Goal: Information Seeking & Learning: Learn about a topic

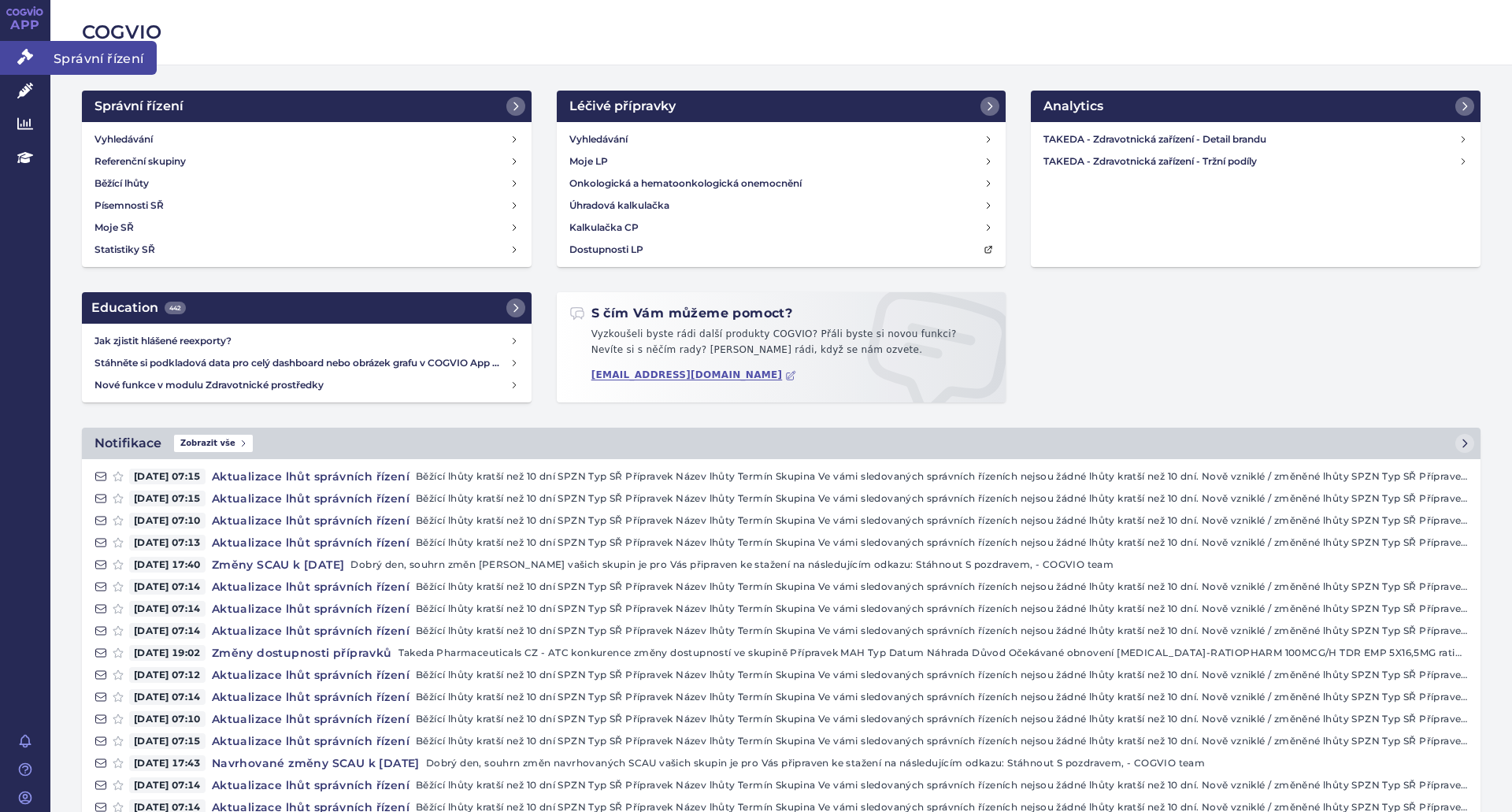
click at [24, 67] on link "Správní řízení" at bounding box center [25, 58] width 51 height 33
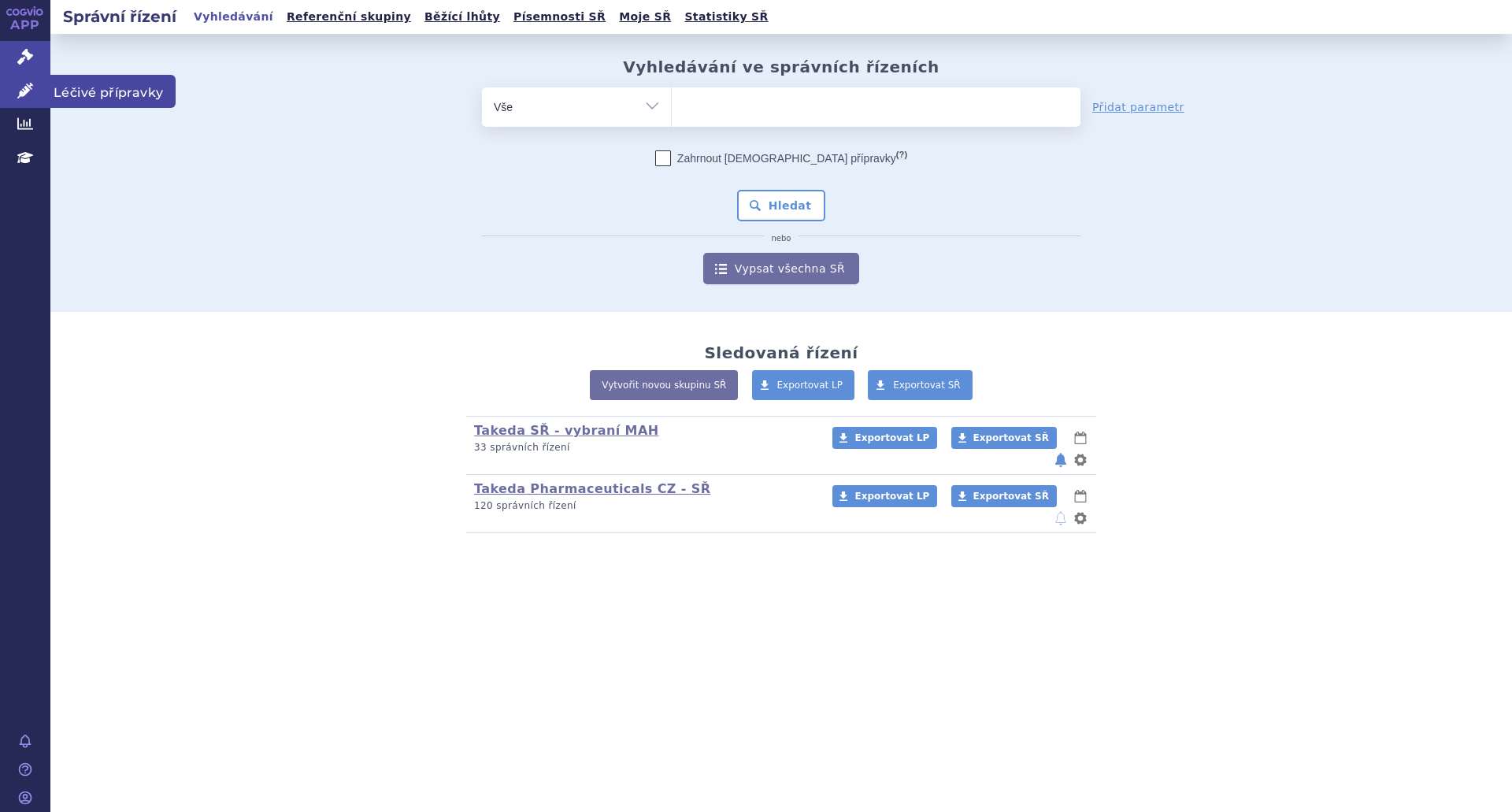
click at [27, 89] on icon at bounding box center [25, 90] width 16 height 16
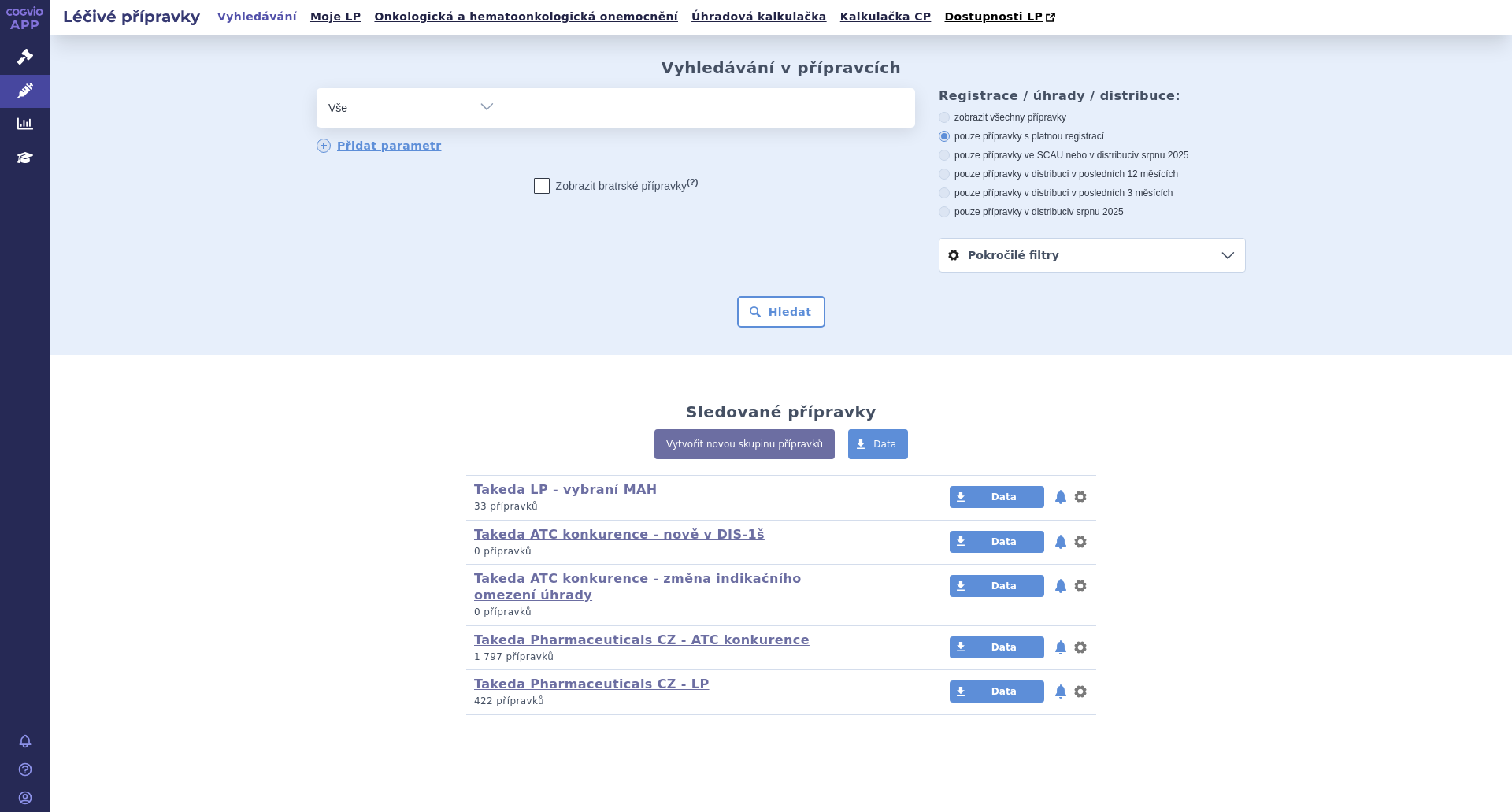
click at [565, 108] on ul at bounding box center [711, 104] width 408 height 33
click at [507, 108] on select at bounding box center [506, 107] width 1 height 40
type input "Li"
type input "Liv"
type input "Livte"
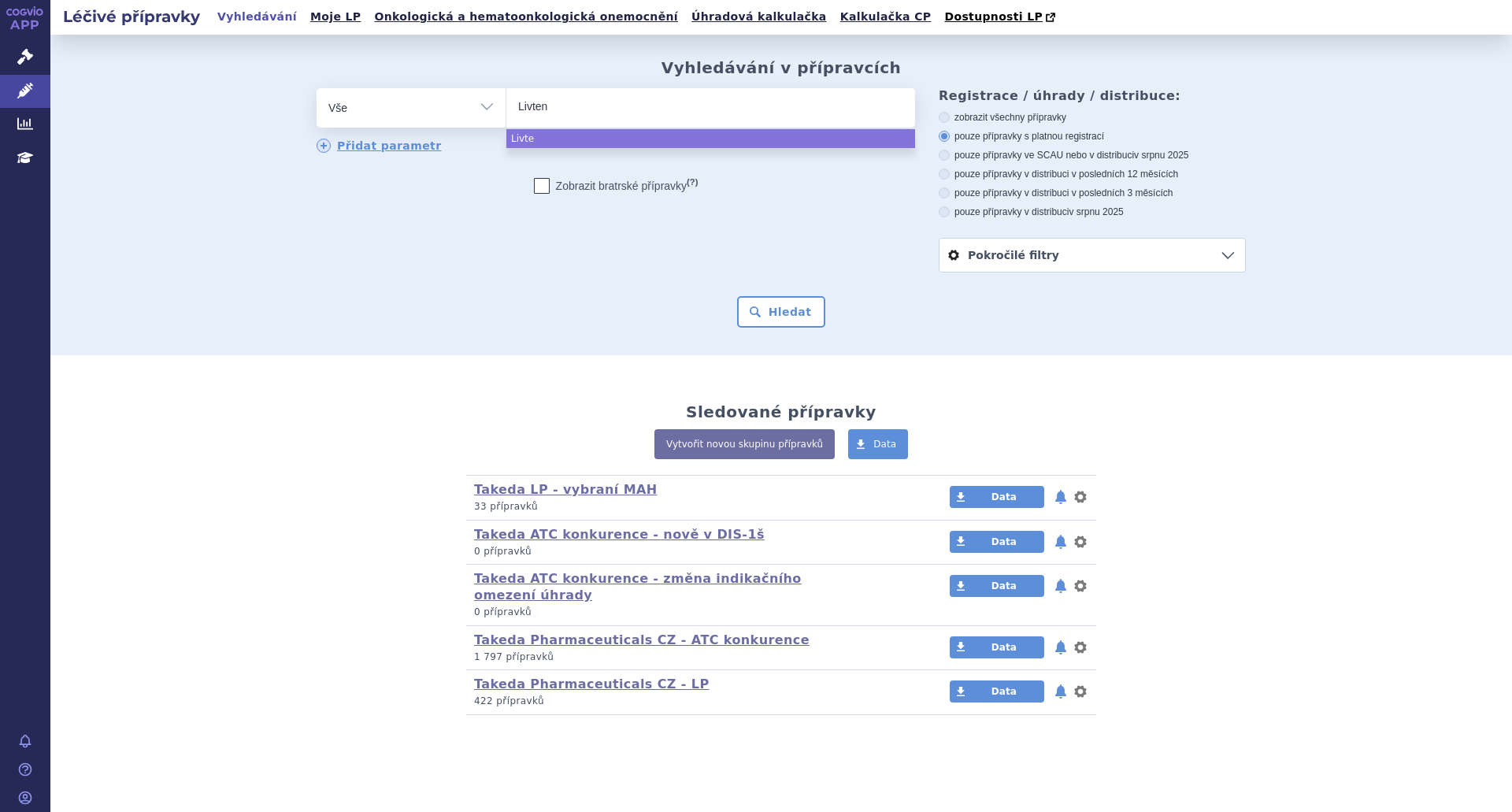
type input "Livtenc"
type input "Livtencit"
type input "Livtencity"
select select "Livtencity"
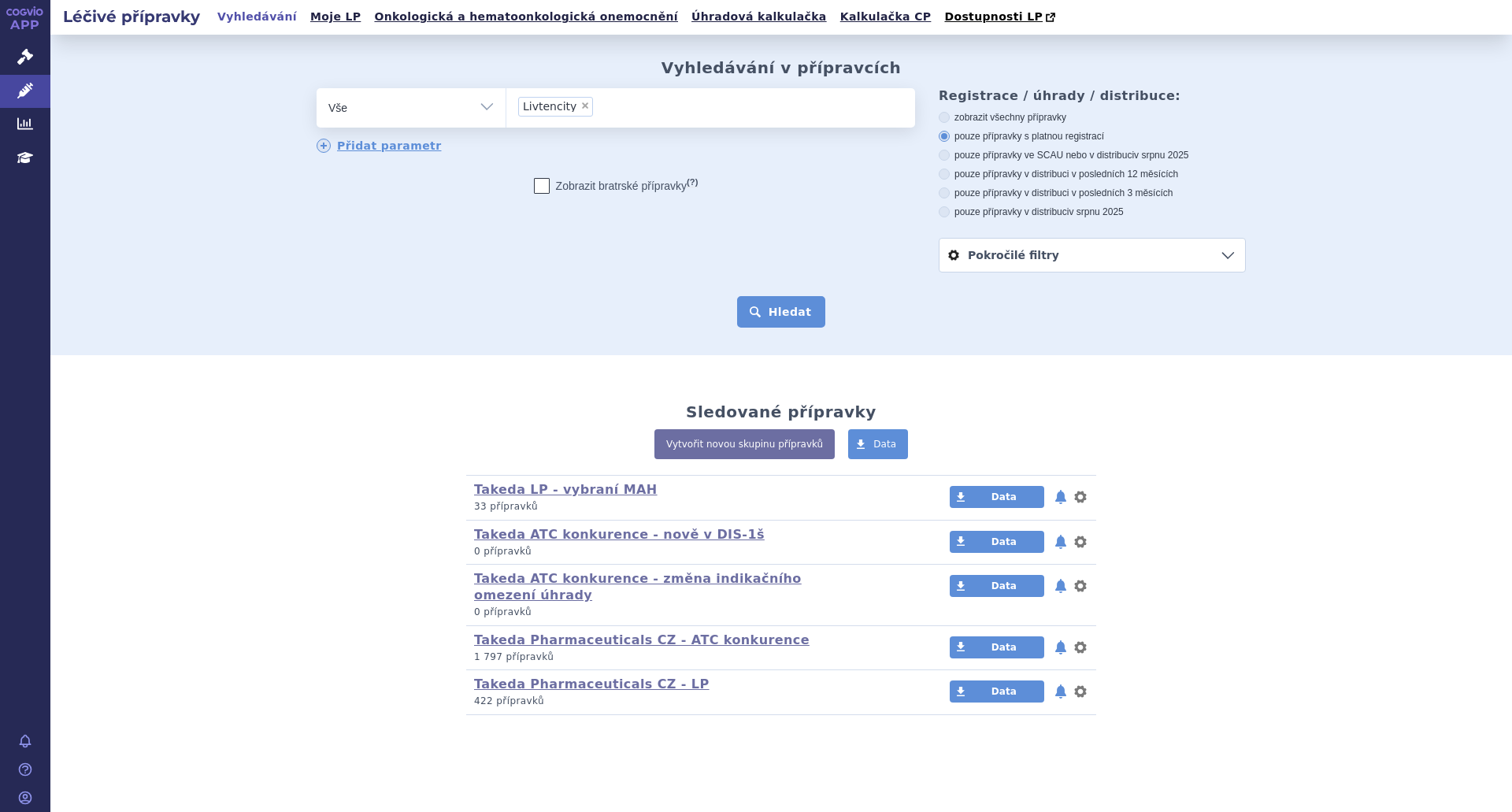
click at [779, 327] on button "Hledat" at bounding box center [781, 312] width 89 height 32
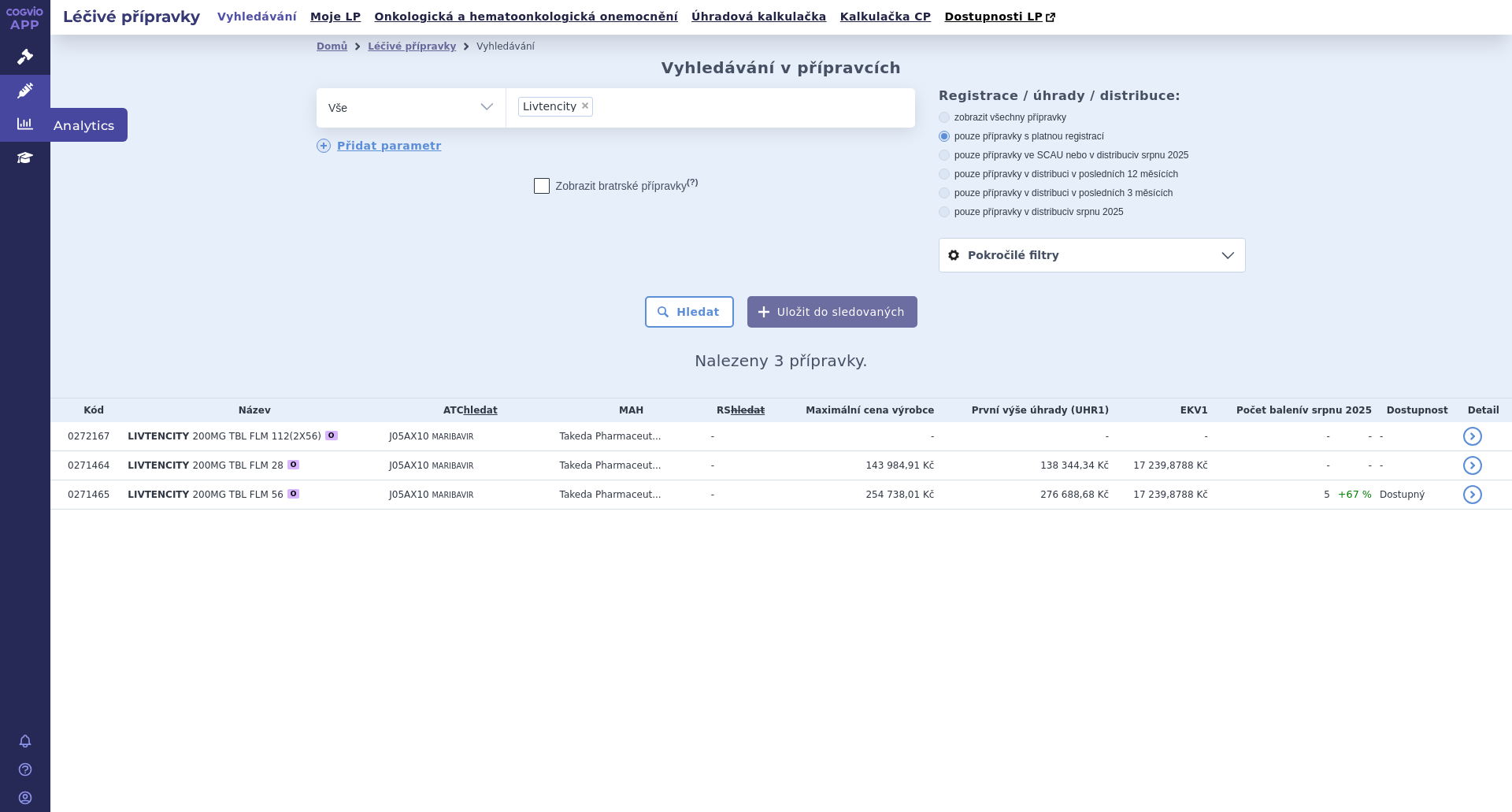
click at [30, 132] on link "Analytics" at bounding box center [25, 124] width 51 height 33
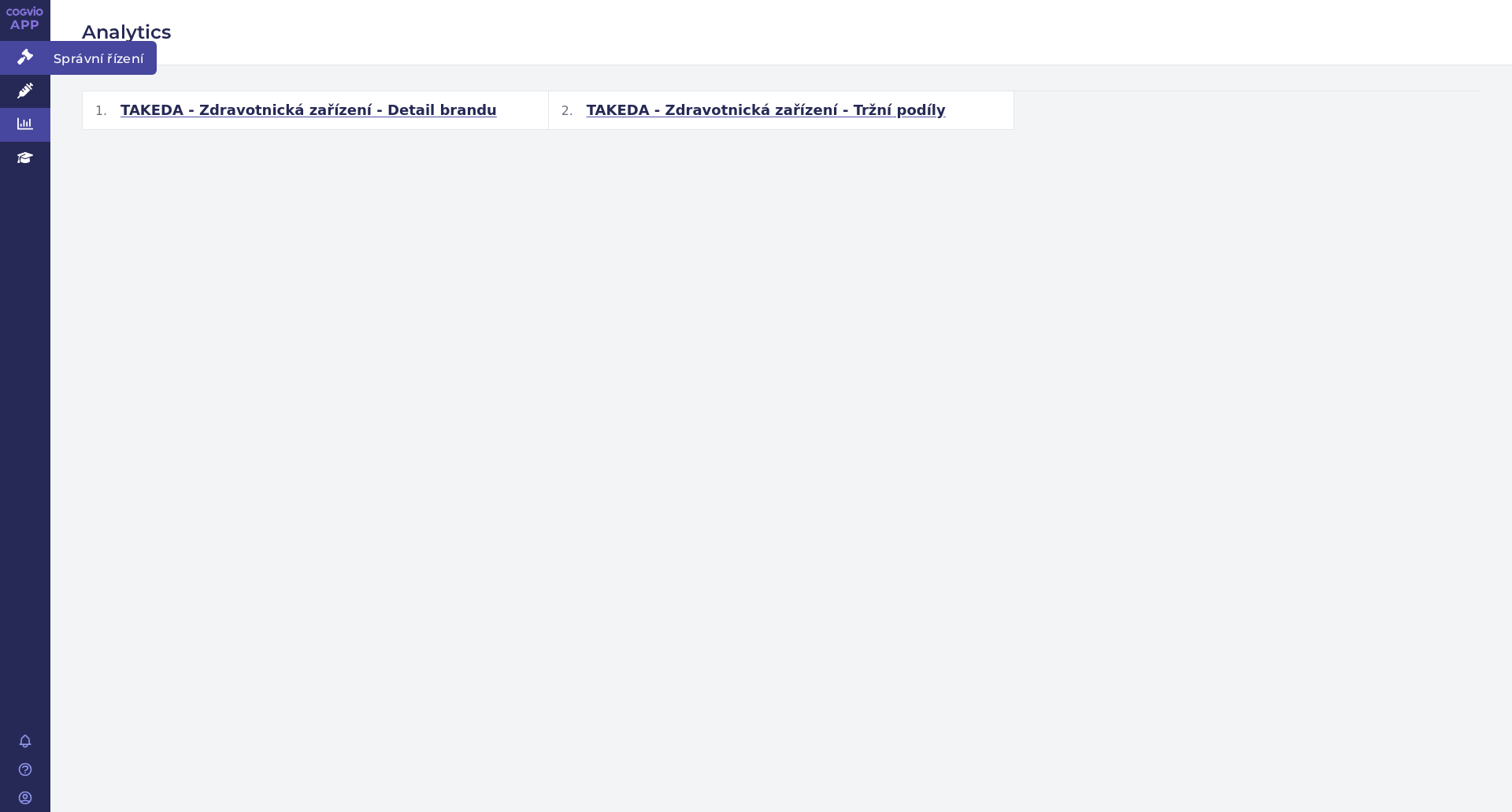
click at [22, 62] on icon at bounding box center [25, 57] width 16 height 16
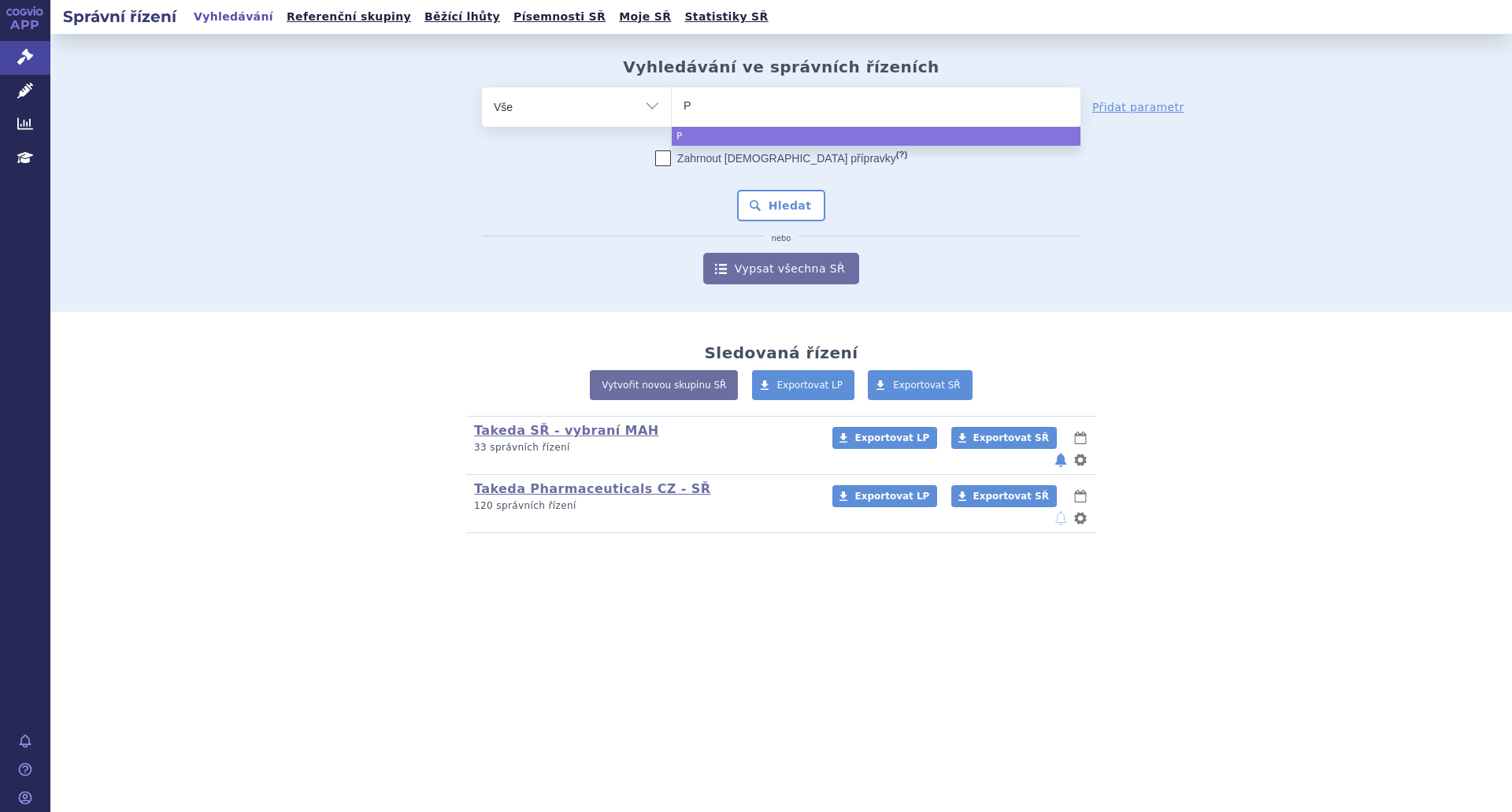
type input "Pr"
type input "Prev"
type input "Preve"
type input "Prevem"
type input "Prevemy"
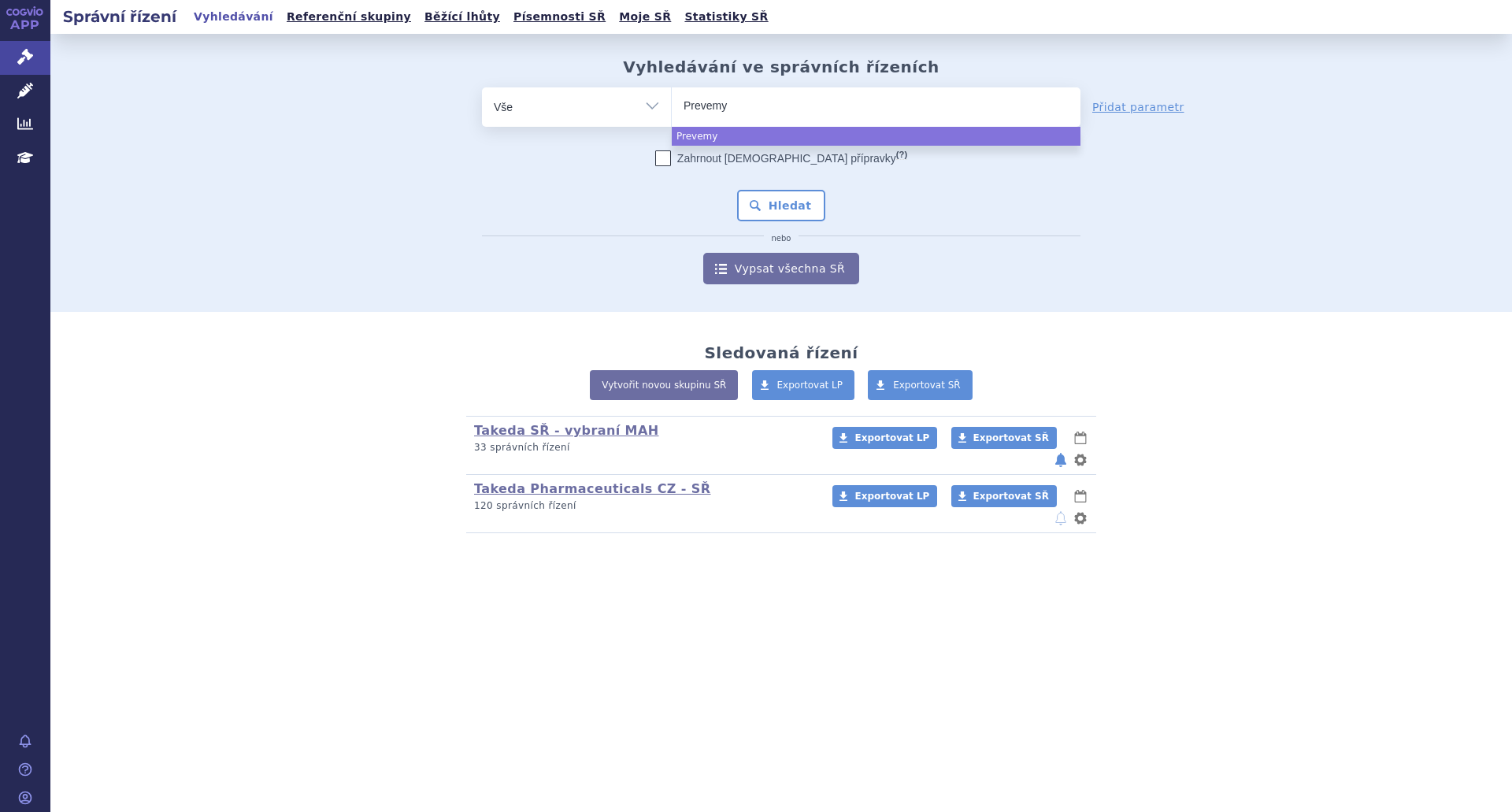
type input "Prevemys"
select select "Prevemys"
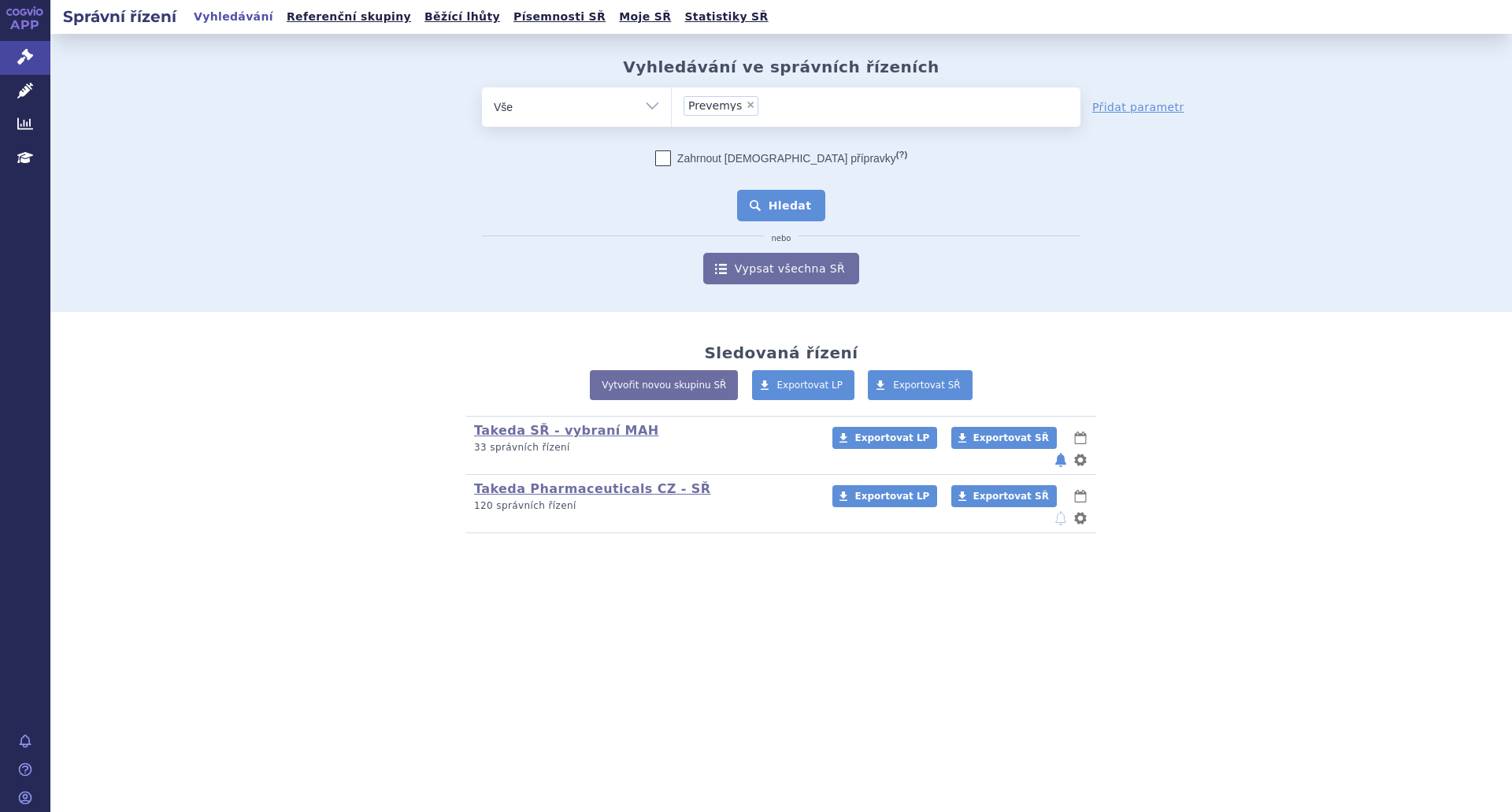
click at [779, 215] on button "Hledat" at bounding box center [781, 206] width 89 height 32
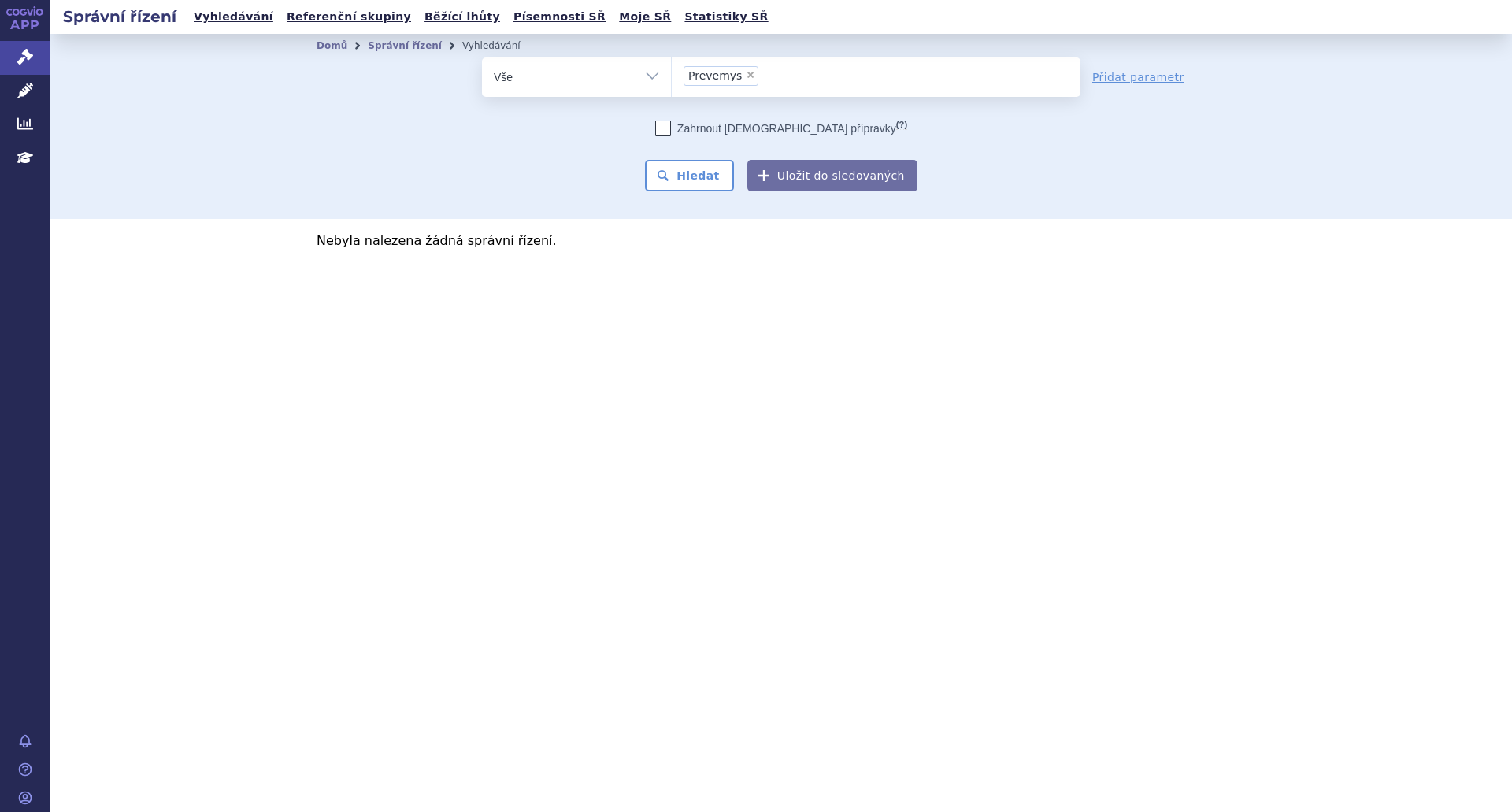
click at [763, 75] on input "Prevemys × Prevemys" at bounding box center [767, 75] width 9 height 20
click at [746, 75] on span "×" at bounding box center [750, 75] width 9 height 9
click at [672, 75] on select "Prevemys" at bounding box center [671, 77] width 1 height 40
select select
type input "let"
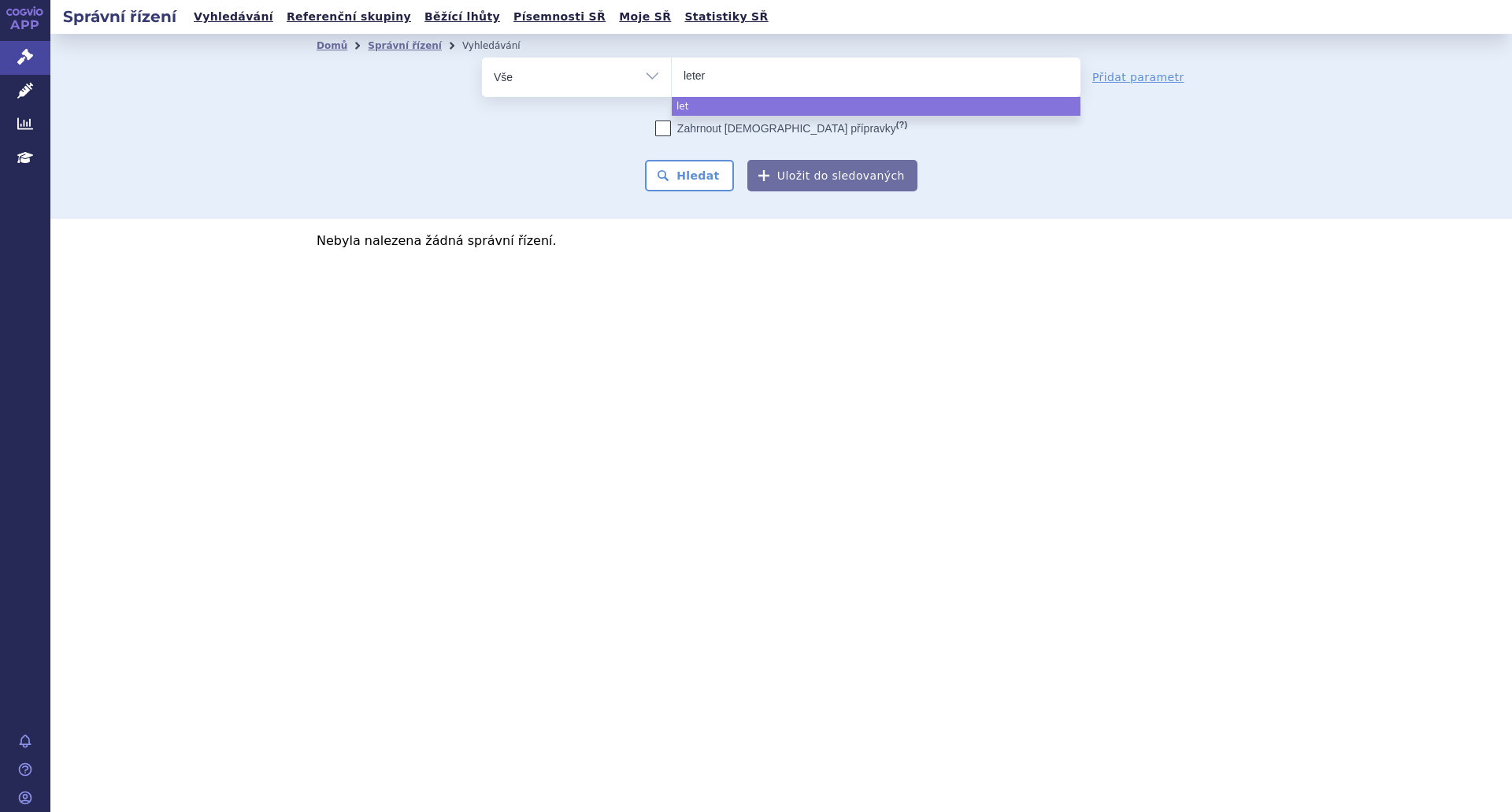
type input "leterm"
type input "letermov"
type input "letermovir"
select select "letermovir"
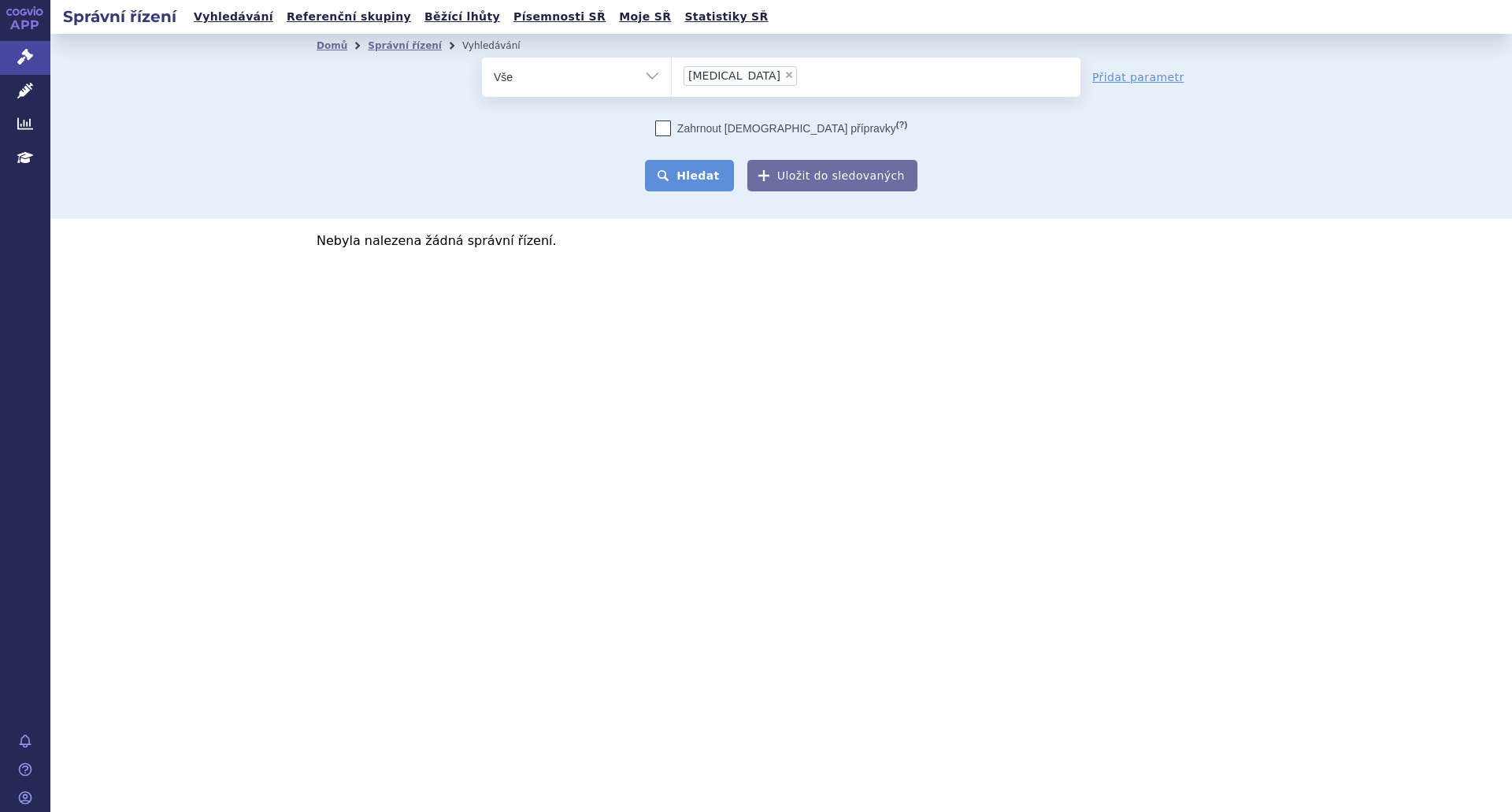
click at [713, 169] on button "Hledat" at bounding box center [690, 176] width 89 height 32
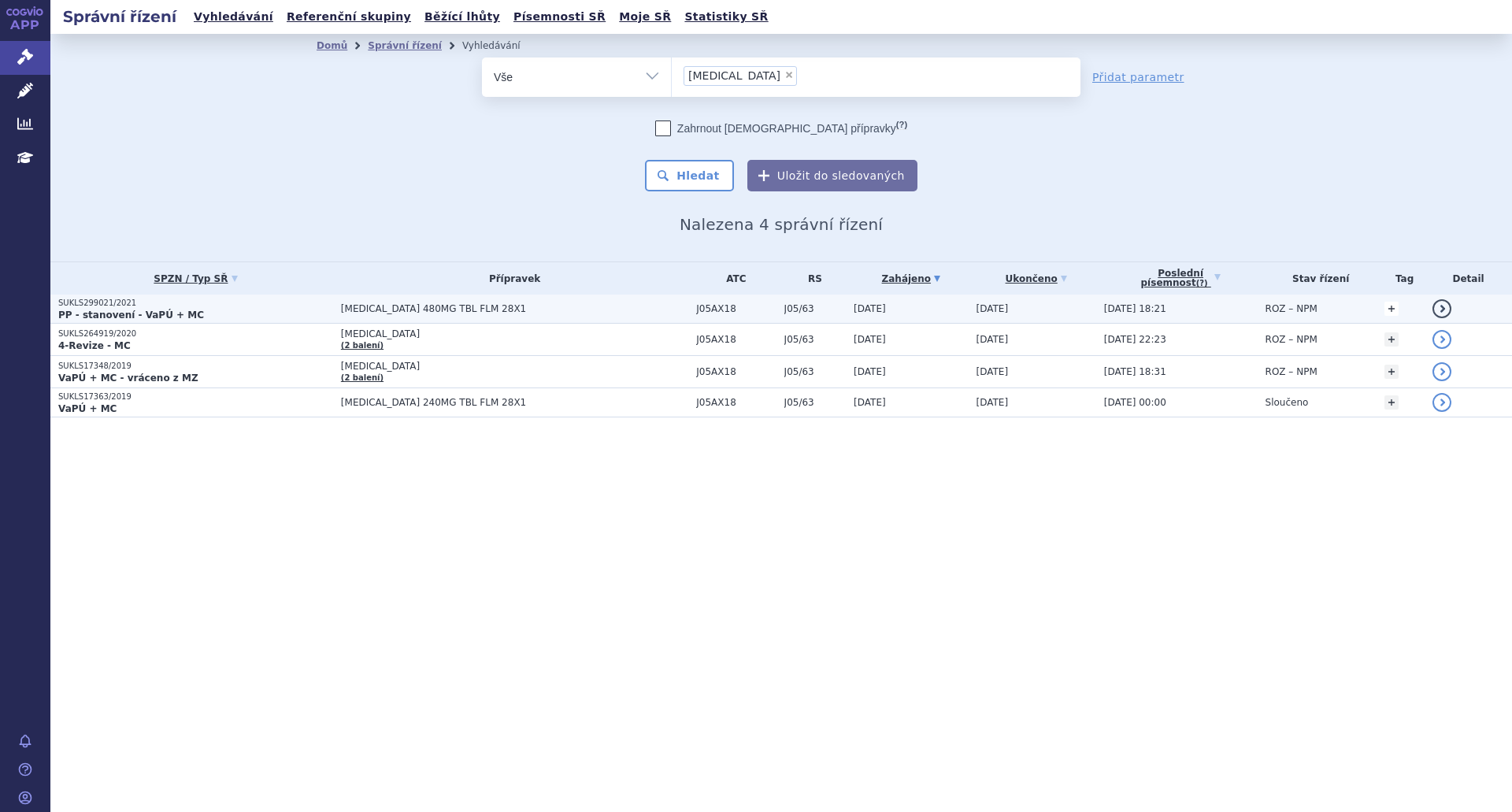
click at [1388, 305] on link "+" at bounding box center [1392, 309] width 14 height 14
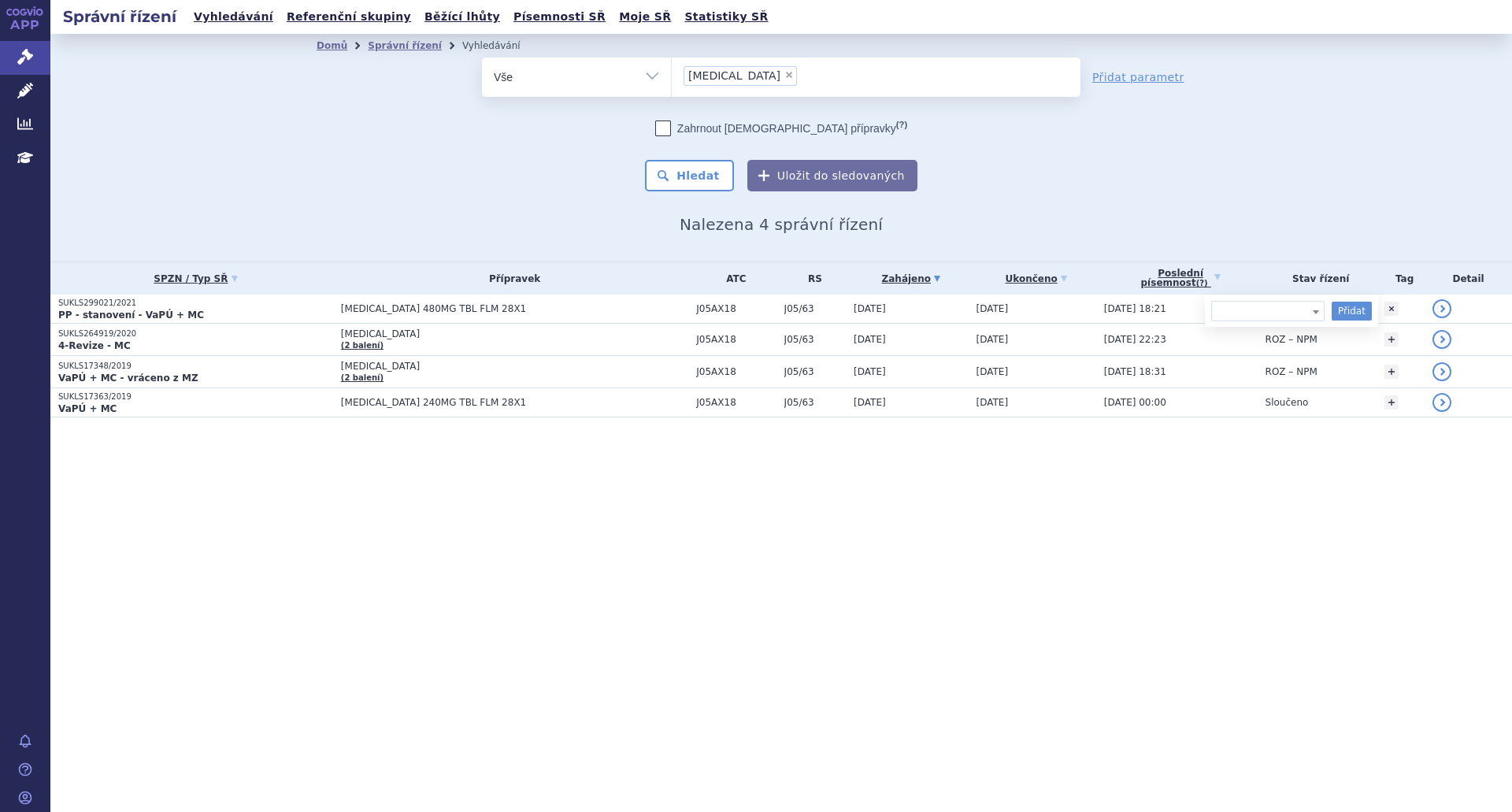
drag, startPoint x: 1385, startPoint y: 228, endPoint x: 1387, endPoint y: 266, distance: 38.1
click at [1385, 227] on div "Domů Správní řízení Vyhledávání Vyhledávání ve správních řízeních odstranit Vše…" at bounding box center [781, 148] width 1462 height 228
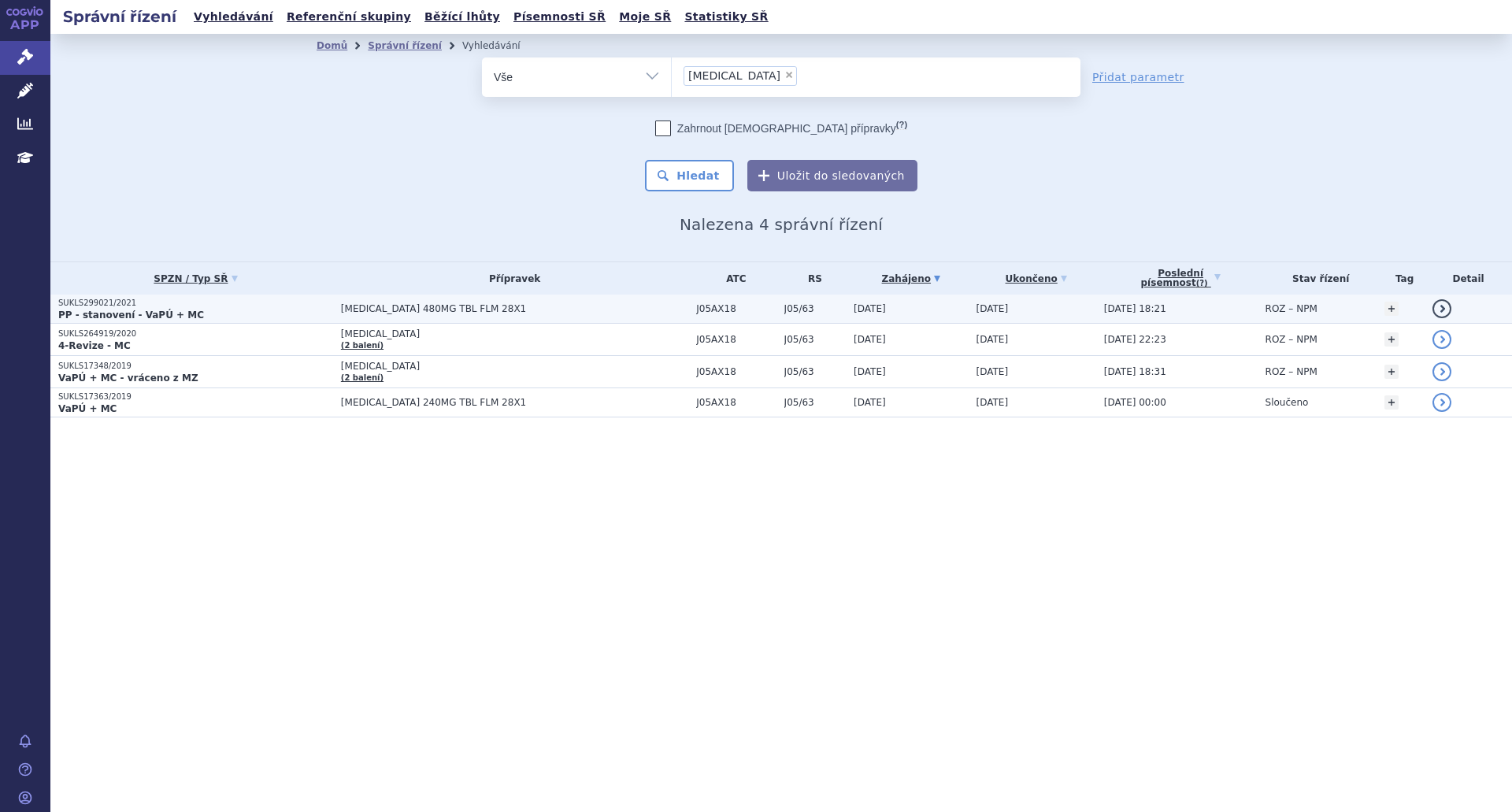
click at [1291, 313] on span "ROZ – NPM" at bounding box center [1292, 309] width 52 height 11
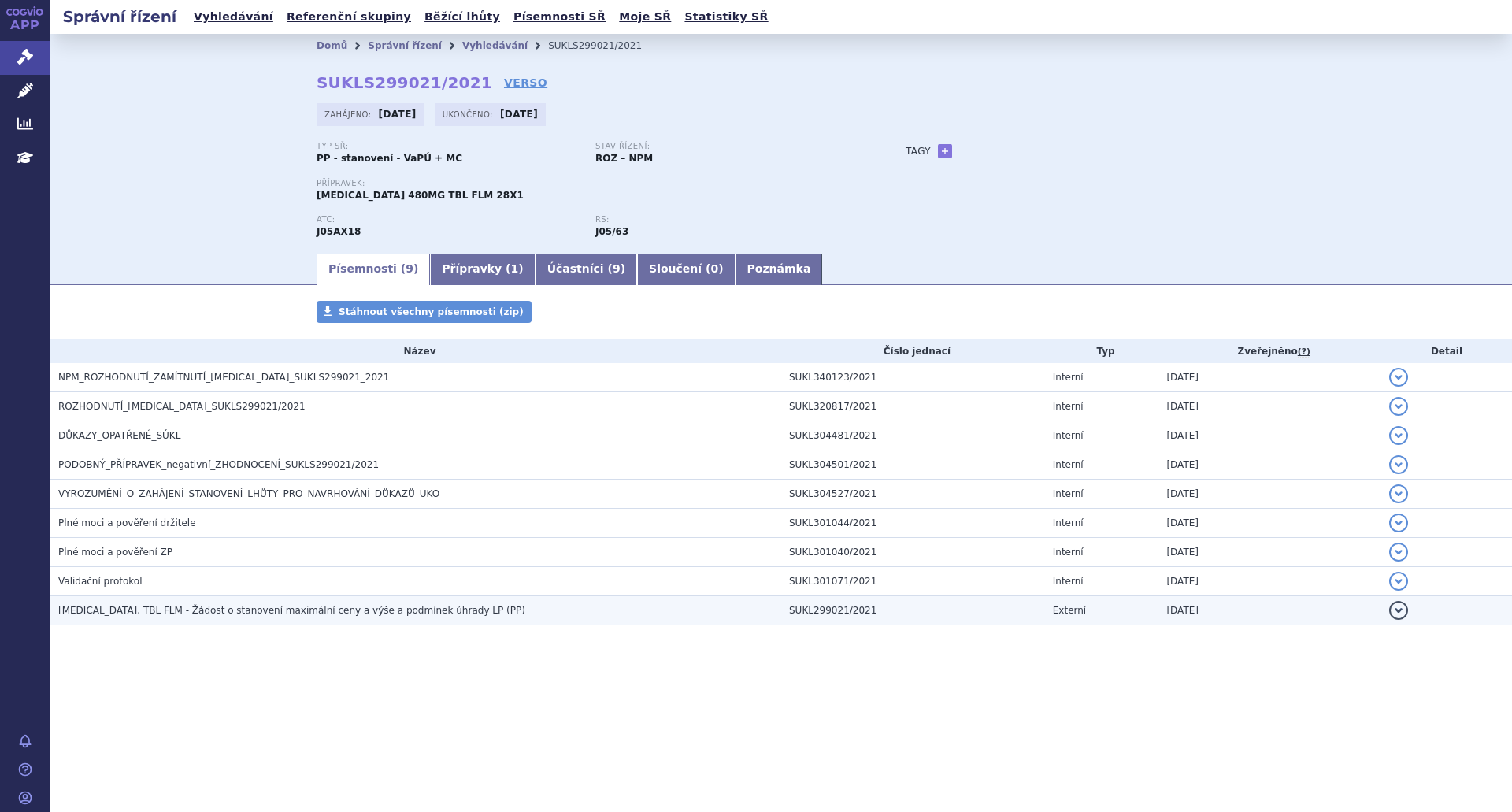
click at [309, 620] on td "PREVYMIS, TBL FLM - Žádost o stanovení maximální ceny a výše a podmínek úhrady …" at bounding box center [416, 610] width 731 height 29
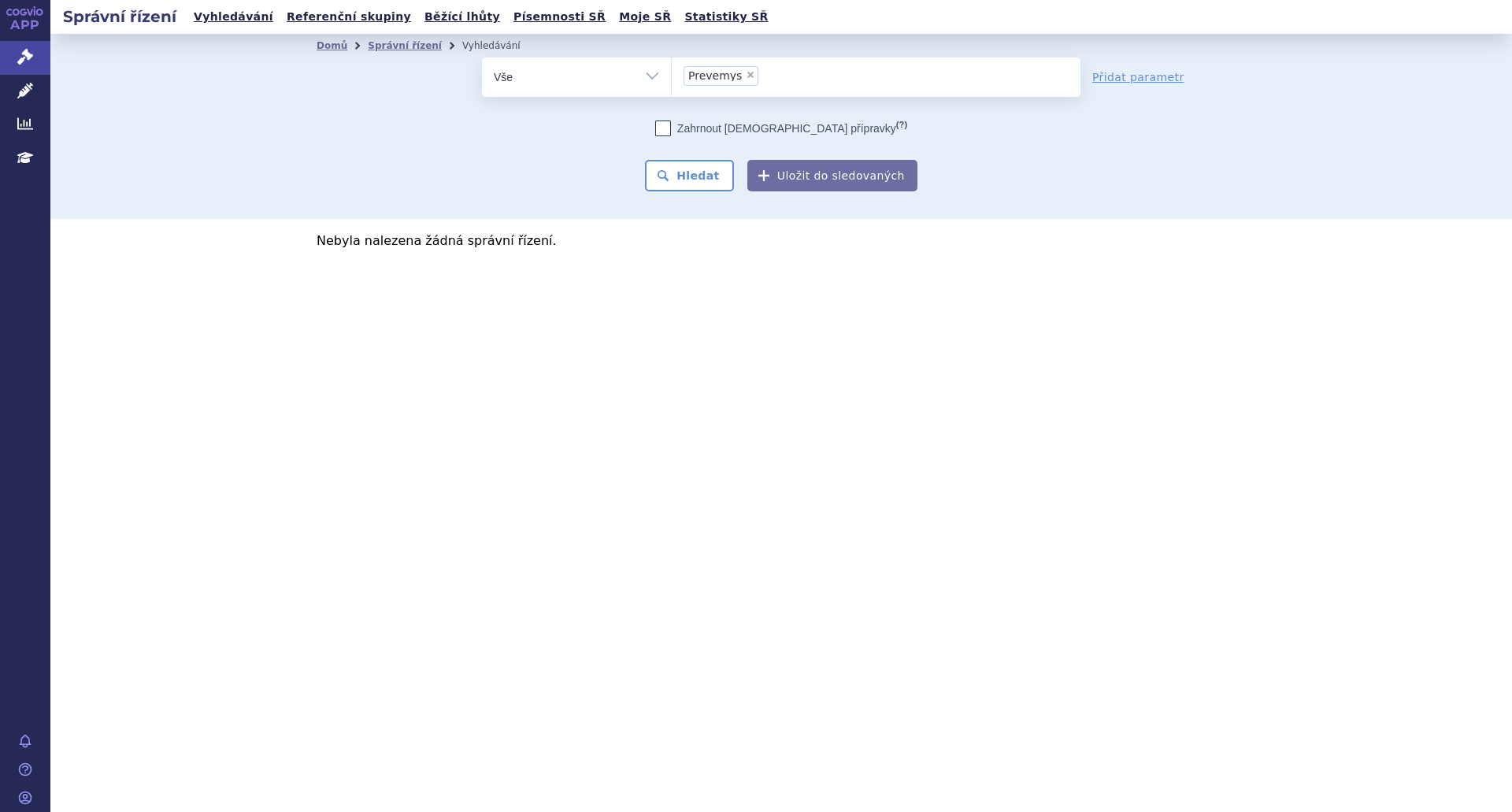
select select
click at [21, 123] on icon at bounding box center [25, 123] width 16 height 16
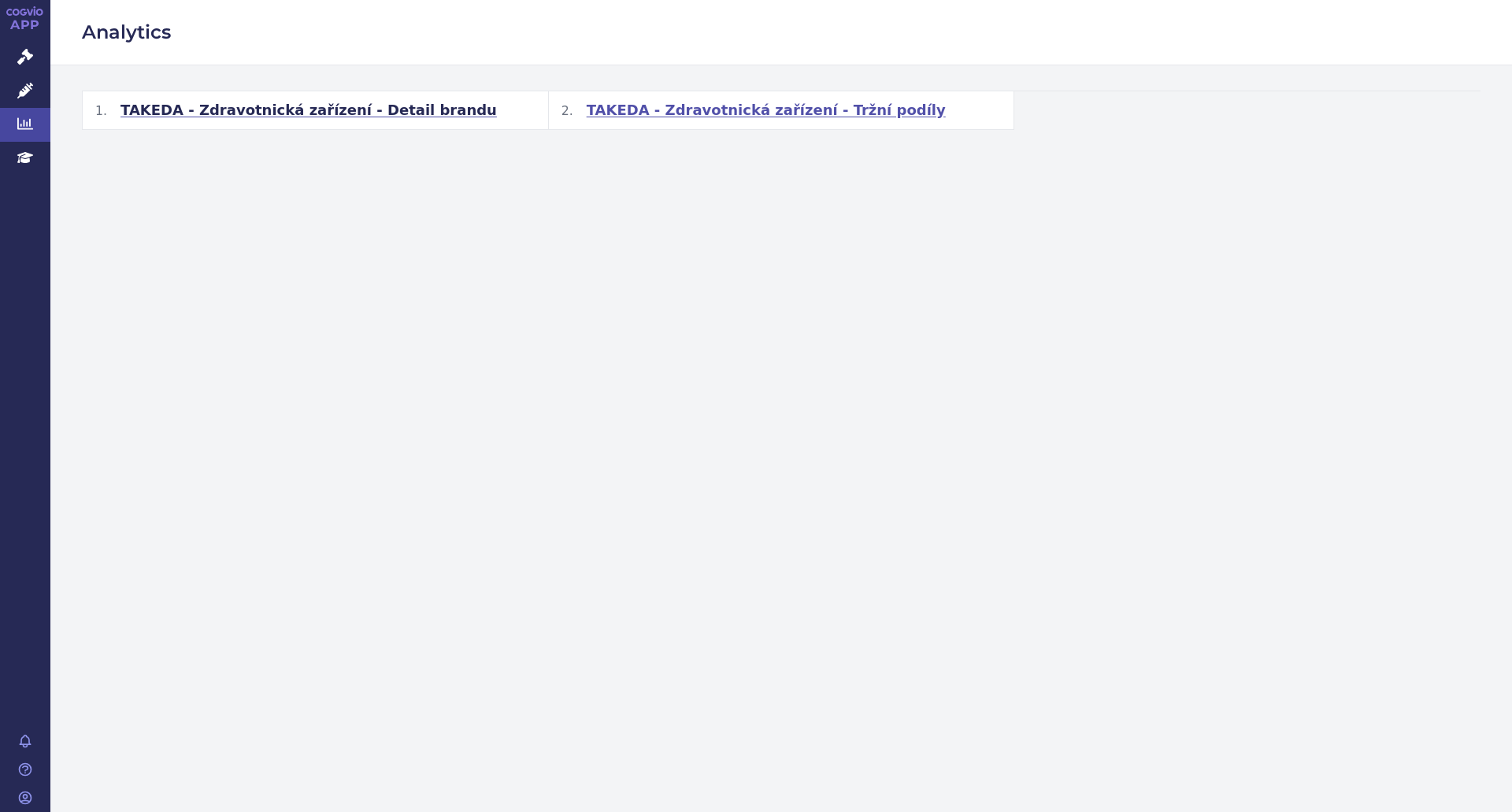
click at [741, 111] on span "TAKEDA - Zdravotnická zařízení - Tržní podíly" at bounding box center [766, 110] width 359 height 19
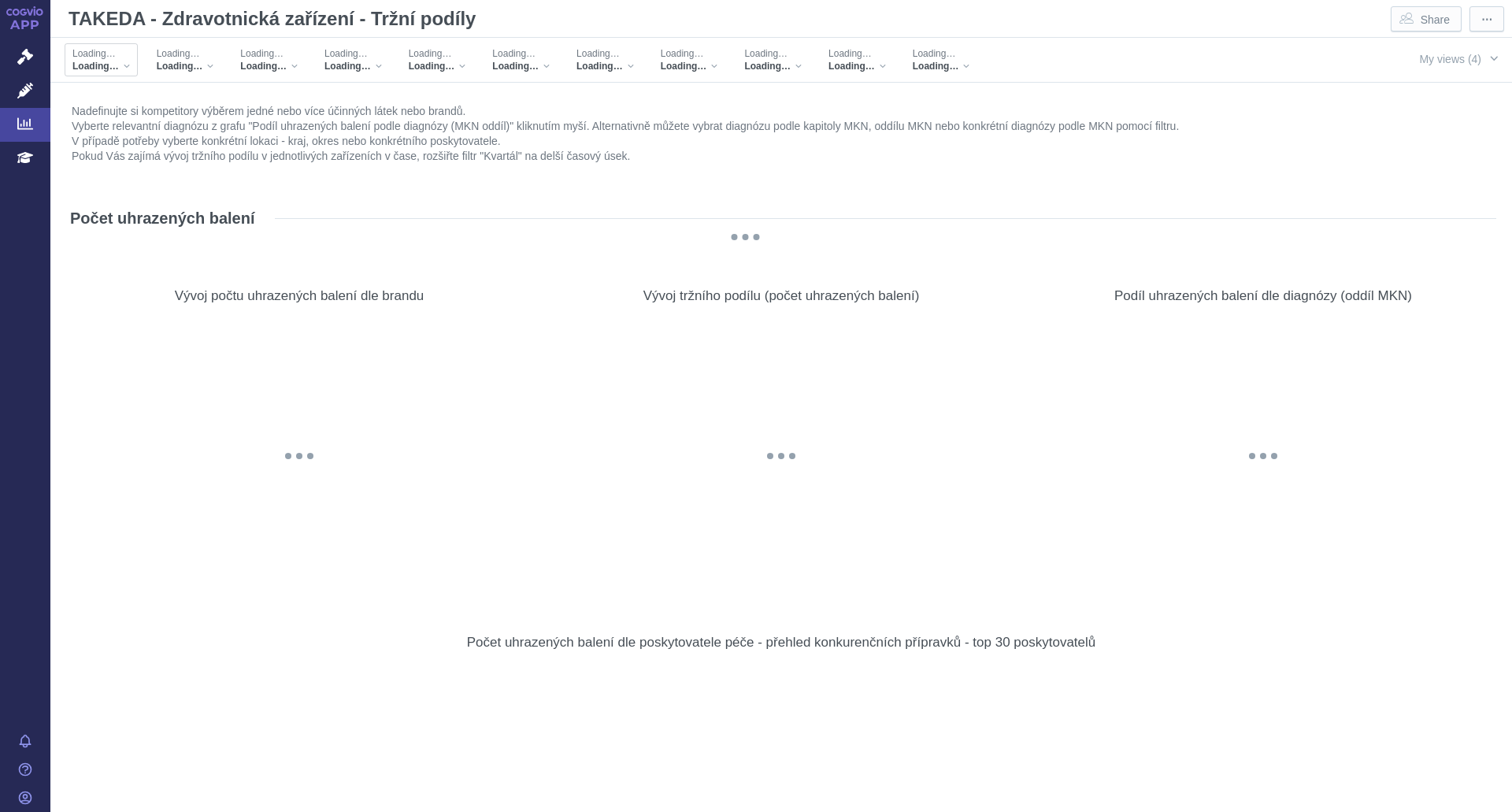
click at [126, 57] on div "Loading…" at bounding box center [101, 54] width 58 height 13
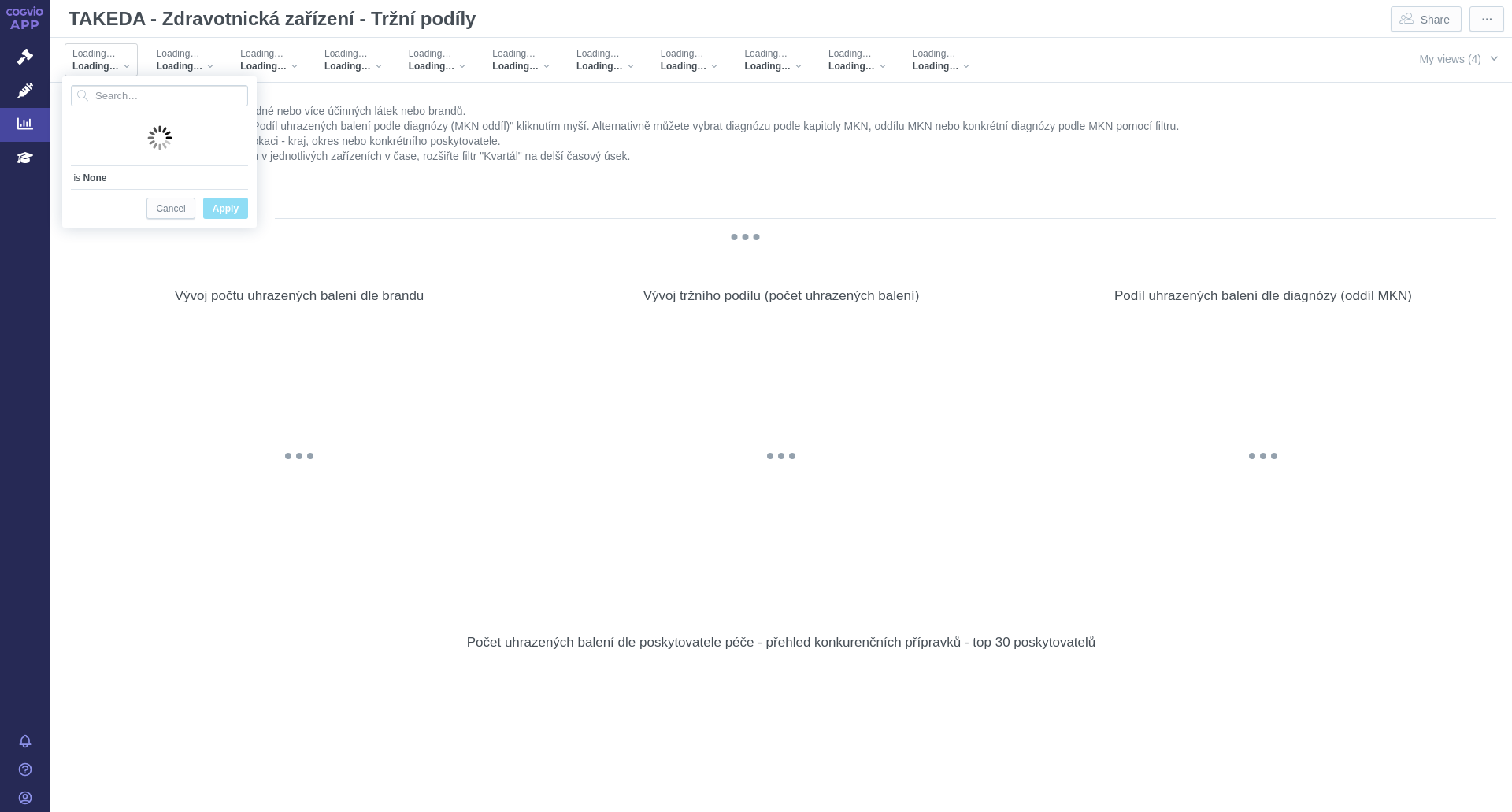
click at [126, 57] on div "Loading…" at bounding box center [101, 54] width 58 height 13
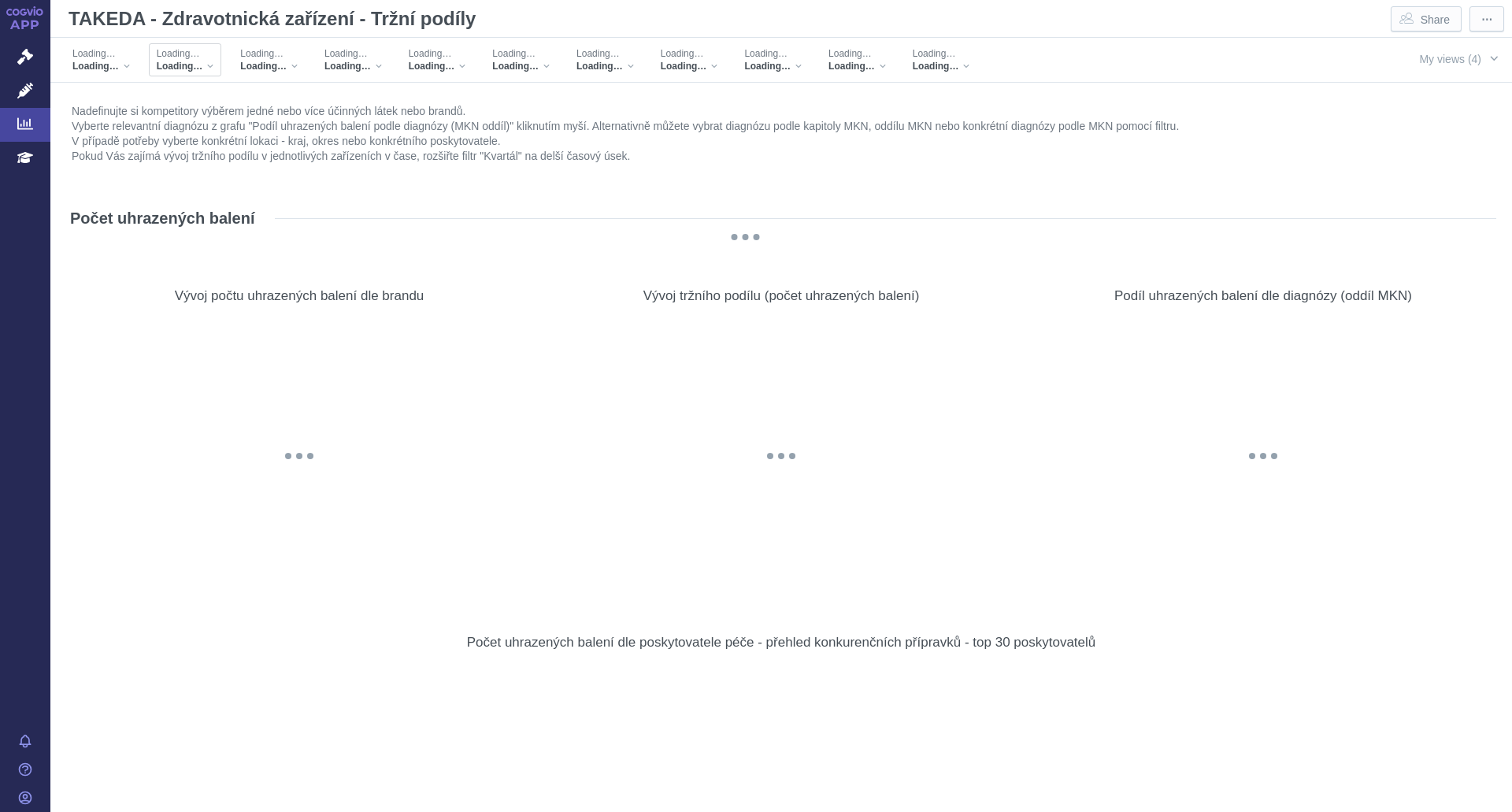
click at [208, 59] on div "Loading…" at bounding box center [185, 54] width 58 height 13
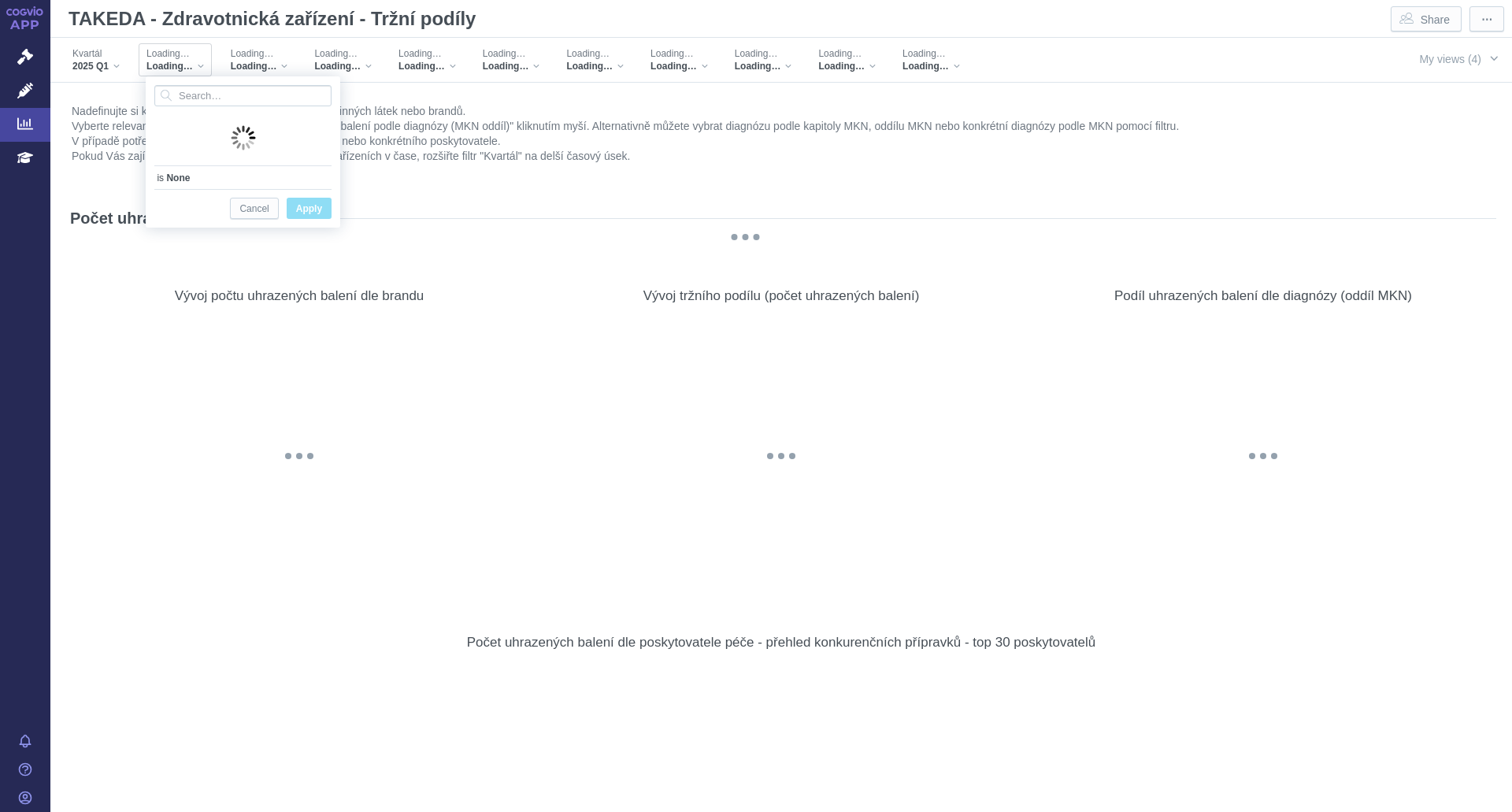
click at [208, 59] on div "Loading… Loading…" at bounding box center [175, 60] width 74 height 33
click at [290, 53] on div "Loading… Loading…" at bounding box center [260, 60] width 74 height 33
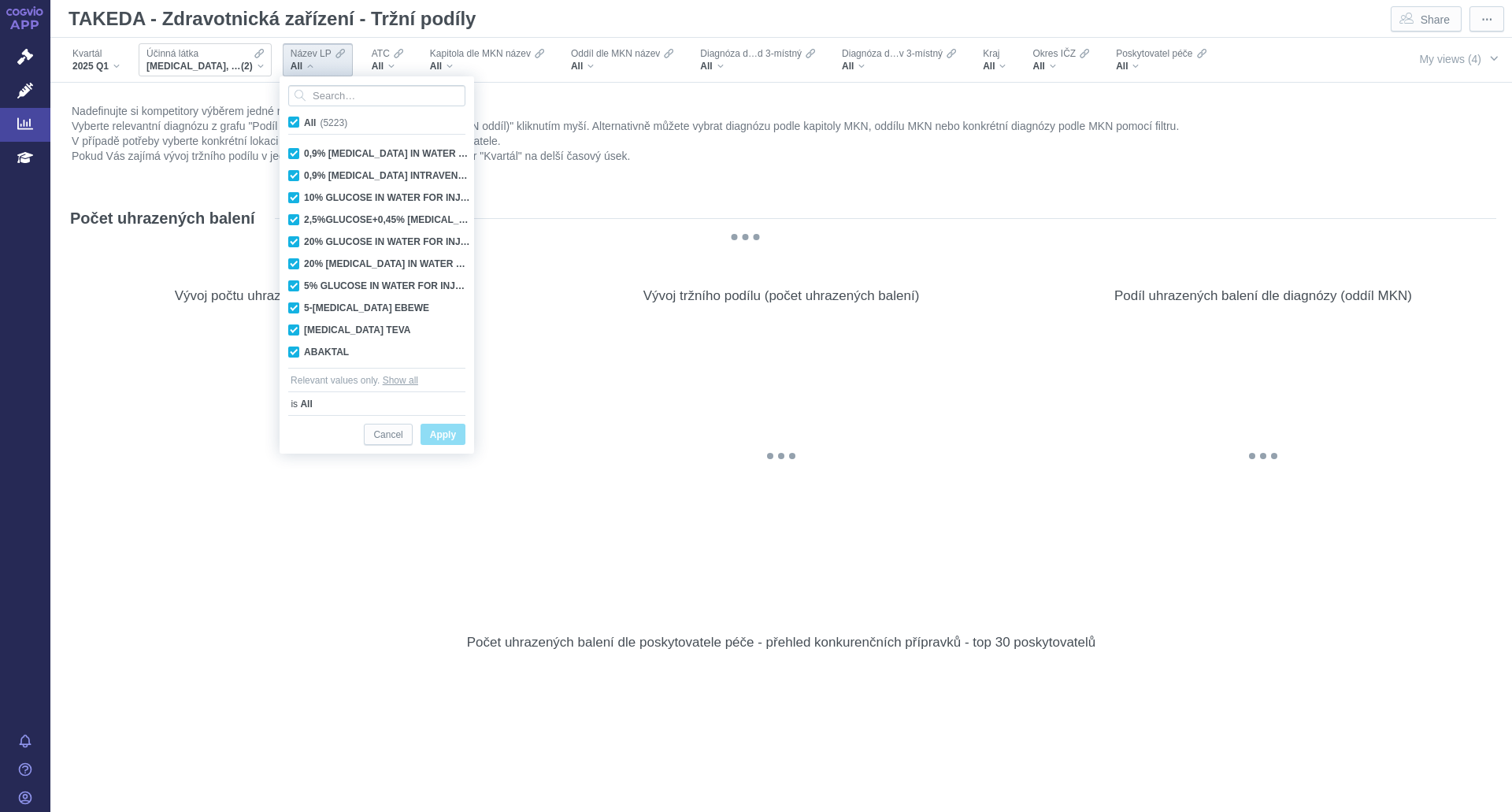
click at [202, 55] on div "Účinná látka" at bounding box center [205, 54] width 117 height 13
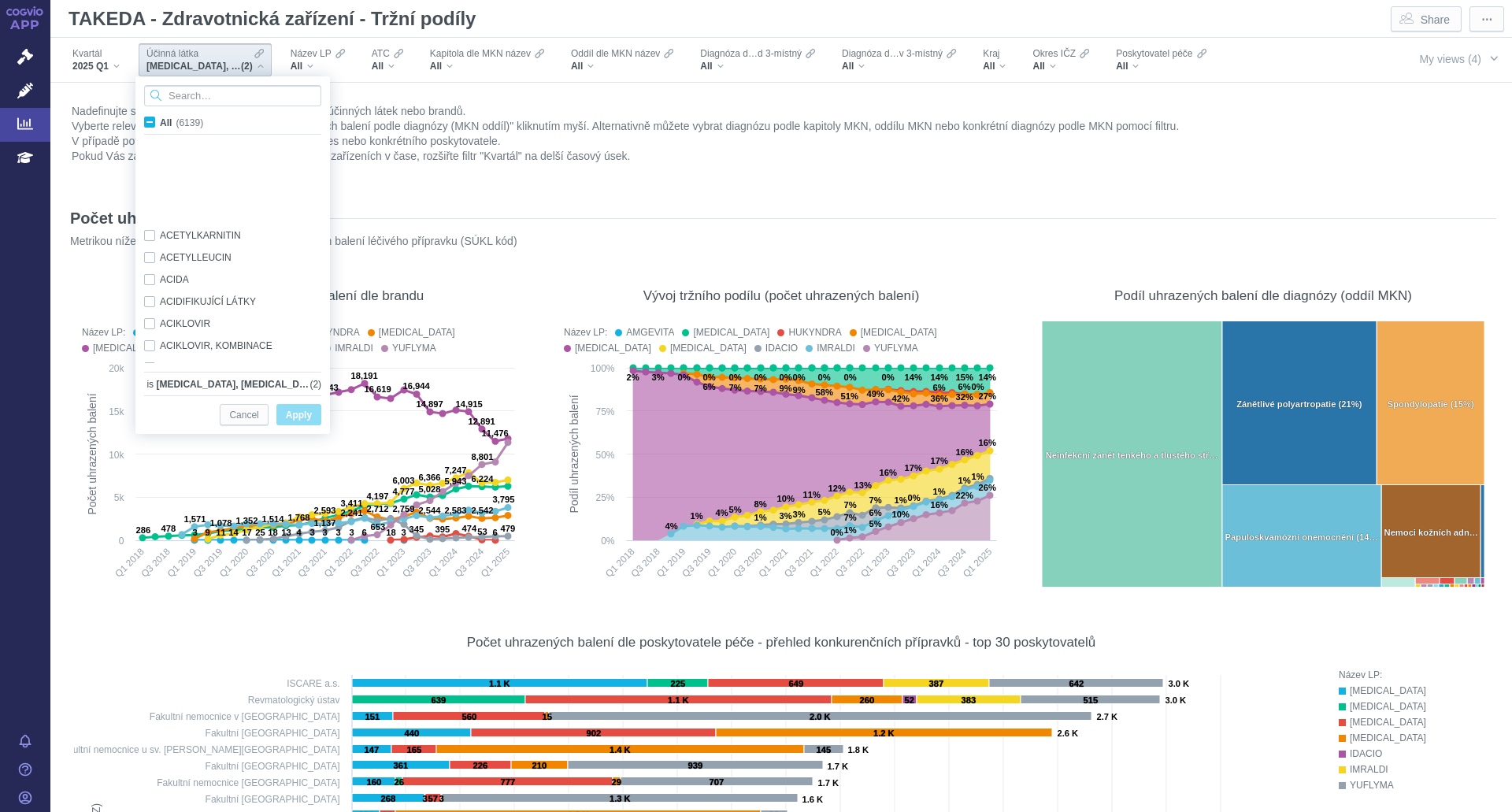
scroll to position [1047, 0]
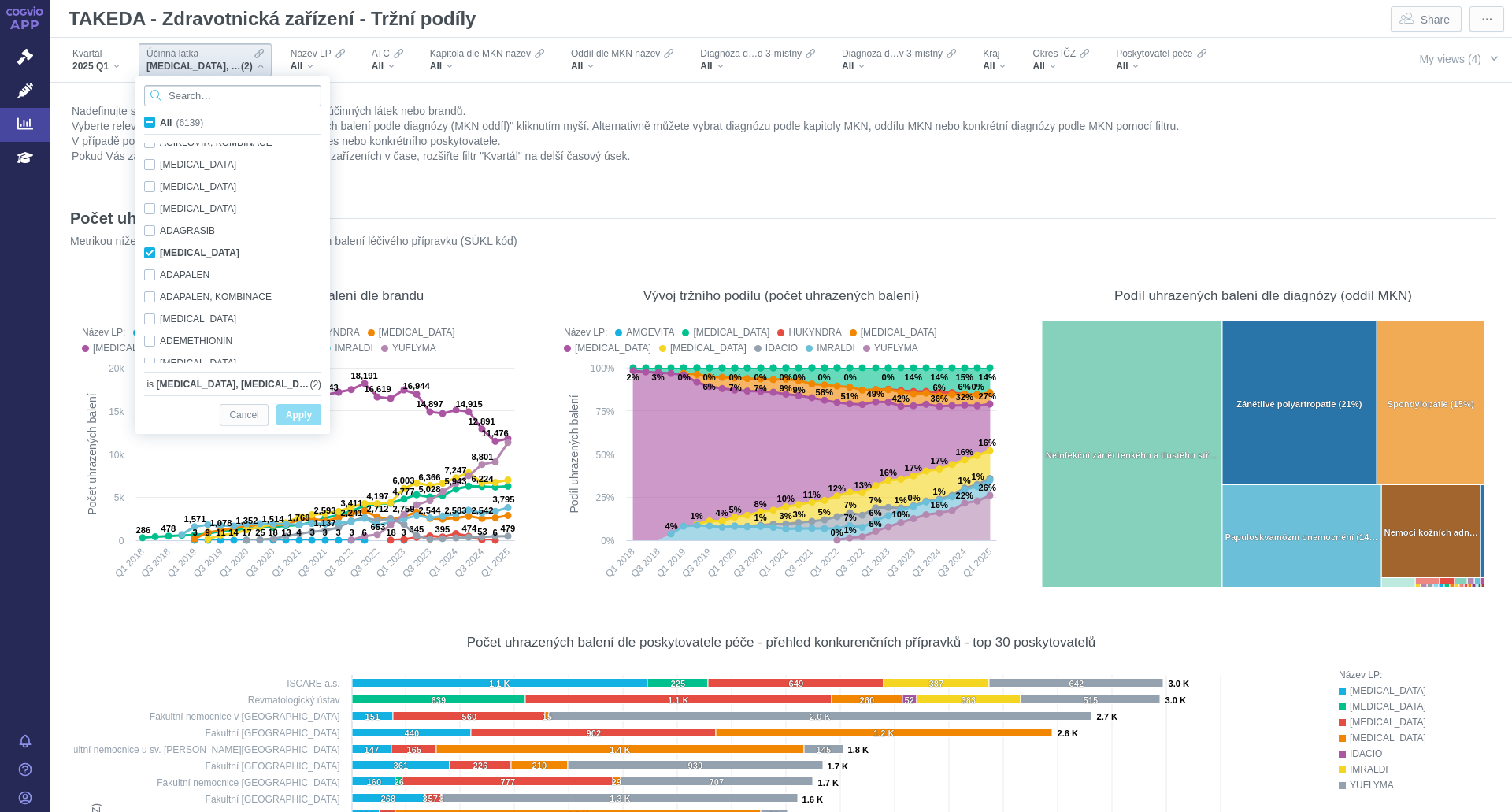
click at [205, 94] on input "Search attribute values" at bounding box center [233, 95] width 177 height 21
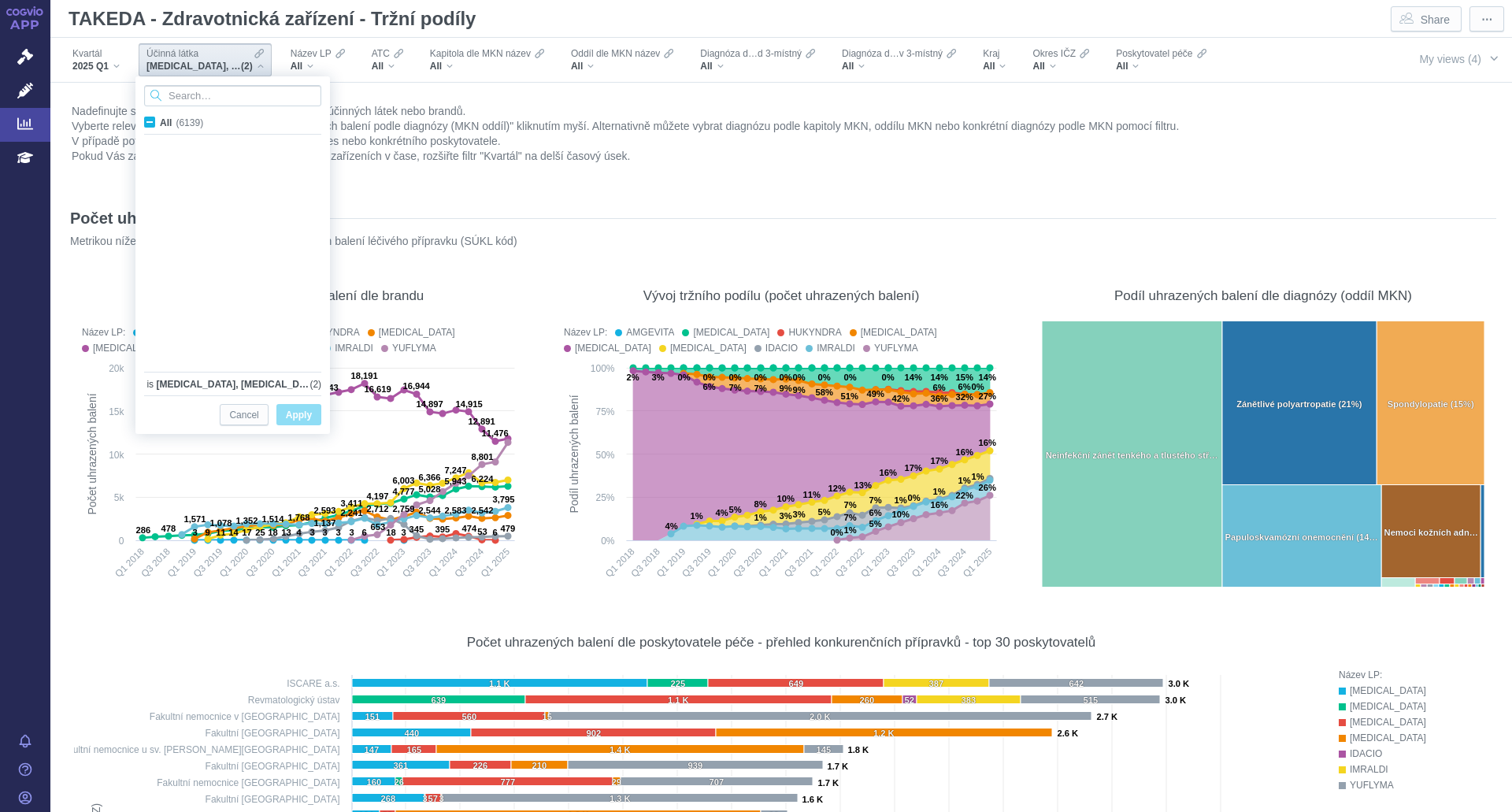
scroll to position [496, 0]
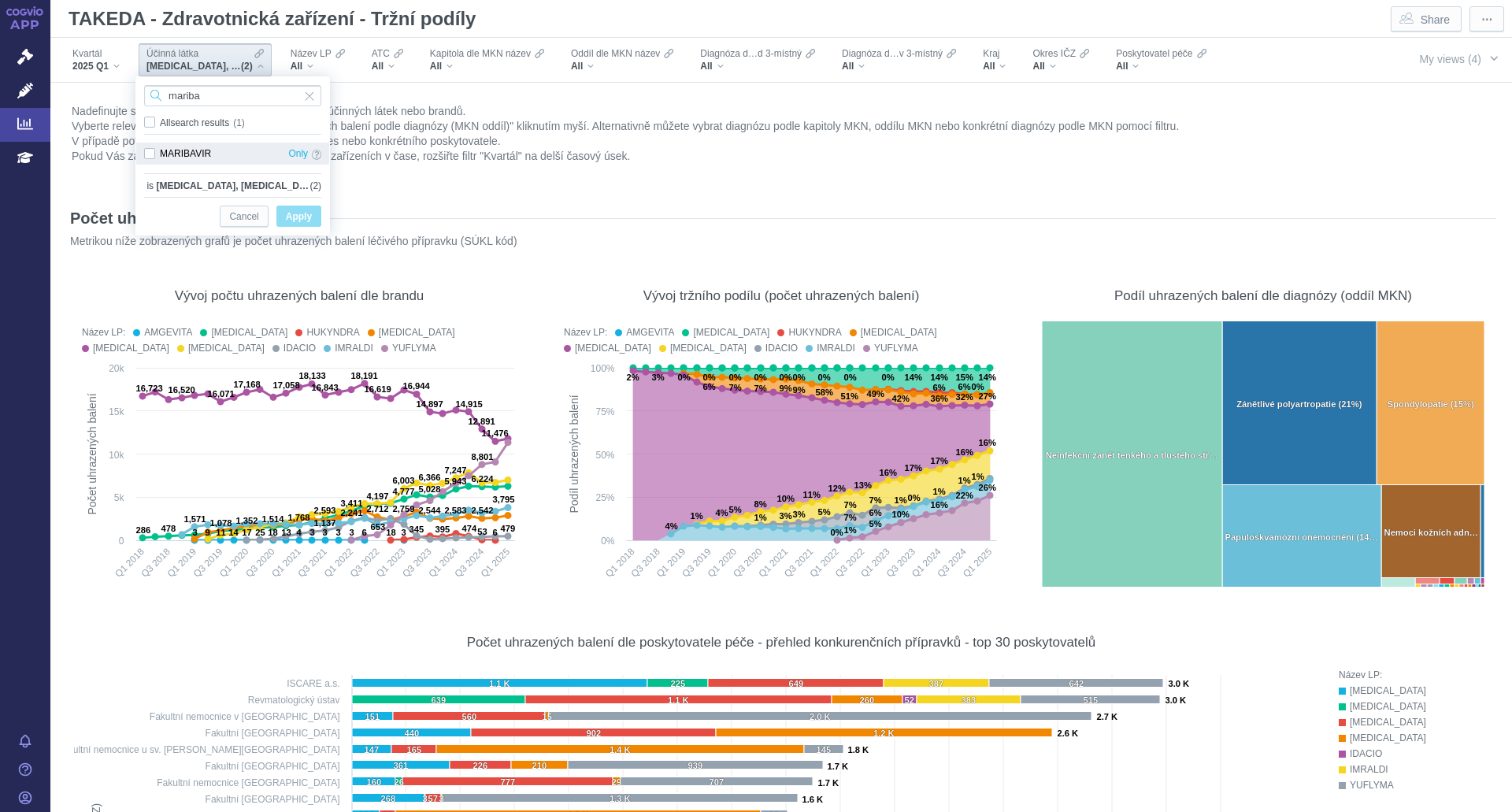
type input "mariba"
click at [150, 152] on div "MARIBAVIR Only" at bounding box center [233, 154] width 193 height 22
checkbox input "true"
click at [160, 121] on span "All search results (1)" at bounding box center [205, 123] width 91 height 11
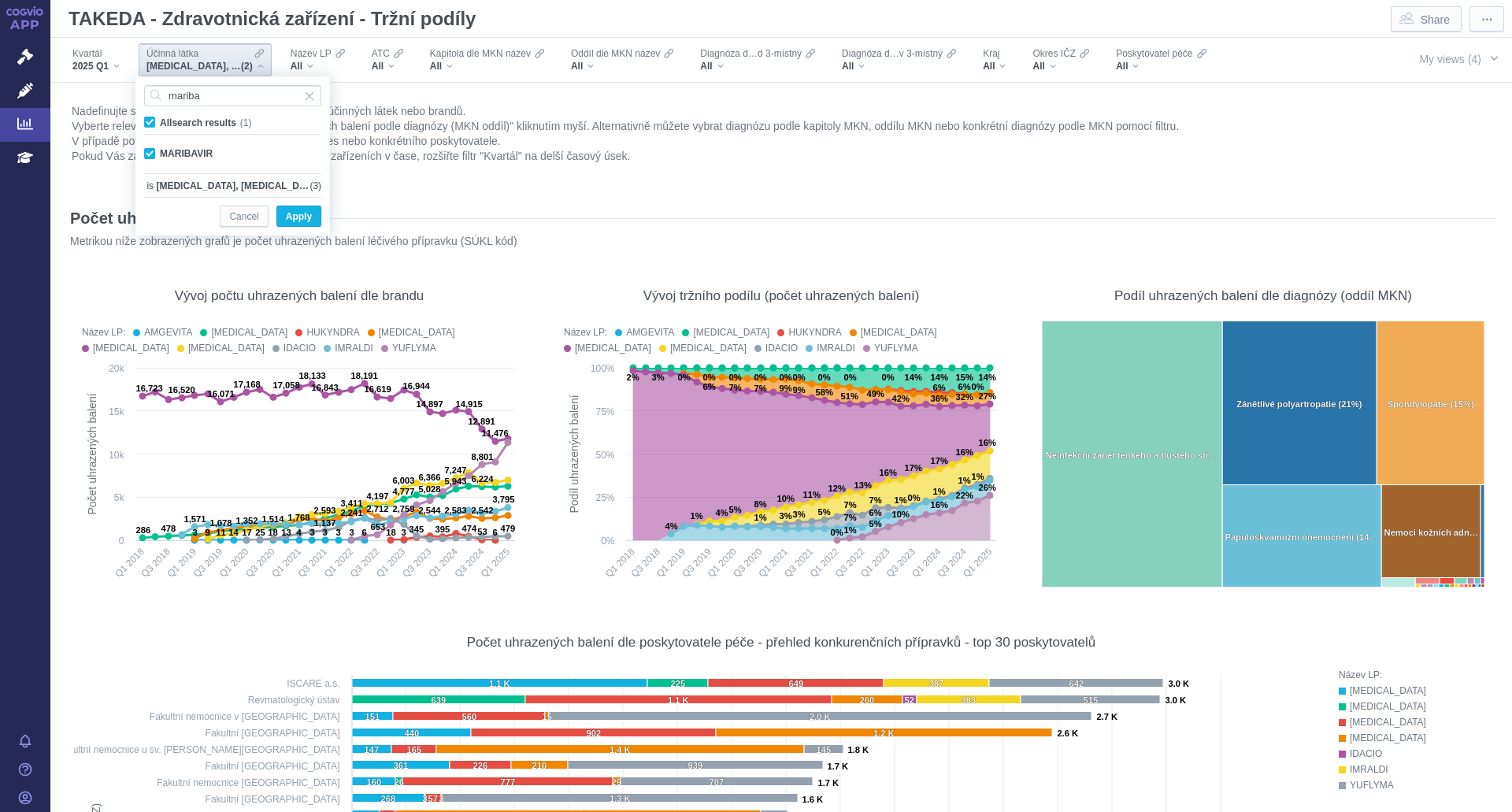
click at [160, 121] on input "All search results (1)" at bounding box center [165, 119] width 10 height 10
checkbox input "false"
click at [233, 186] on span "VEDOLIZUMAB, ADALIMUMAB" at bounding box center [233, 186] width 154 height 16
click at [317, 101] on input "mariba" at bounding box center [233, 95] width 177 height 21
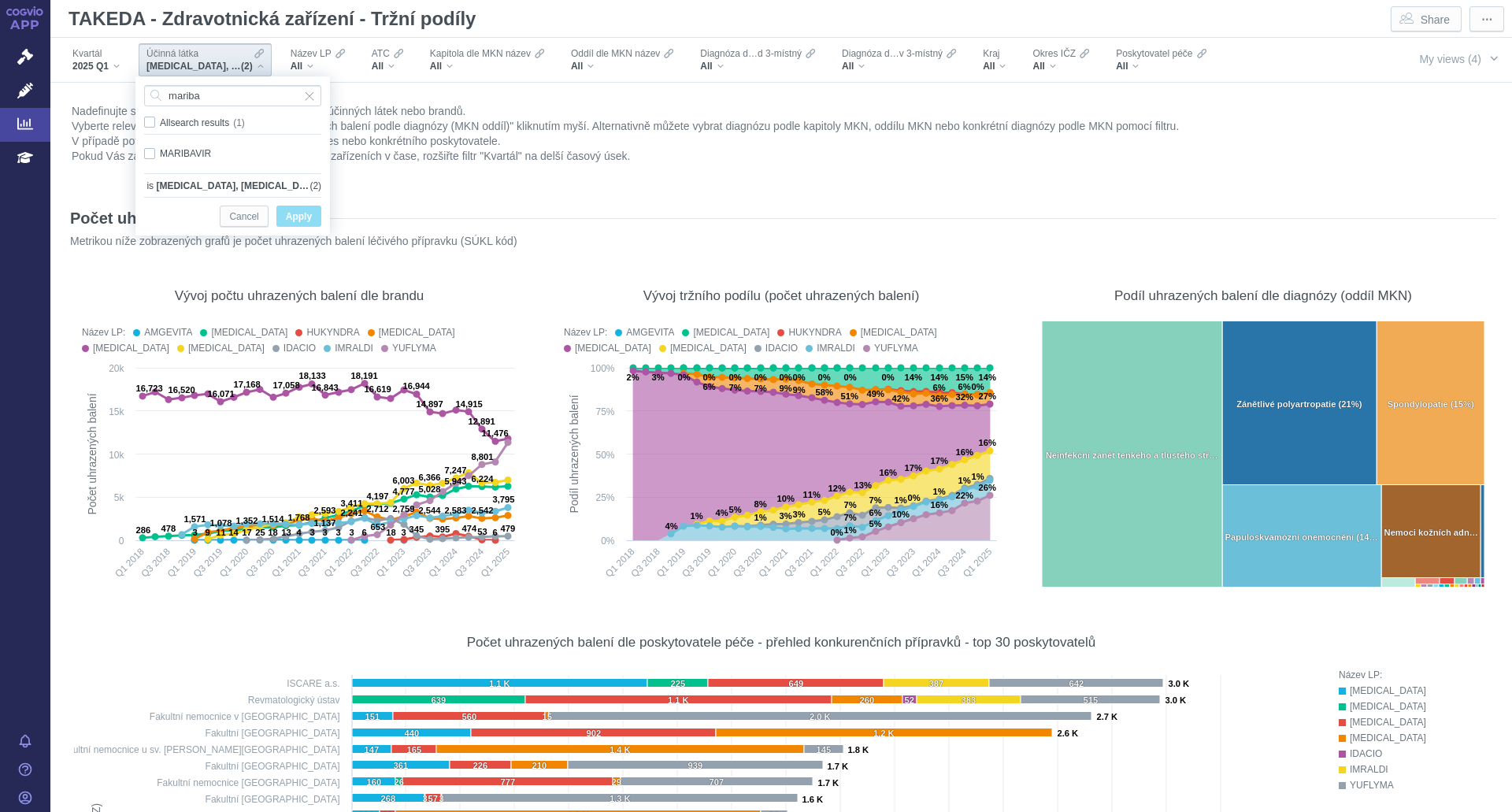
click at [260, 60] on div "VEDOLIZUMAB, ADALIMUMAB (2)" at bounding box center [205, 66] width 117 height 13
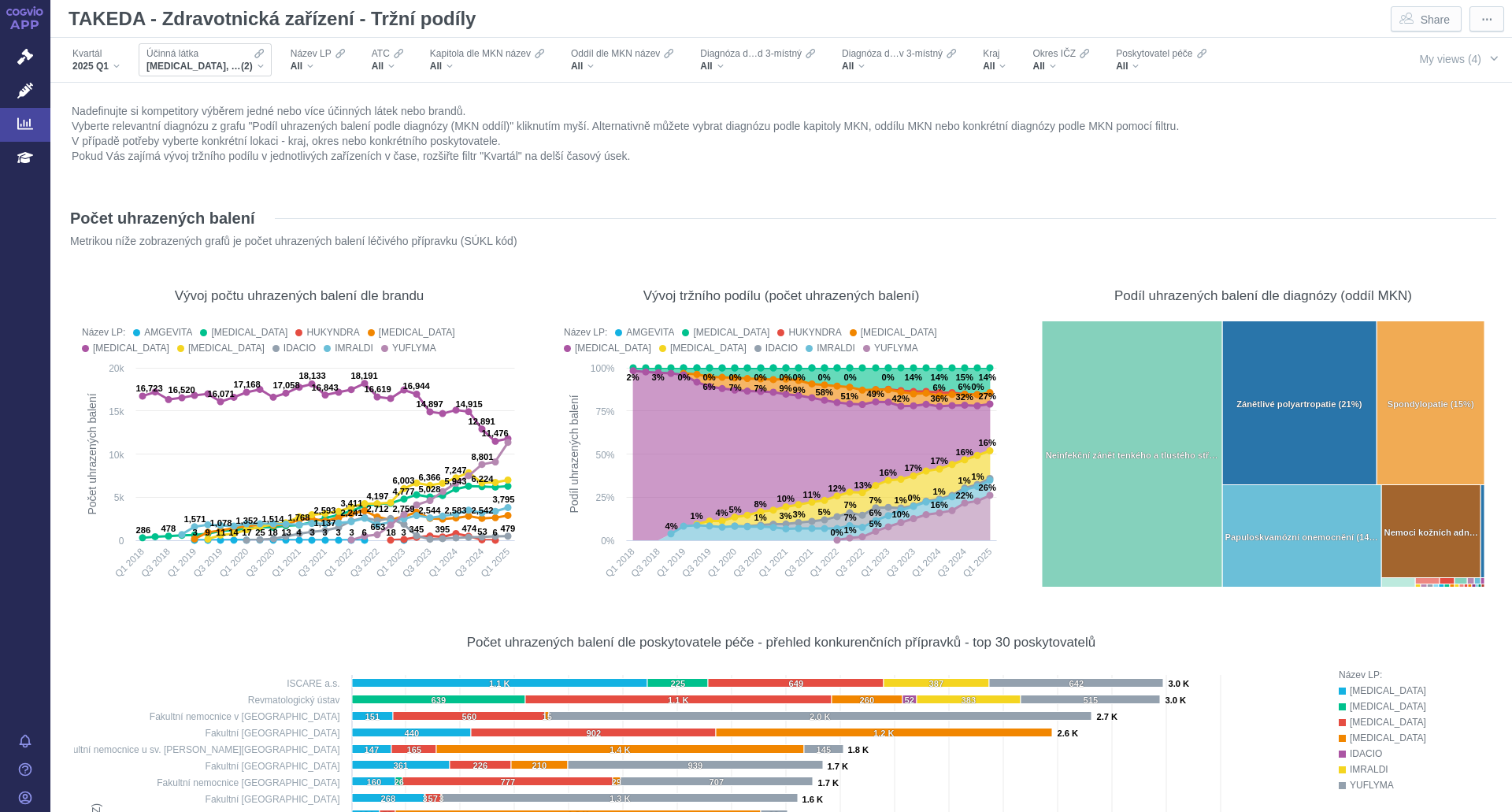
click at [255, 71] on div "VEDOLIZUMAB, ADALIMUMAB (2)" at bounding box center [205, 66] width 117 height 13
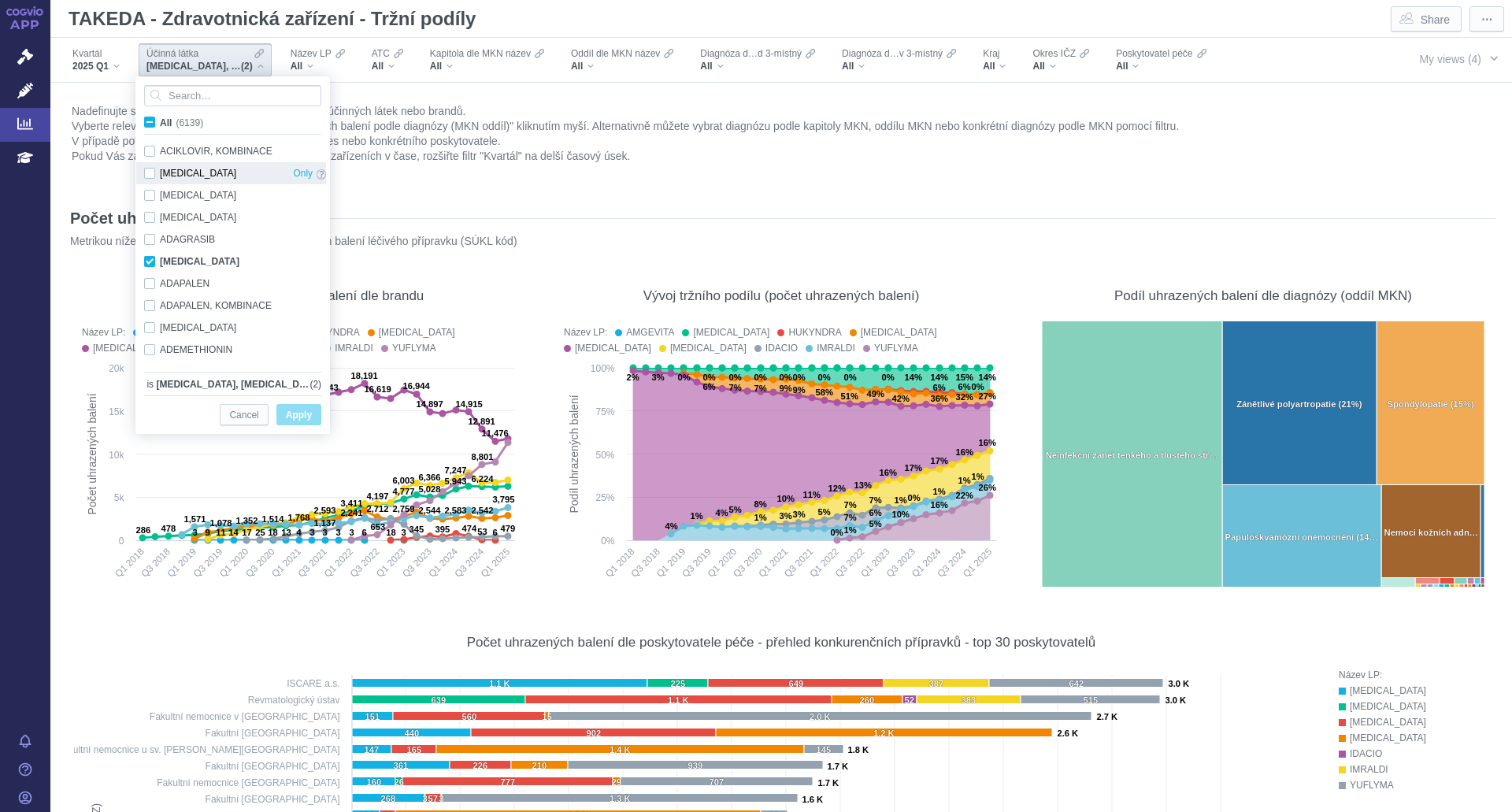
scroll to position [1047, 0]
click at [160, 122] on span "All (6139)" at bounding box center [181, 123] width 44 height 11
click at [160, 122] on input "All (6139)" at bounding box center [165, 119] width 10 height 10
checkbox input "true"
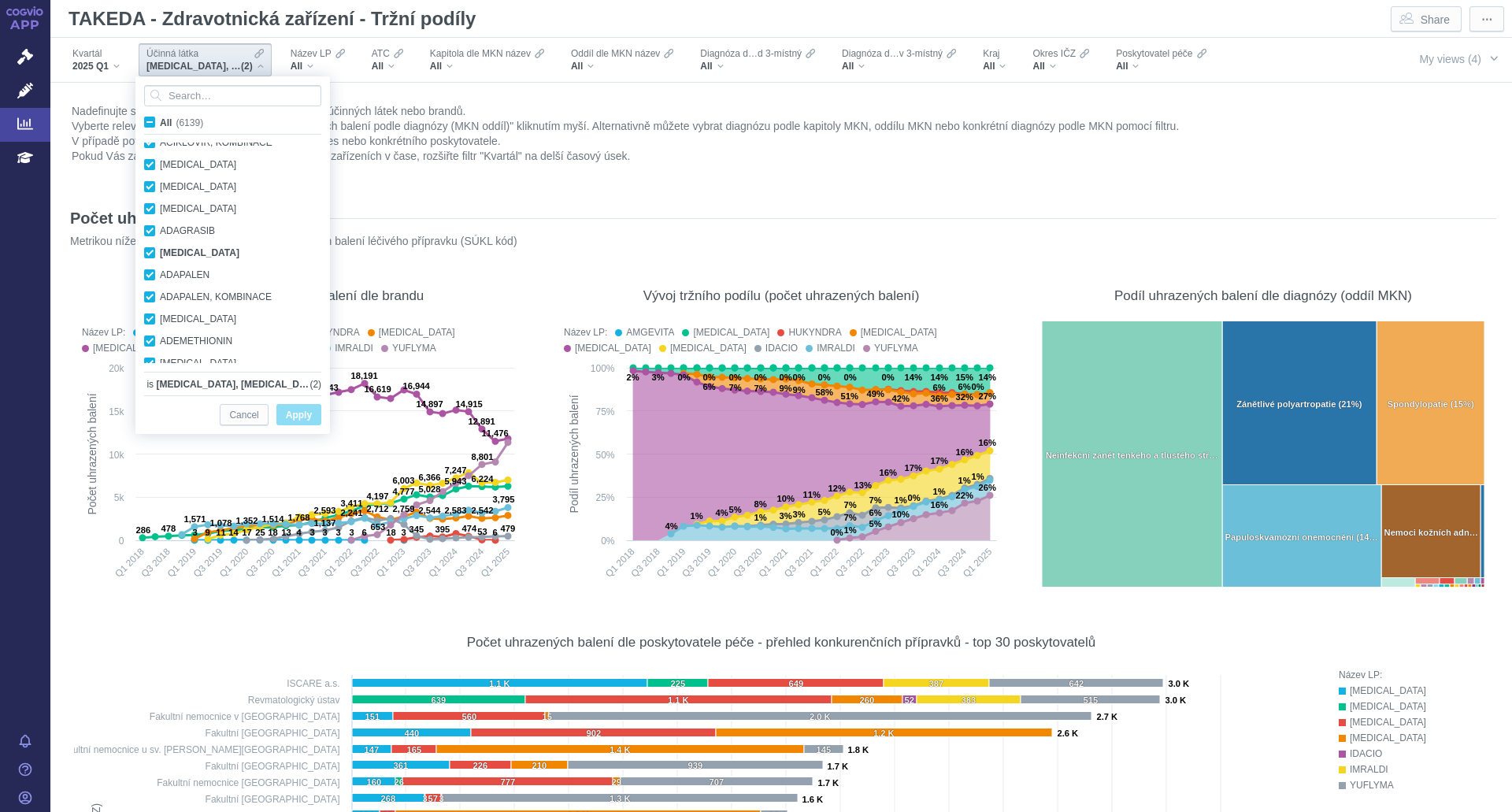
checkbox input "true"
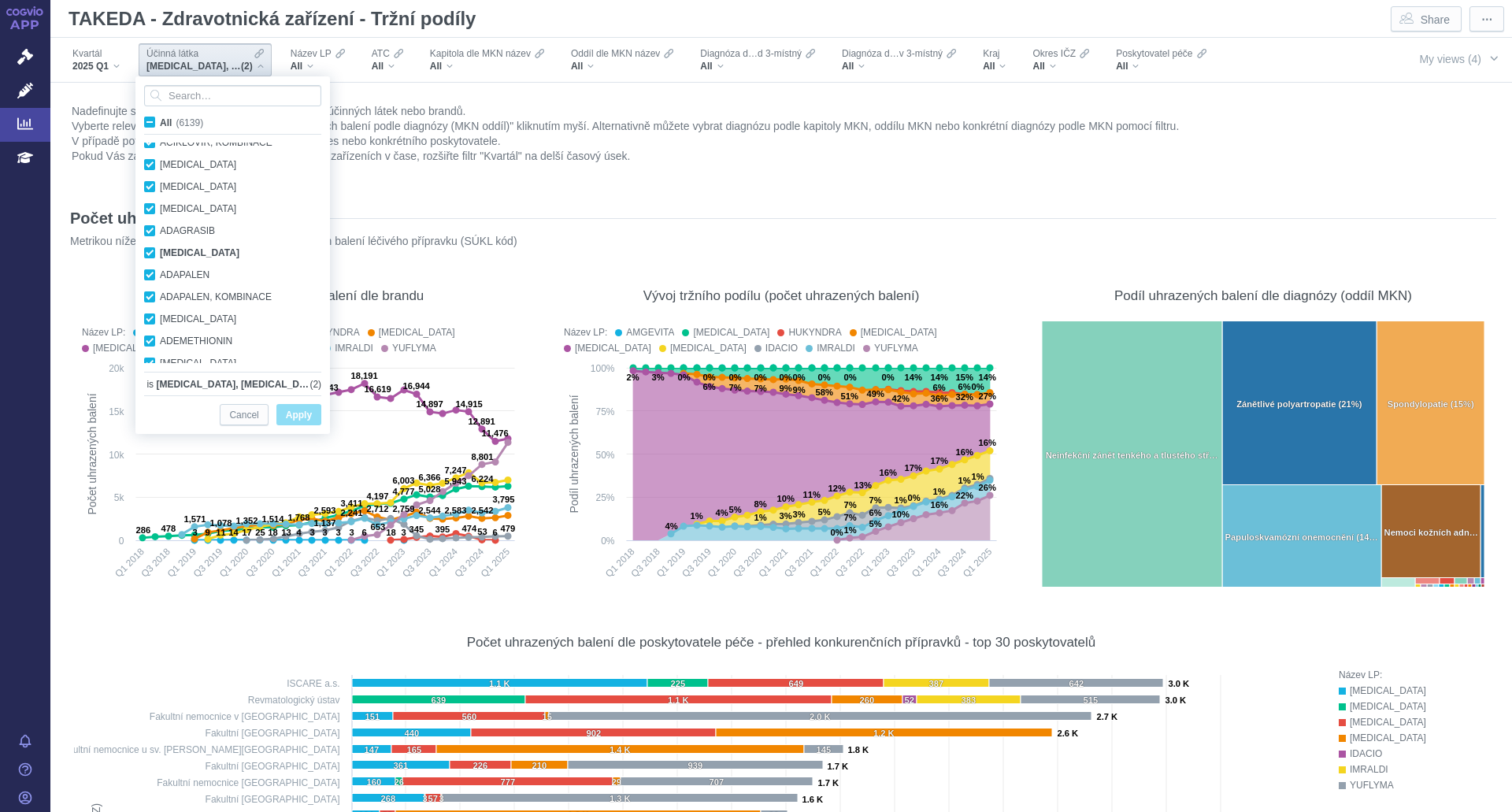
checkbox input "true"
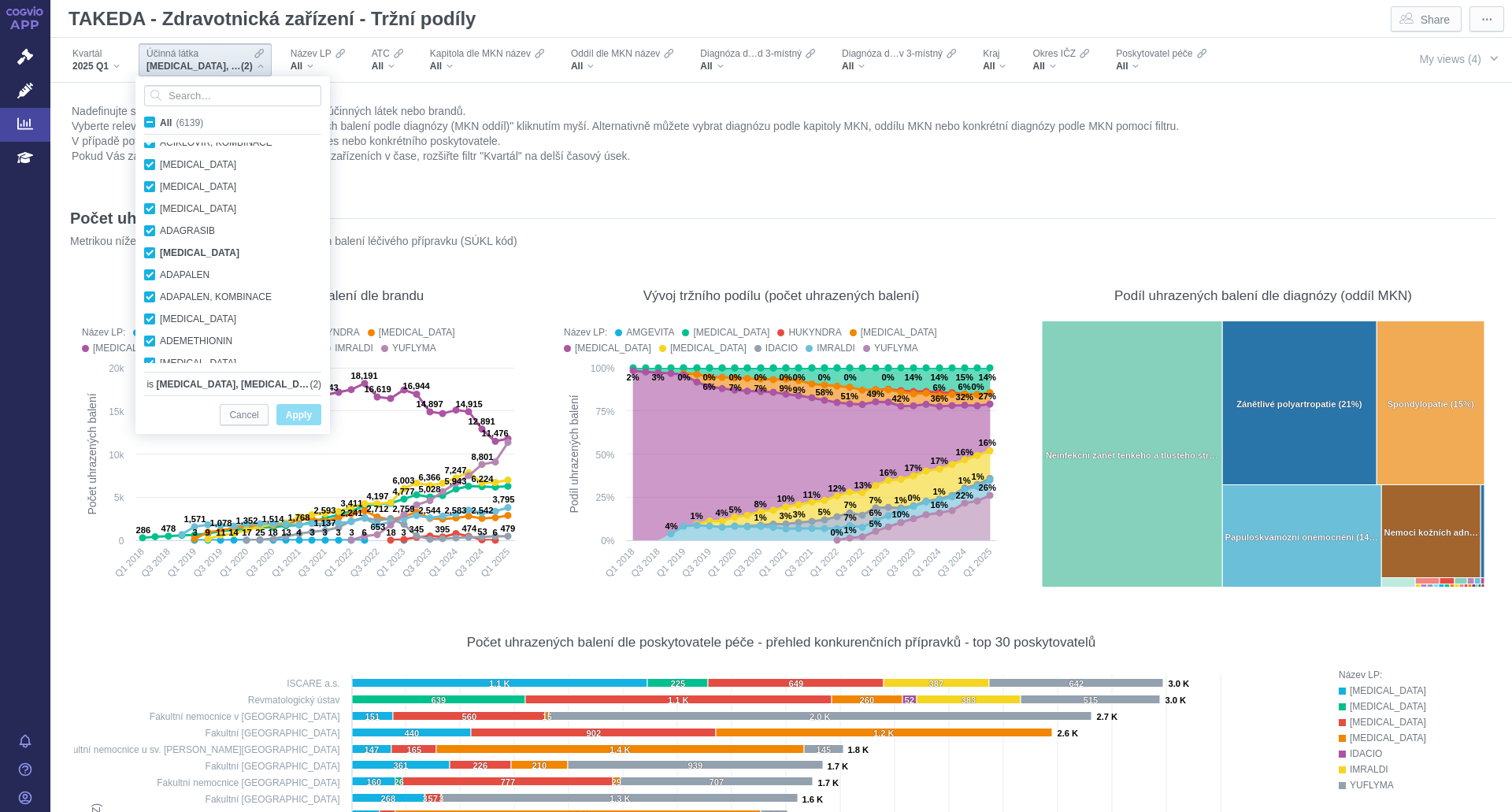
checkbox input "true"
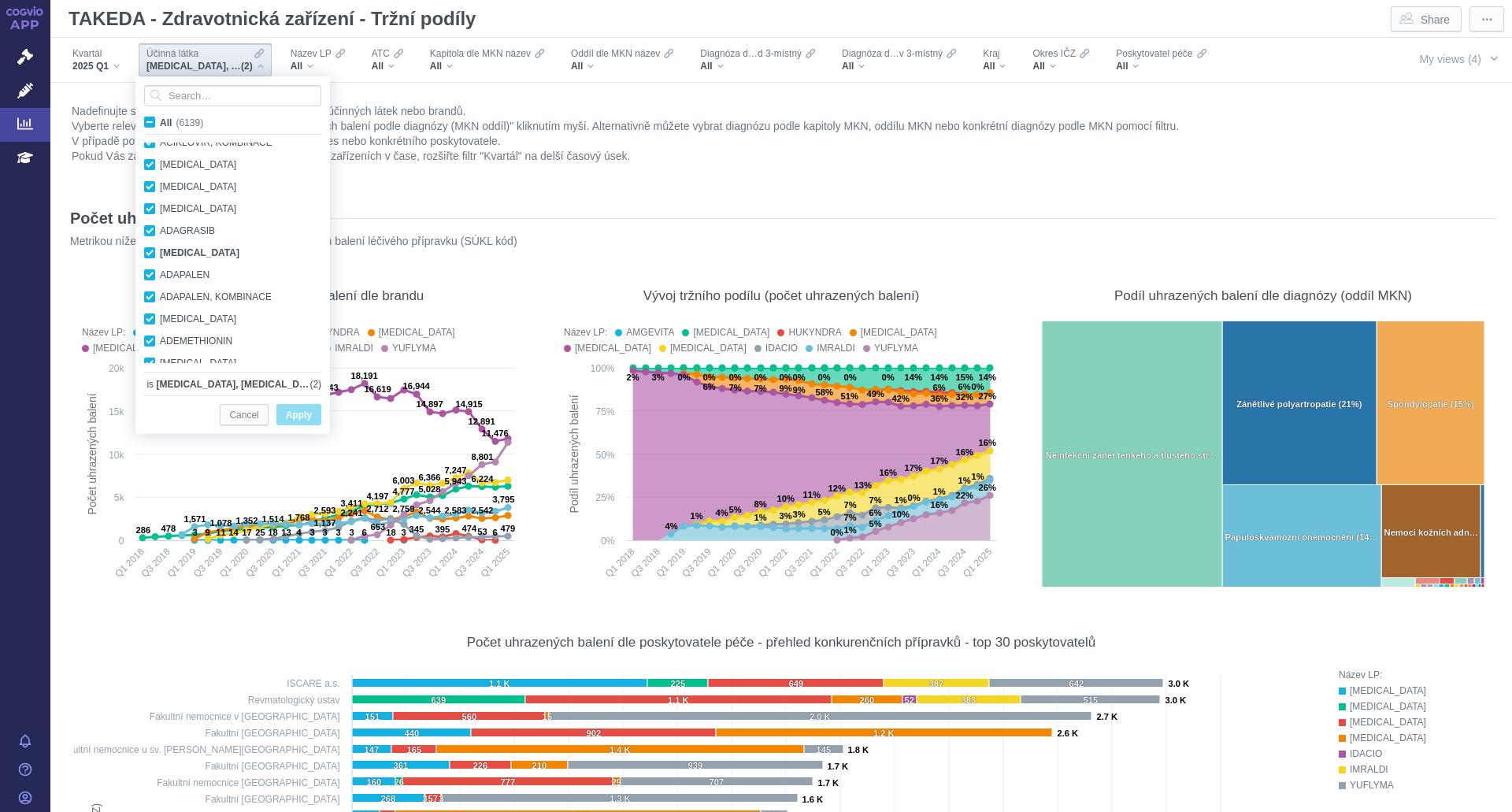
checkbox input "true"
click at [160, 120] on span "All (6139)" at bounding box center [181, 123] width 44 height 11
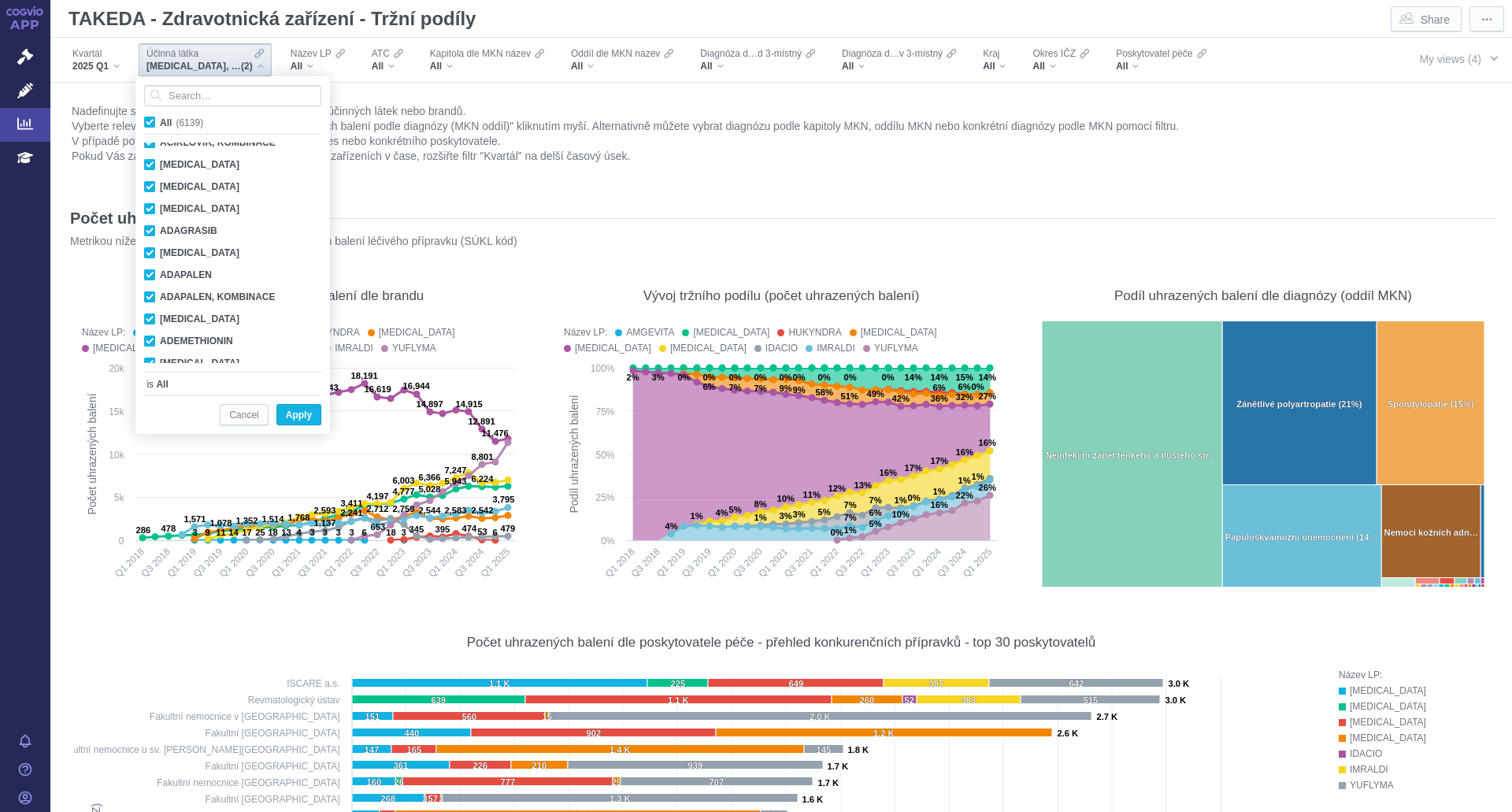
click at [160, 120] on input "All (6139)" at bounding box center [165, 119] width 10 height 10
checkbox input "false"
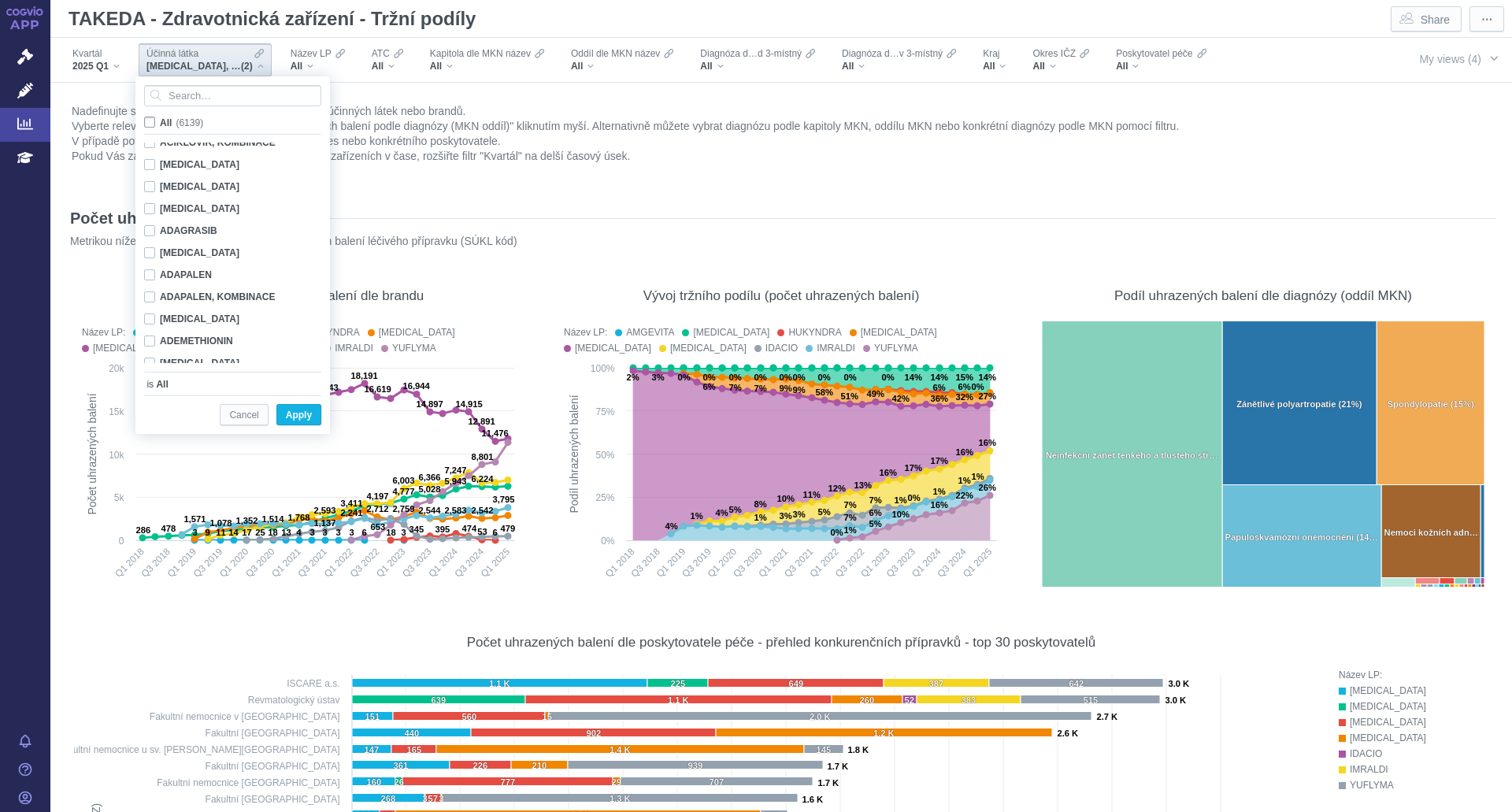
checkbox input "false"
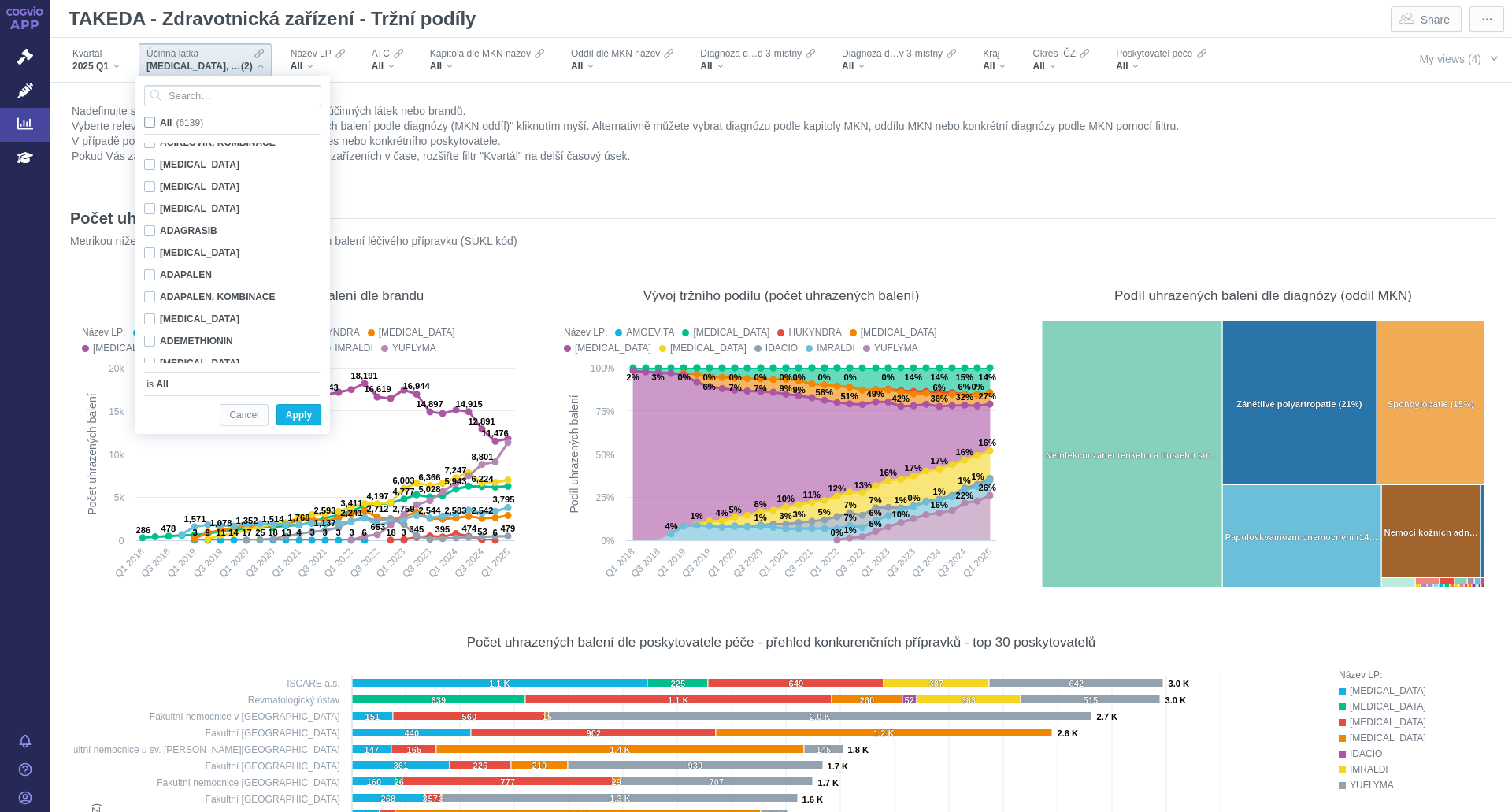
checkbox input "false"
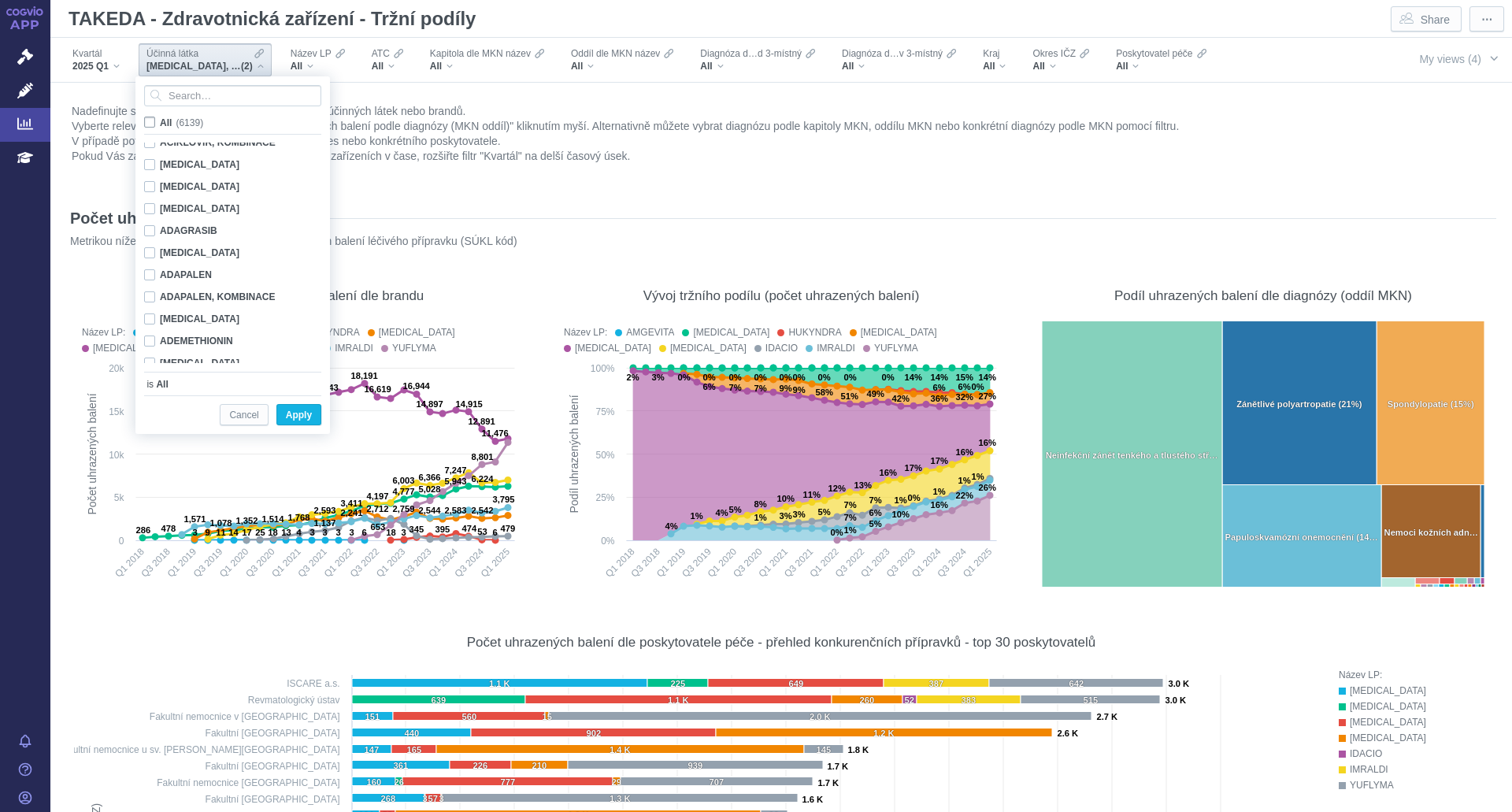
checkbox input "false"
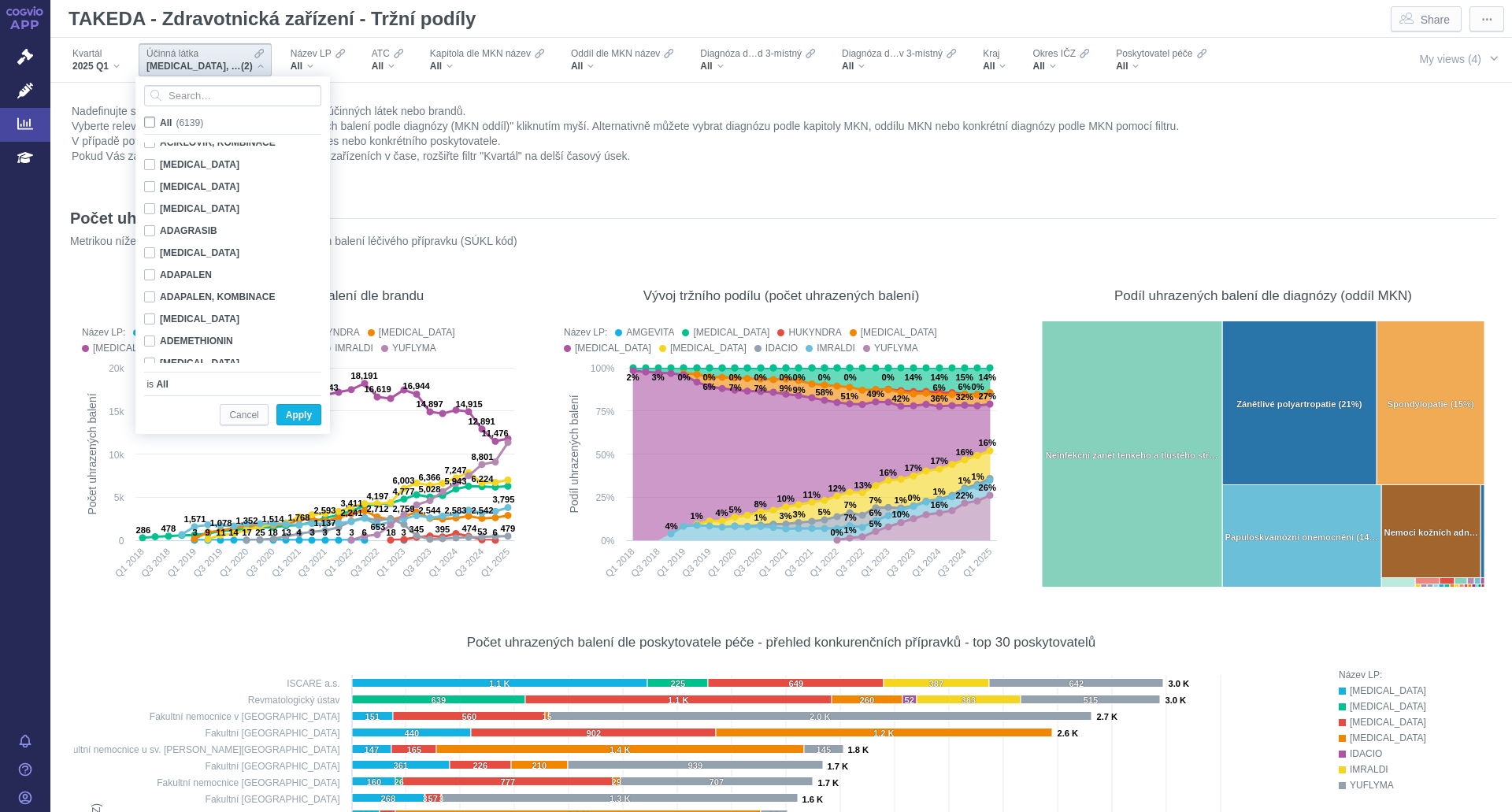
checkbox input "false"
click at [184, 98] on input "Search attribute values" at bounding box center [233, 95] width 177 height 21
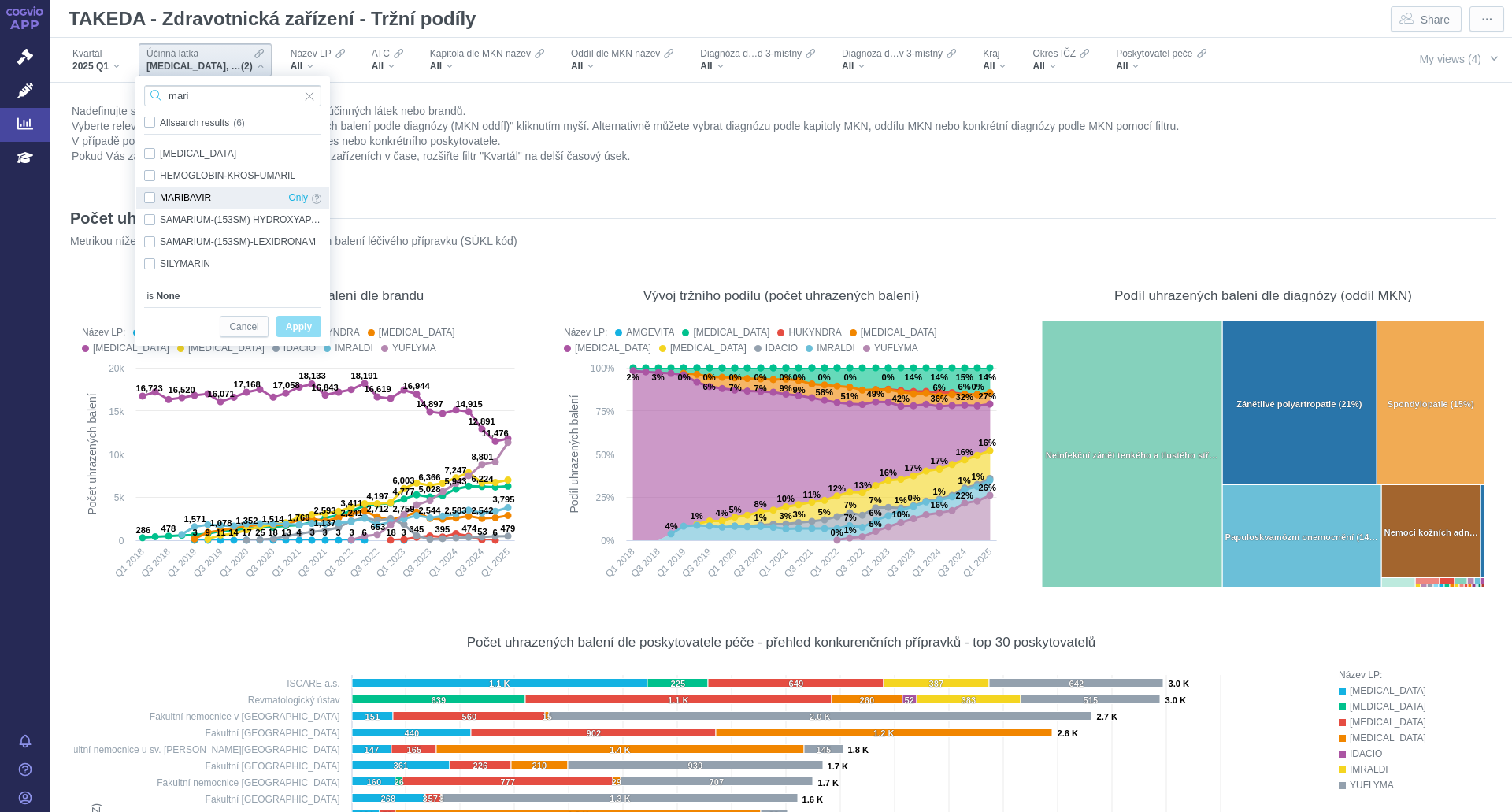
type input "mari"
click at [145, 195] on div "MARIBAVIR Only" at bounding box center [233, 198] width 193 height 22
checkbox input "true"
drag, startPoint x: 292, startPoint y: 328, endPoint x: 539, endPoint y: 241, distance: 261.9
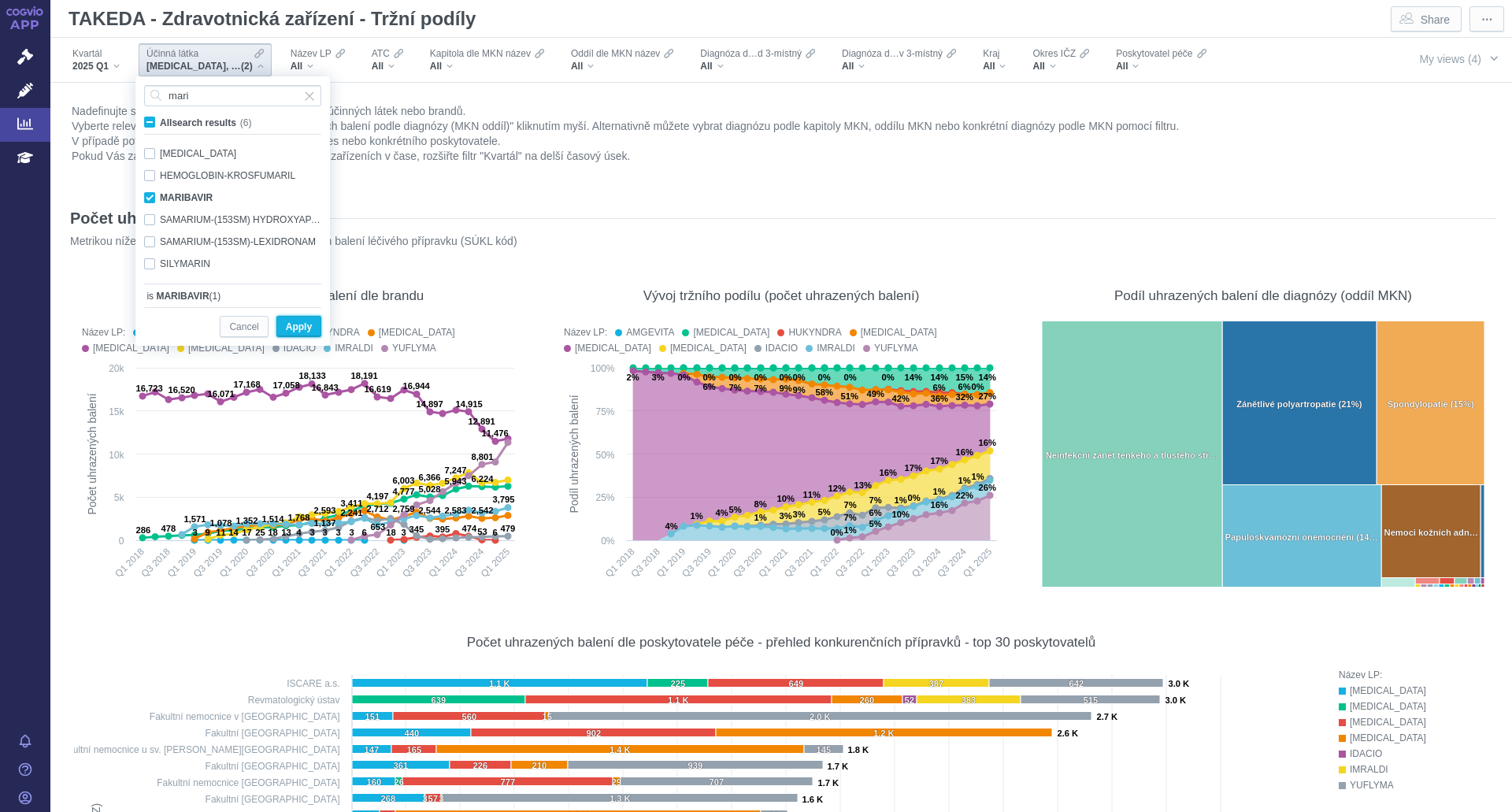
click at [294, 327] on span "Apply" at bounding box center [298, 327] width 26 height 20
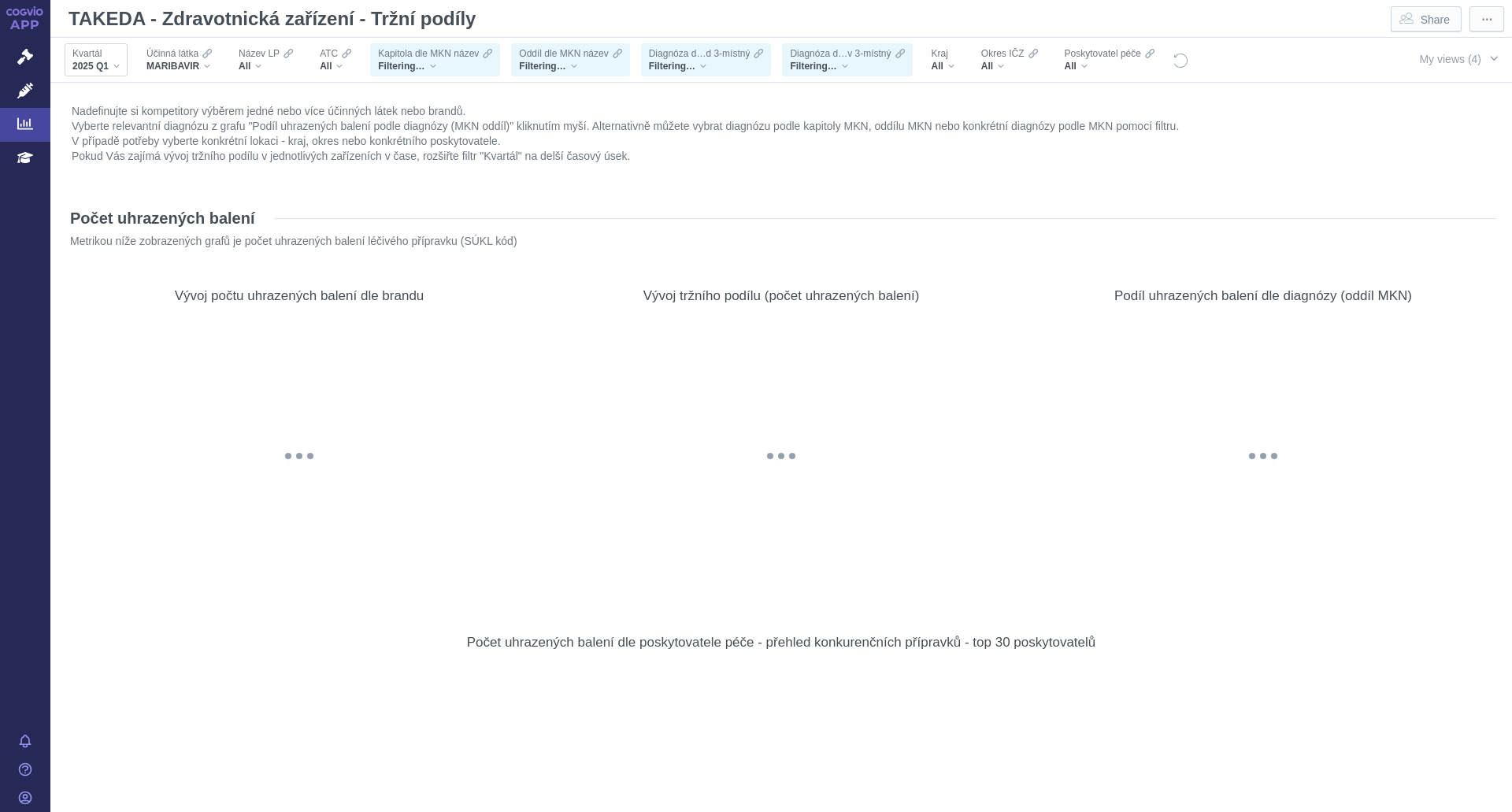
click at [114, 63] on div "2025 Q1" at bounding box center [97, 66] width 47 height 13
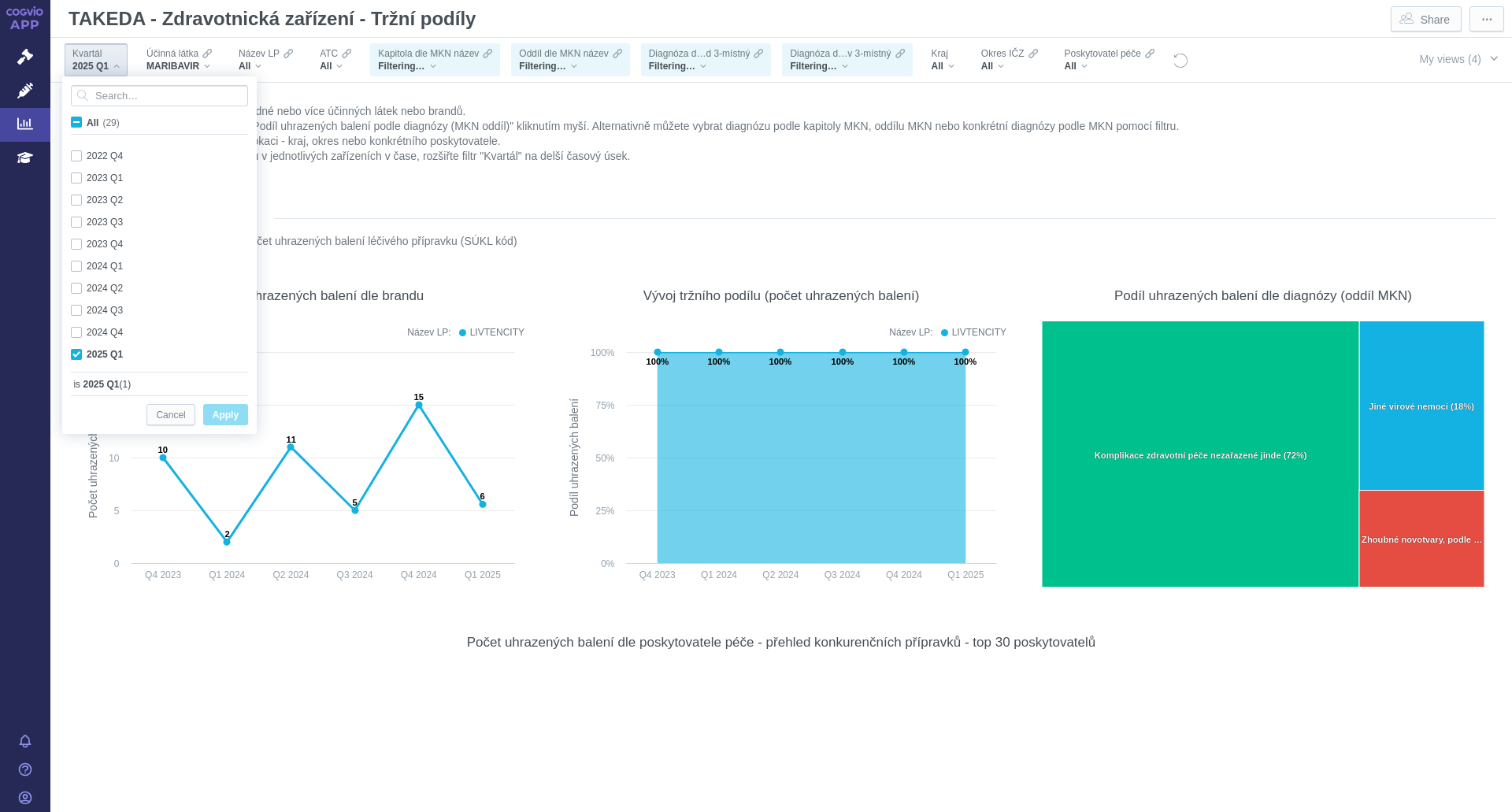
scroll to position [419, 0]
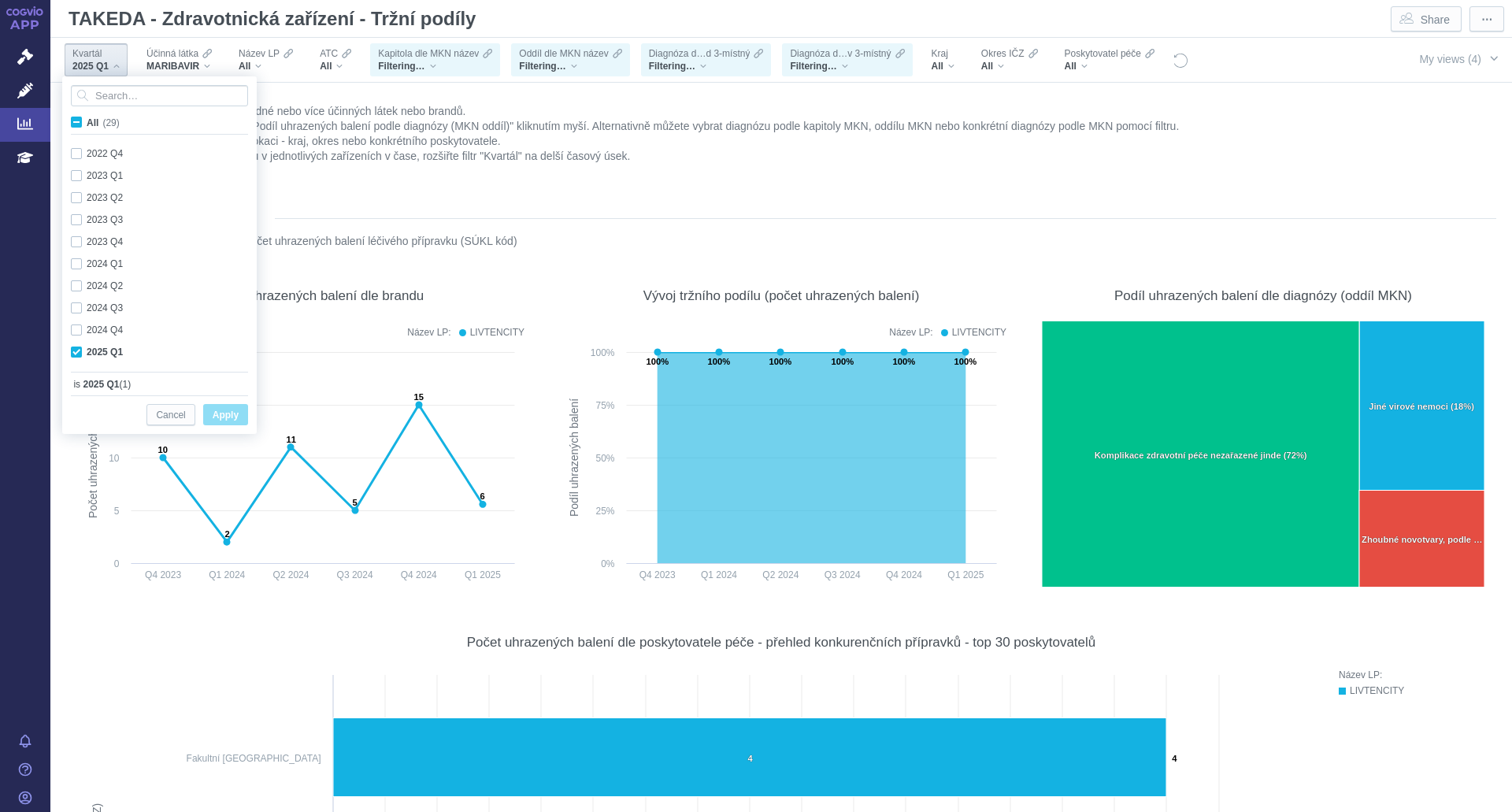
click at [640, 192] on figure "Nadefinujte si kompetitory výběrem jedné nebo více účinných látek nebo brandů. …" at bounding box center [781, 145] width 1430 height 94
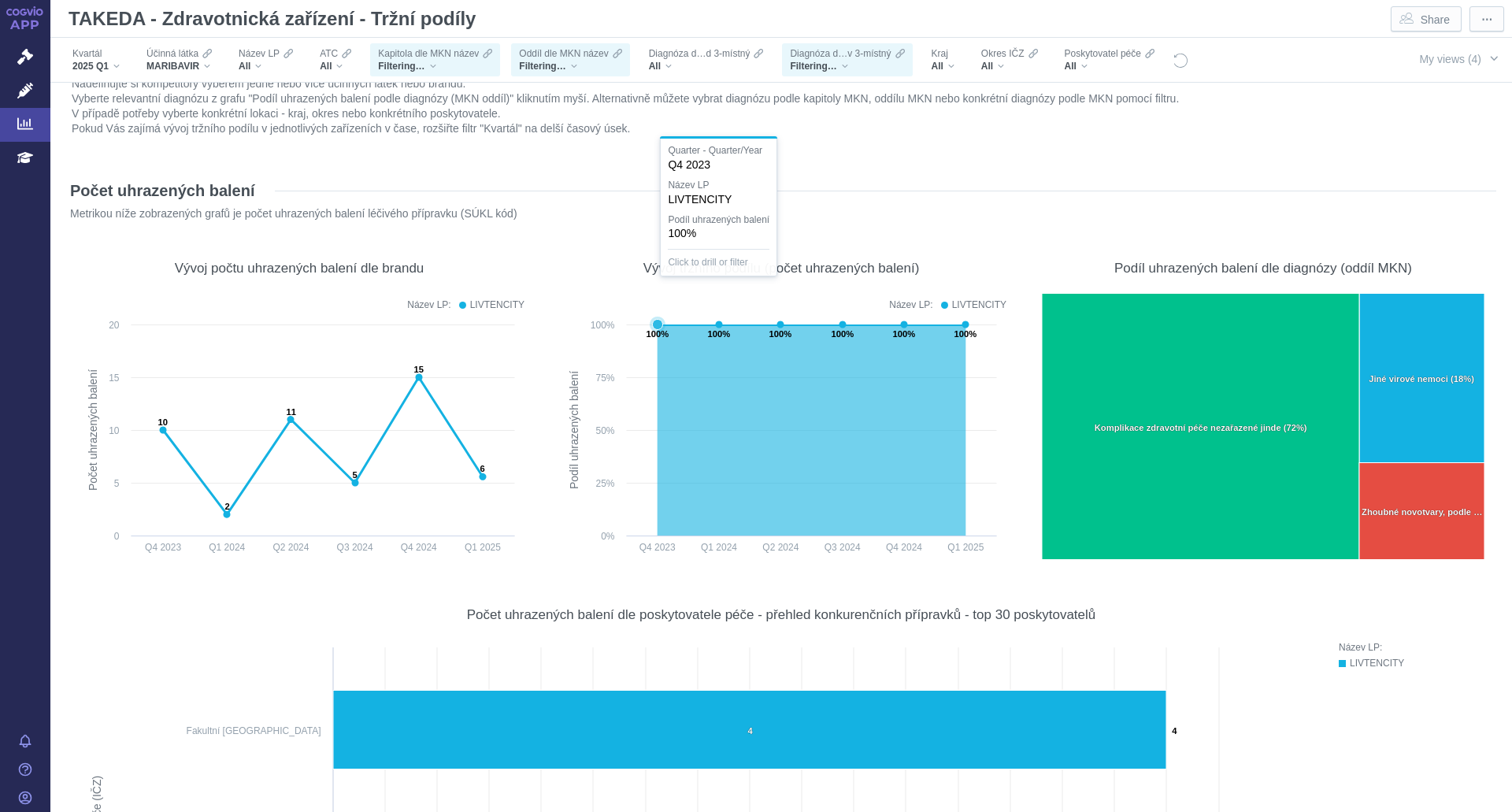
scroll to position [0, 0]
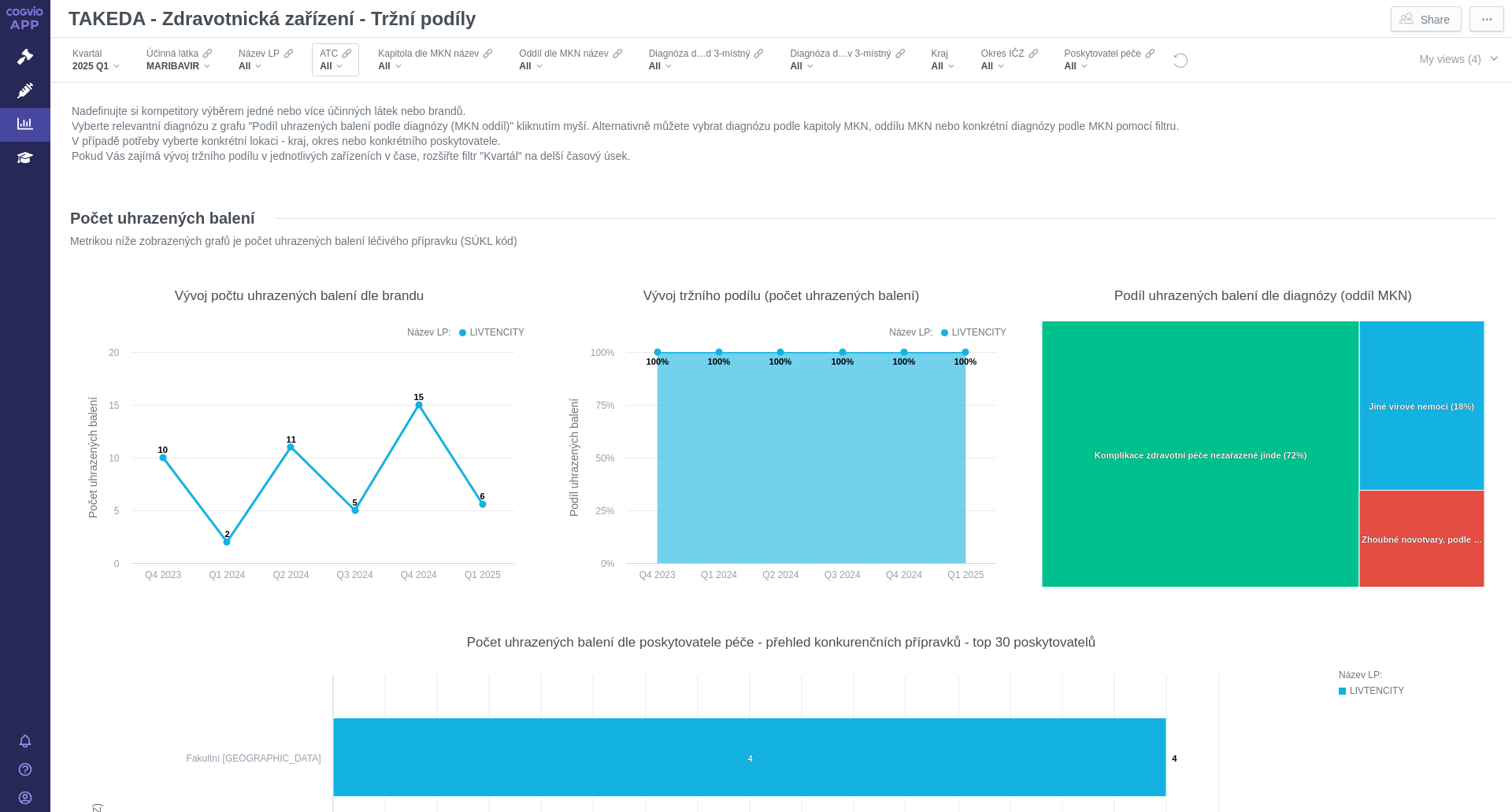
click at [338, 63] on div "All" at bounding box center [336, 66] width 32 height 13
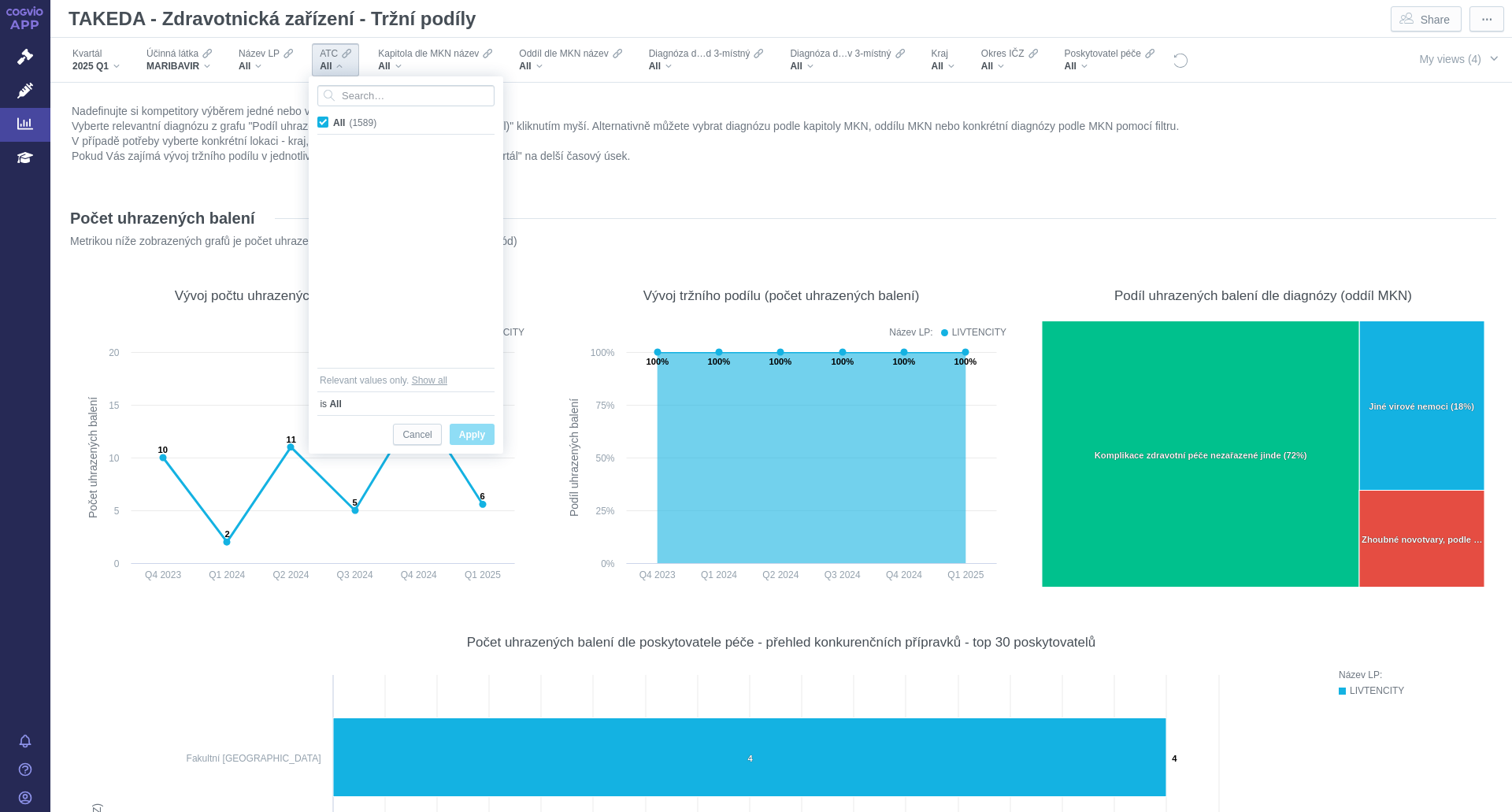
click at [466, 438] on span "Apply" at bounding box center [472, 434] width 26 height 20
click at [348, 90] on input "Search attribute values" at bounding box center [406, 95] width 177 height 21
type input "J05A"
click at [467, 437] on span "Apply" at bounding box center [472, 434] width 26 height 20
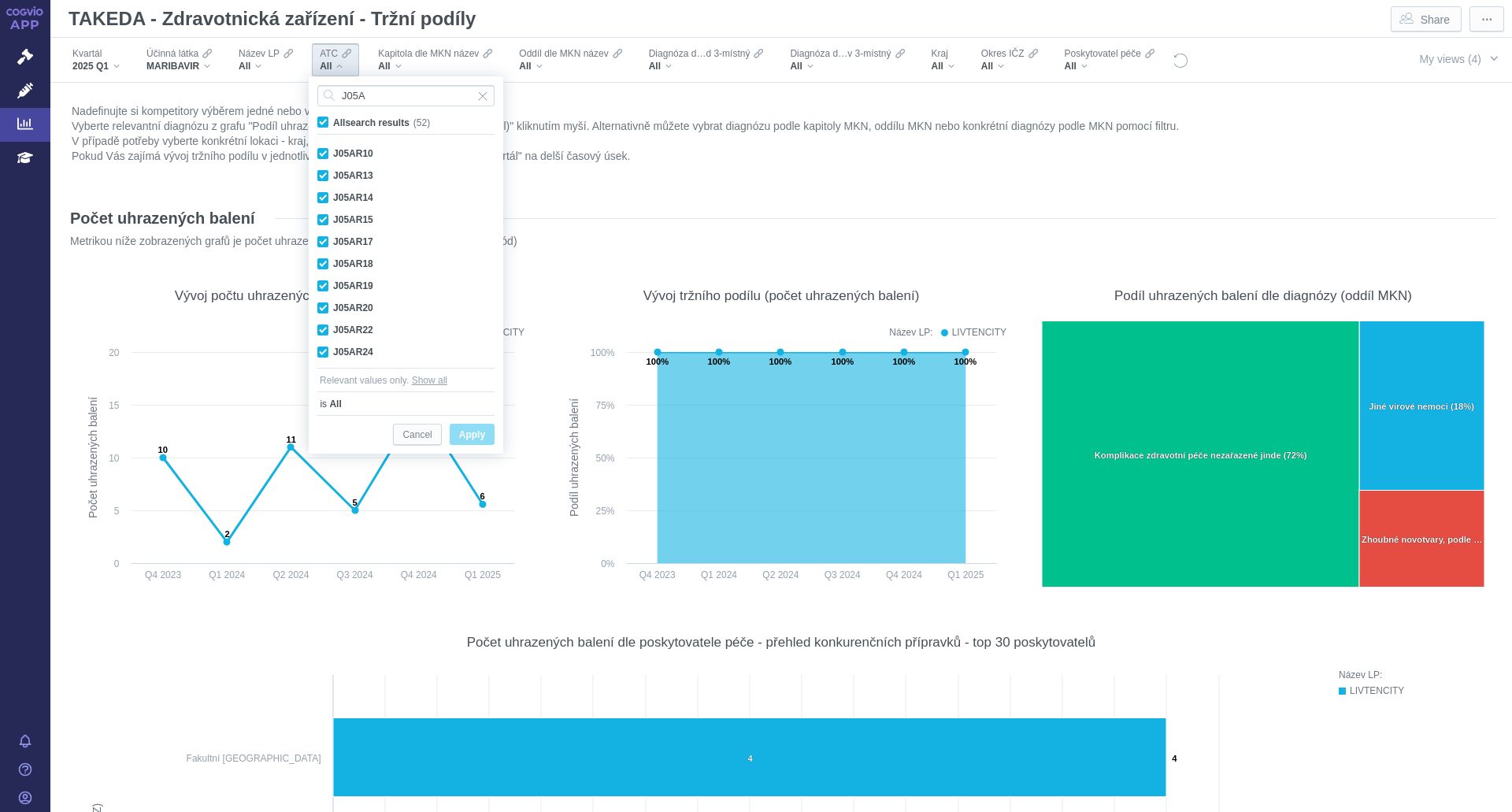
scroll to position [926, 0]
click at [333, 121] on span "All search results (52)" at bounding box center [382, 123] width 97 height 11
click at [333, 121] on input "All search results (52)" at bounding box center [338, 119] width 10 height 10
checkbox input "false"
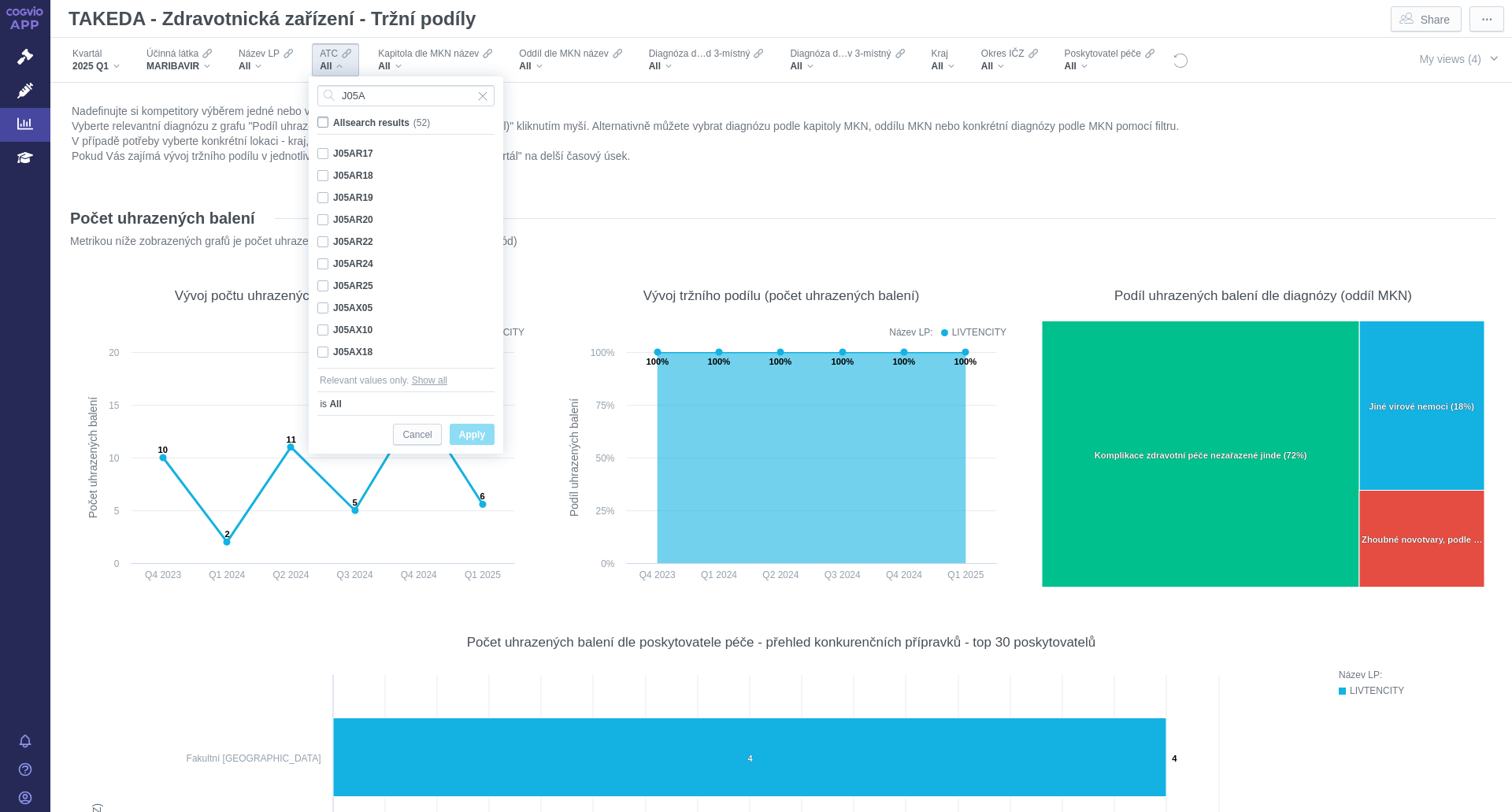
checkbox input "false"
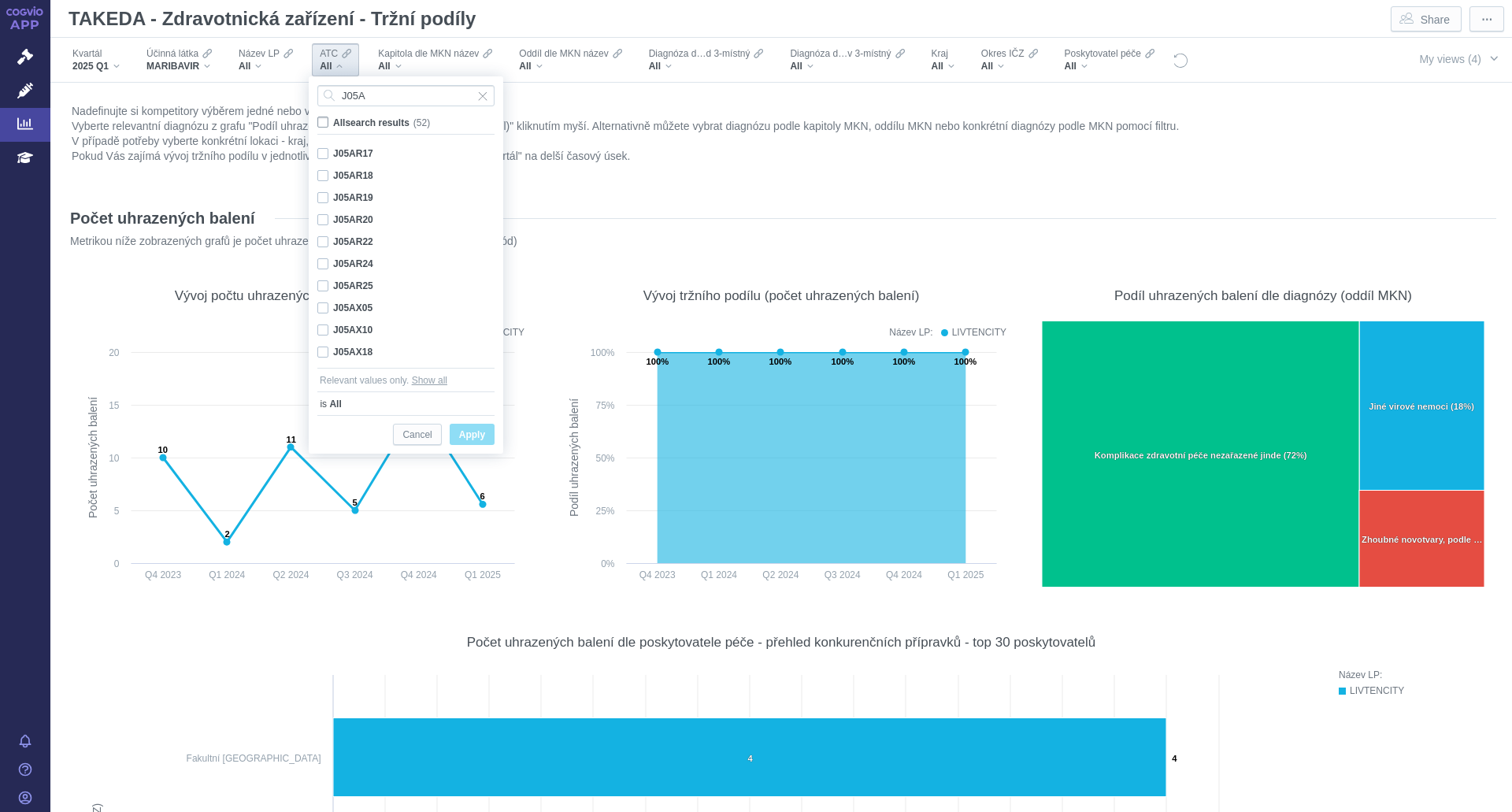
checkbox input "false"
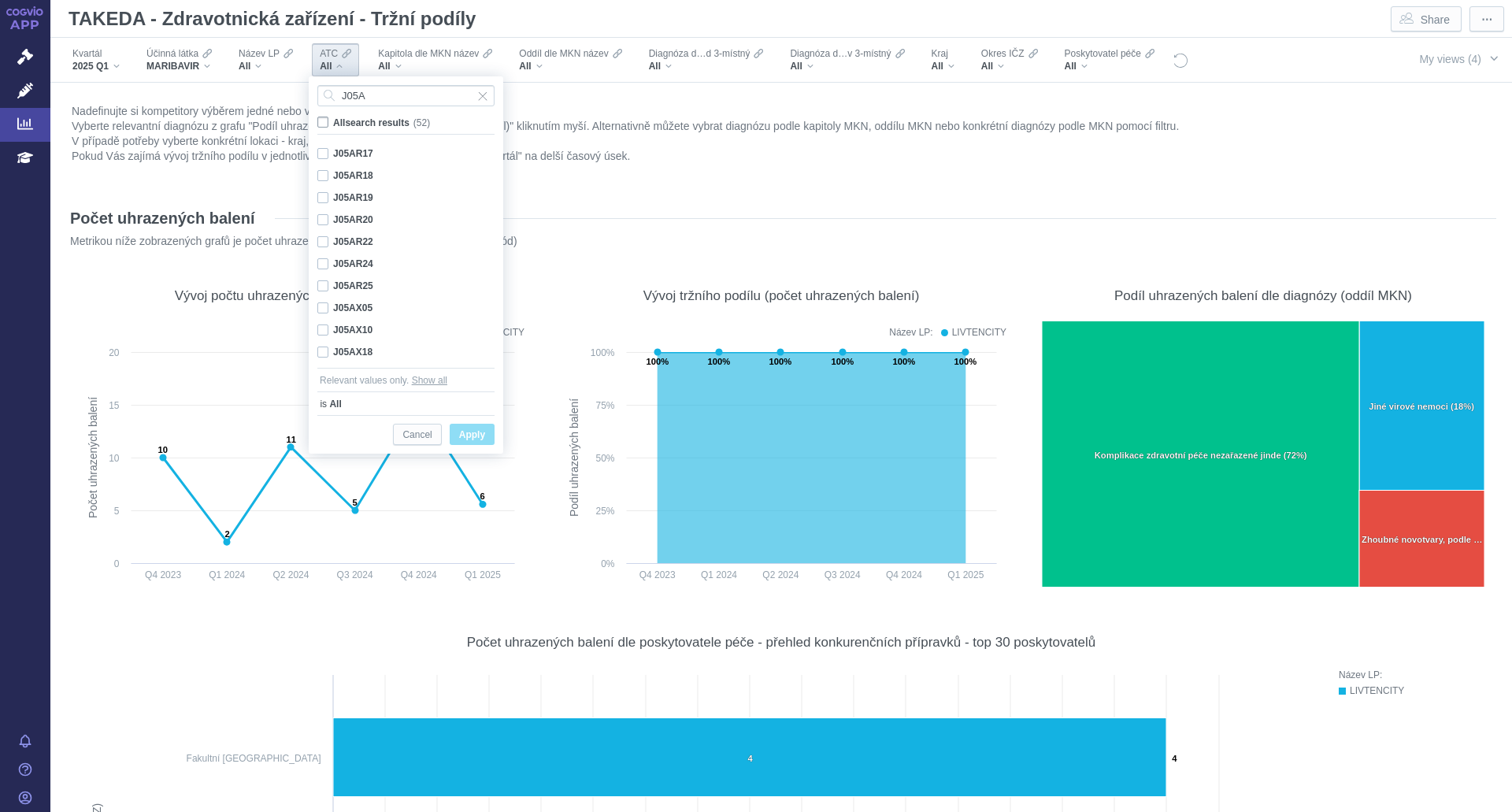
checkbox input "false"
click at [333, 121] on span "All search results (52)" at bounding box center [378, 123] width 89 height 11
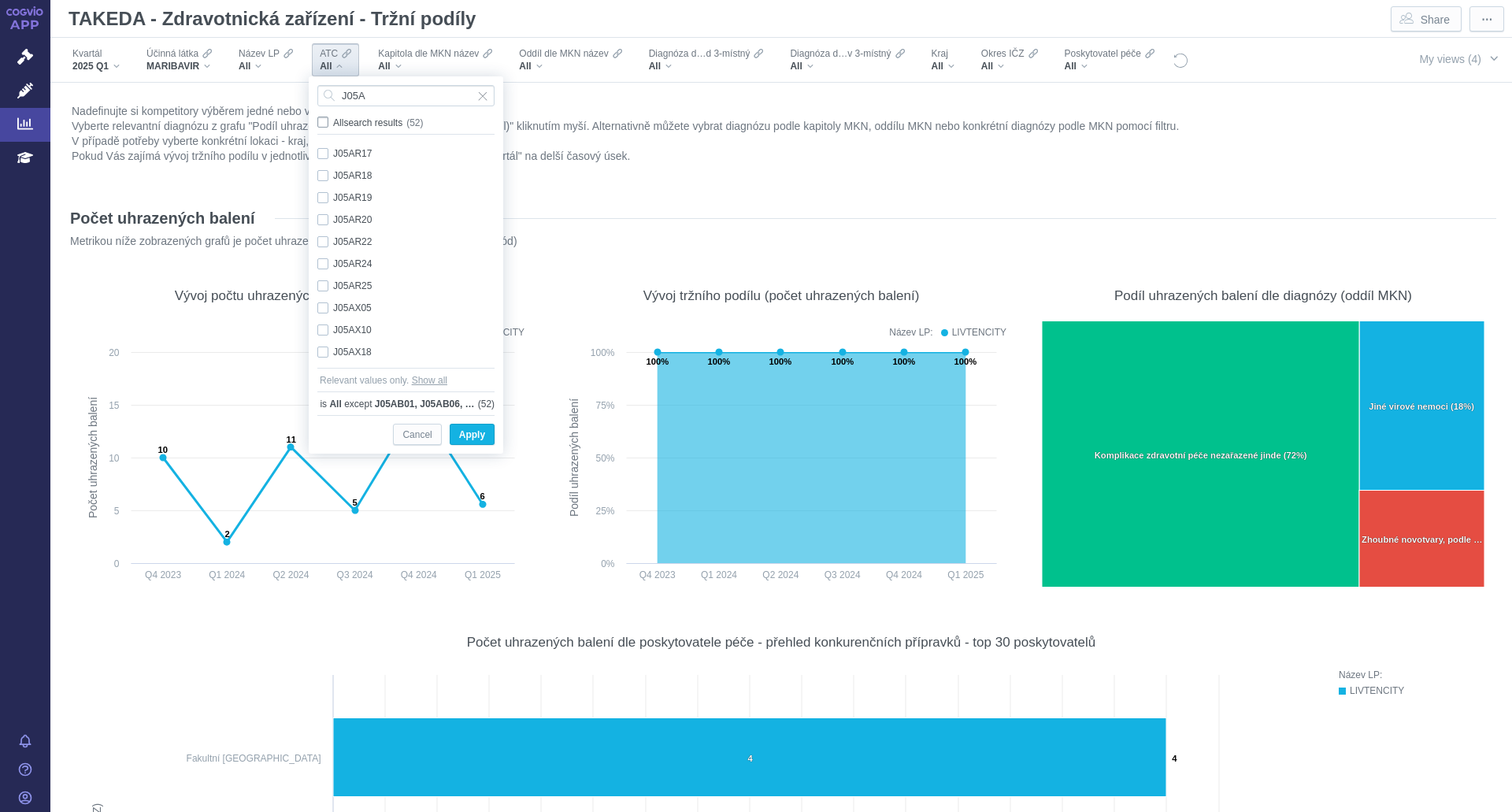
click at [333, 121] on input "All search results (52)" at bounding box center [338, 119] width 10 height 10
checkbox input "true"
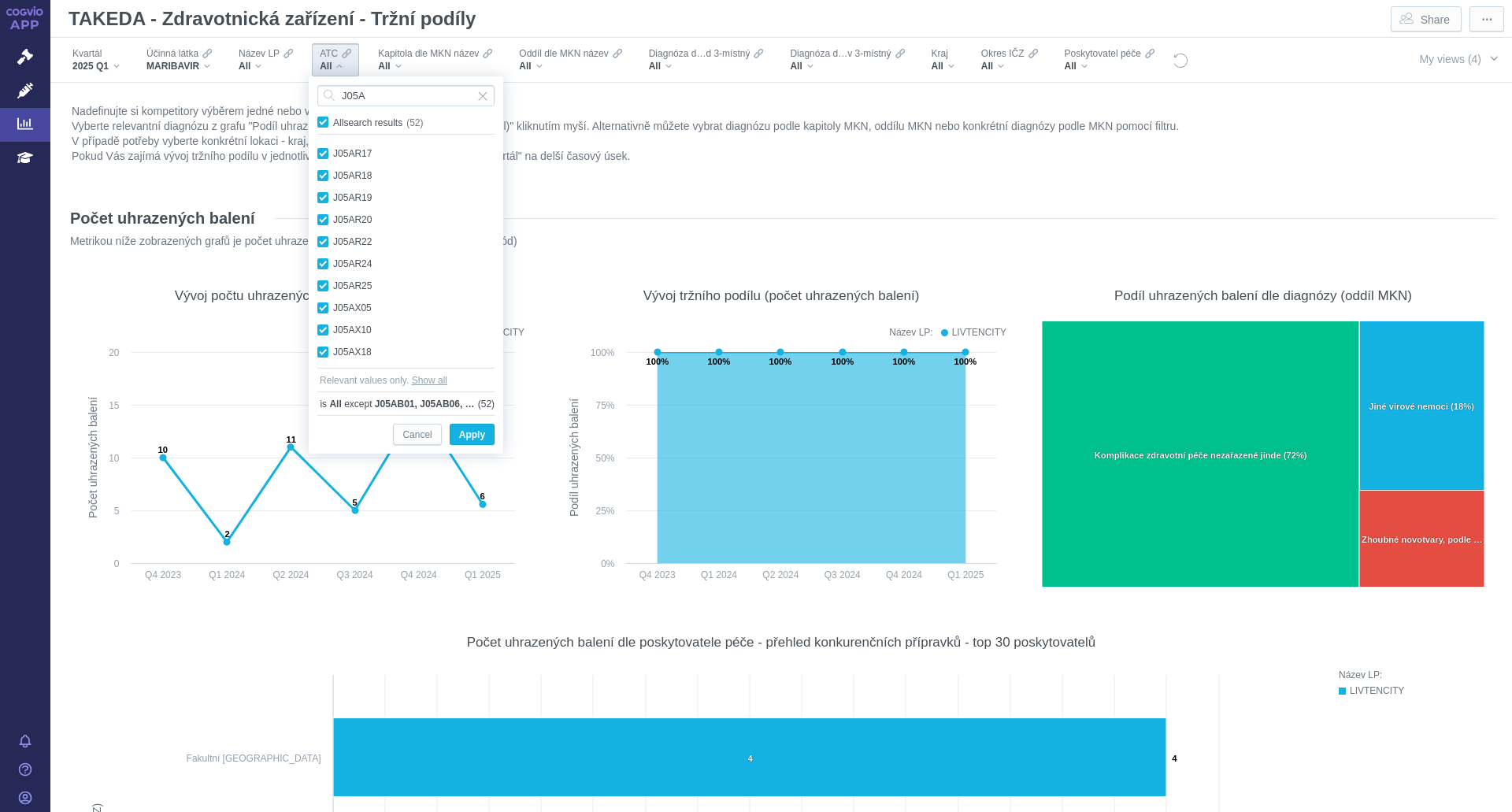
checkbox input "true"
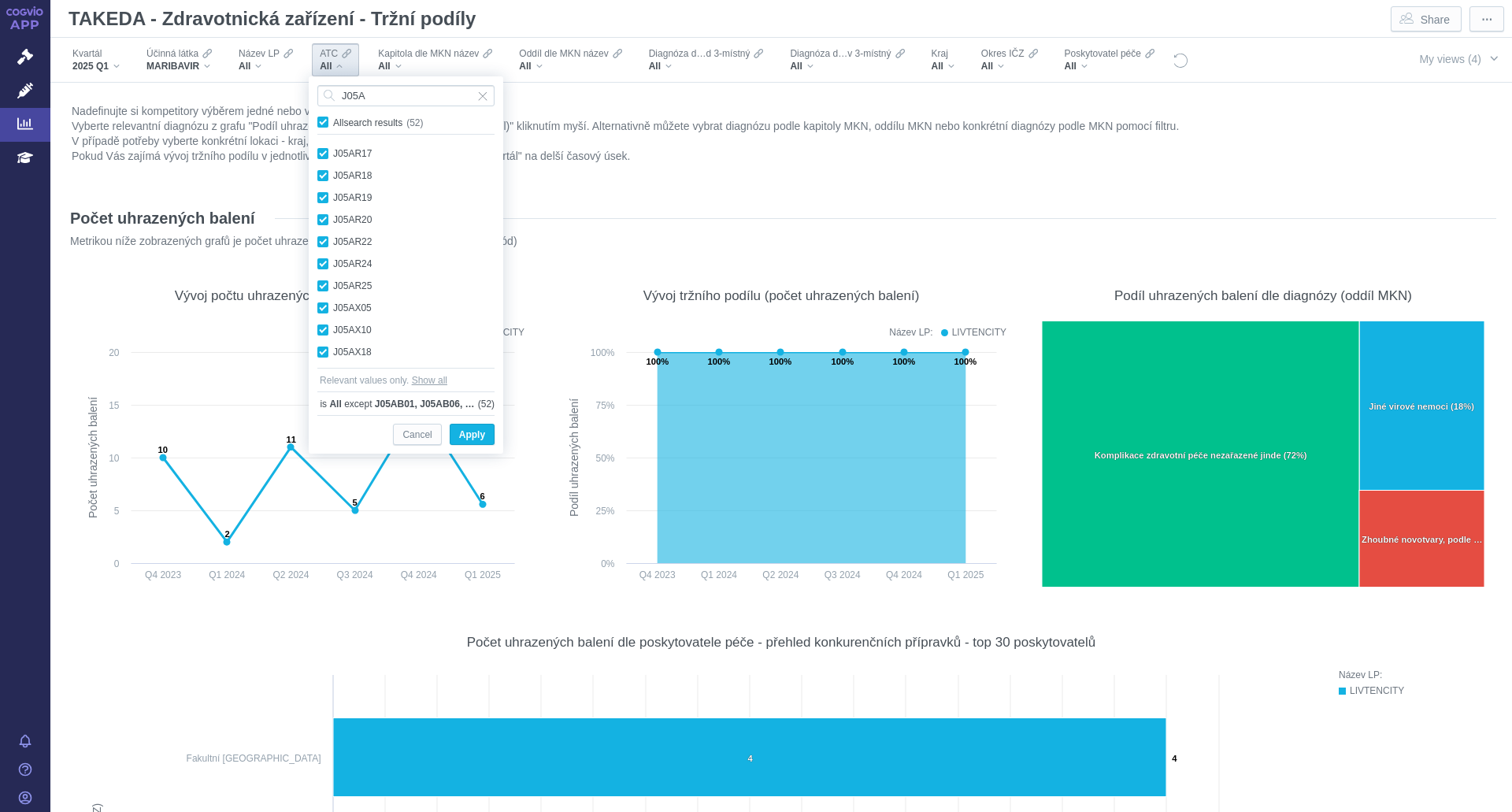
checkbox input "true"
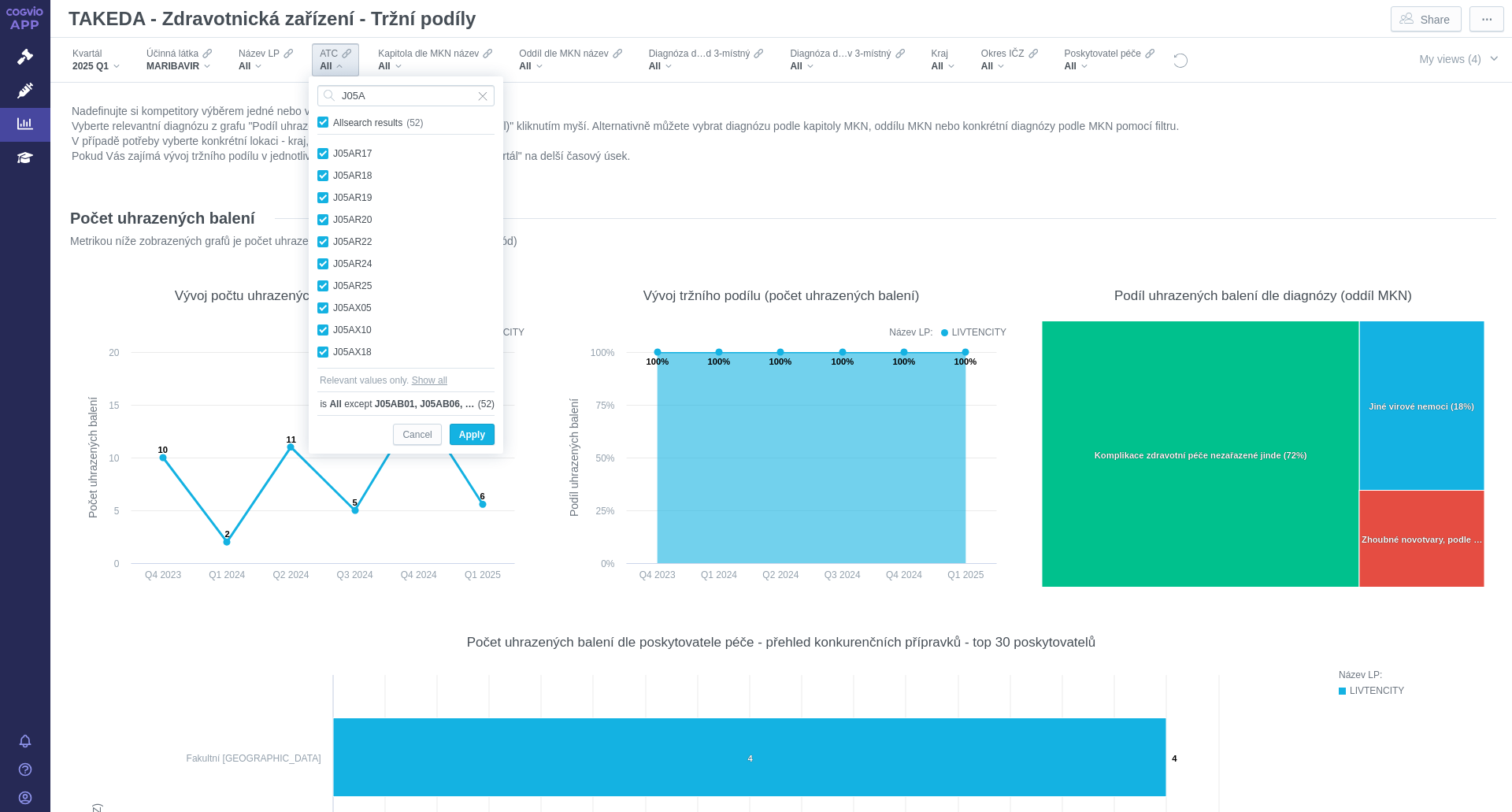
checkbox input "true"
drag, startPoint x: 322, startPoint y: 120, endPoint x: 405, endPoint y: 214, distance: 125.4
click at [333, 120] on span "All search results (52)" at bounding box center [382, 123] width 97 height 11
click at [333, 120] on input "All search results (52)" at bounding box center [338, 119] width 10 height 10
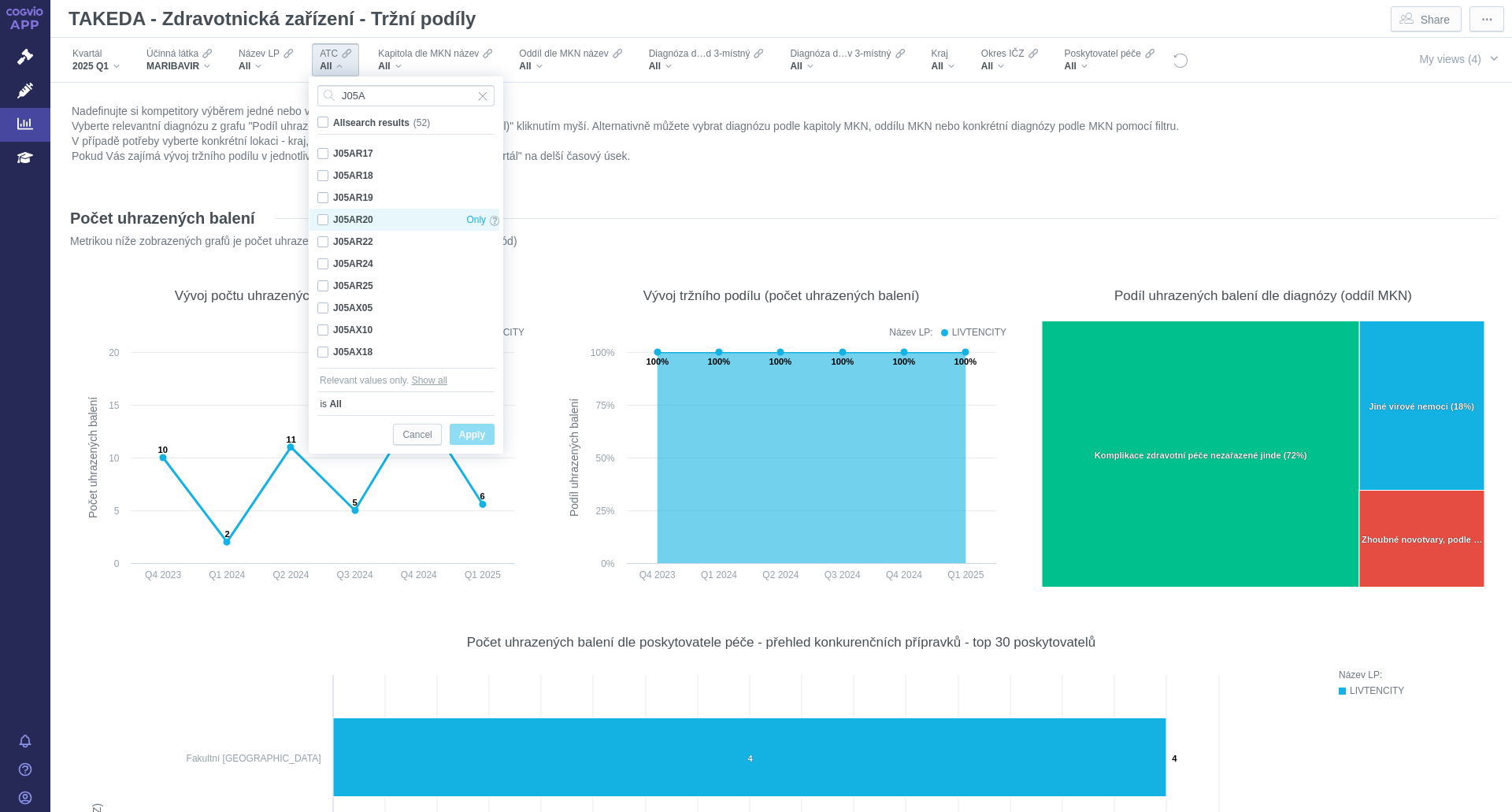
checkbox input "false"
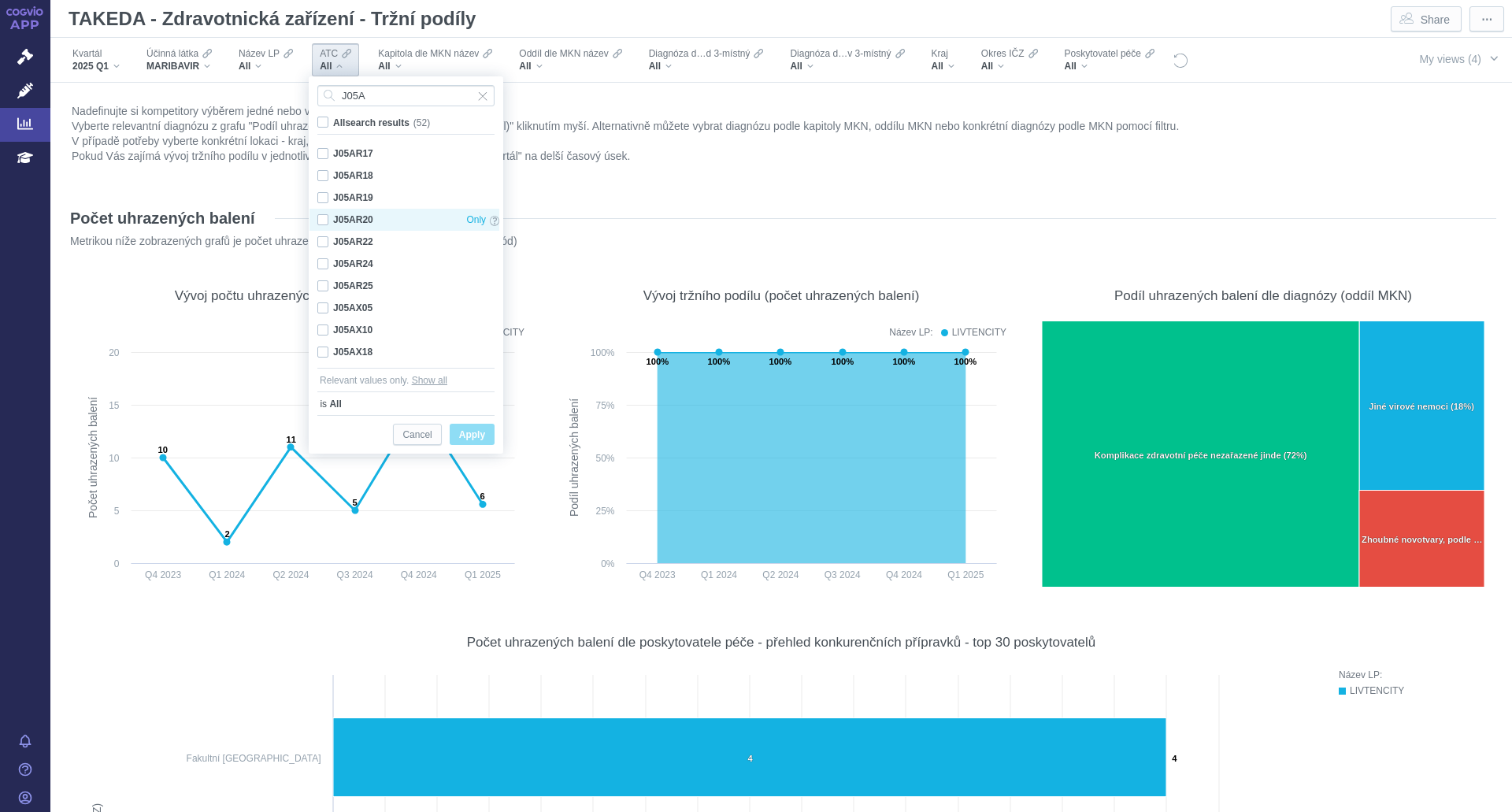
checkbox input "false"
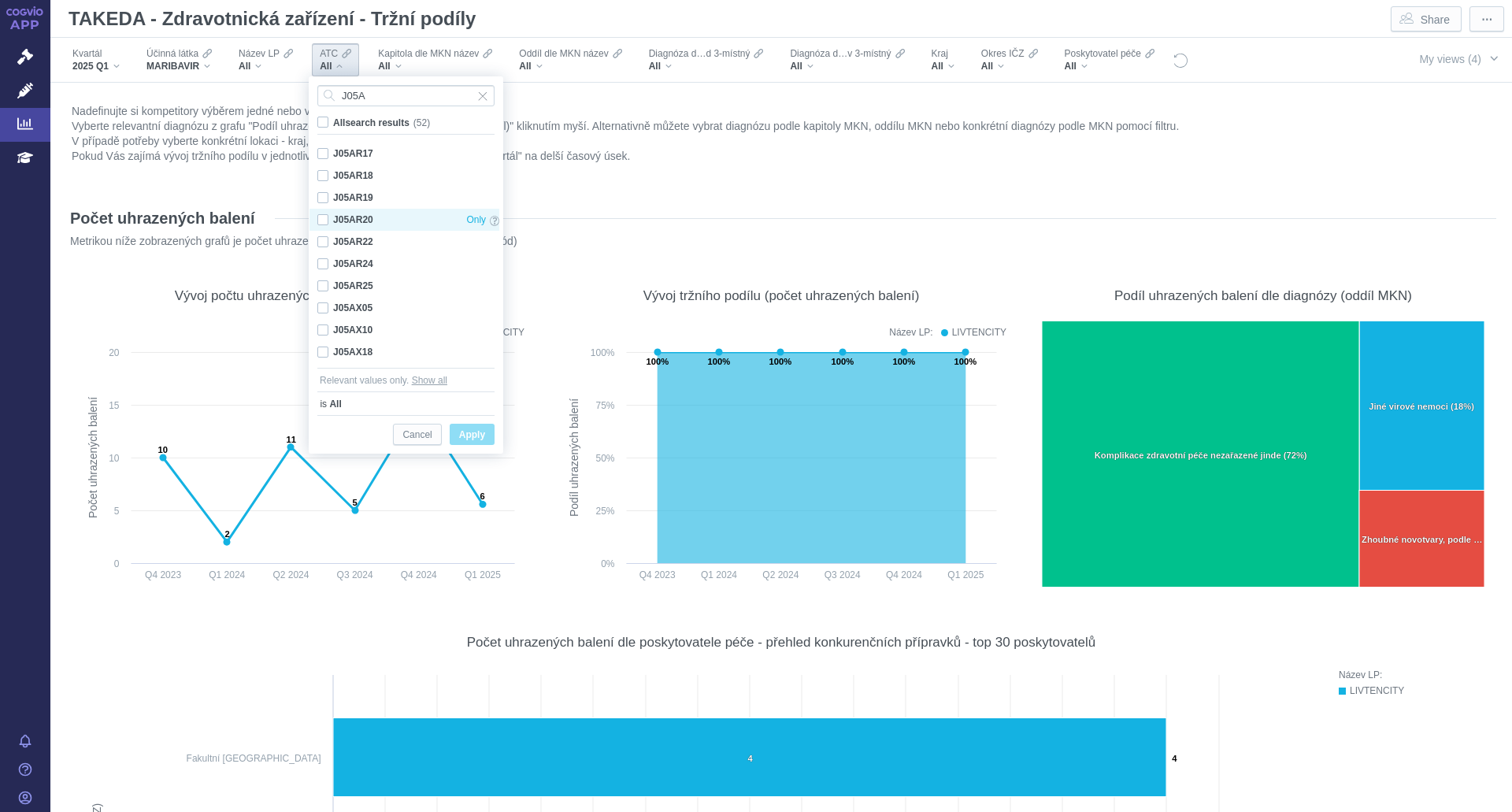
checkbox input "false"
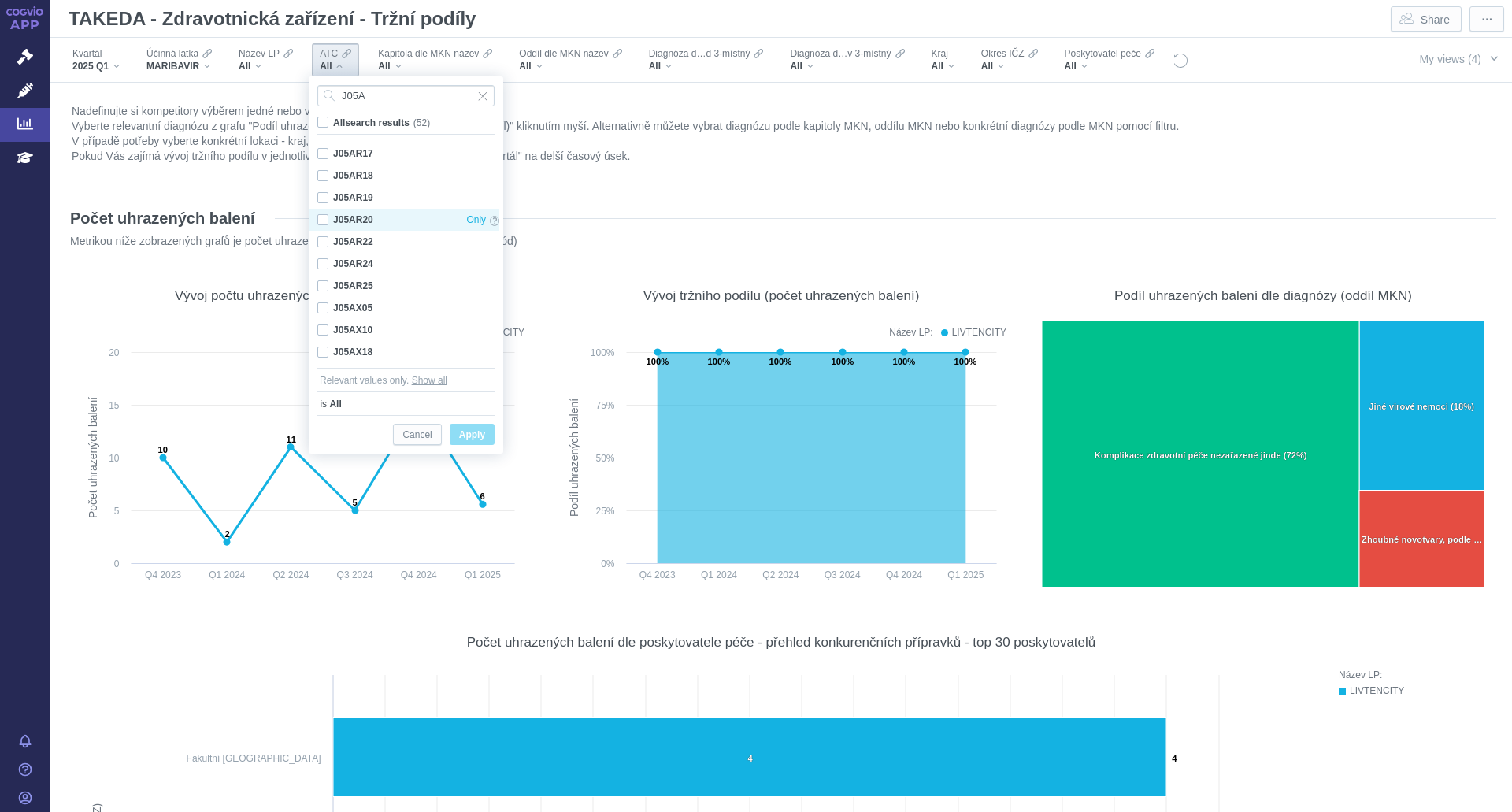
checkbox input "false"
click at [466, 436] on span "Apply" at bounding box center [472, 434] width 26 height 20
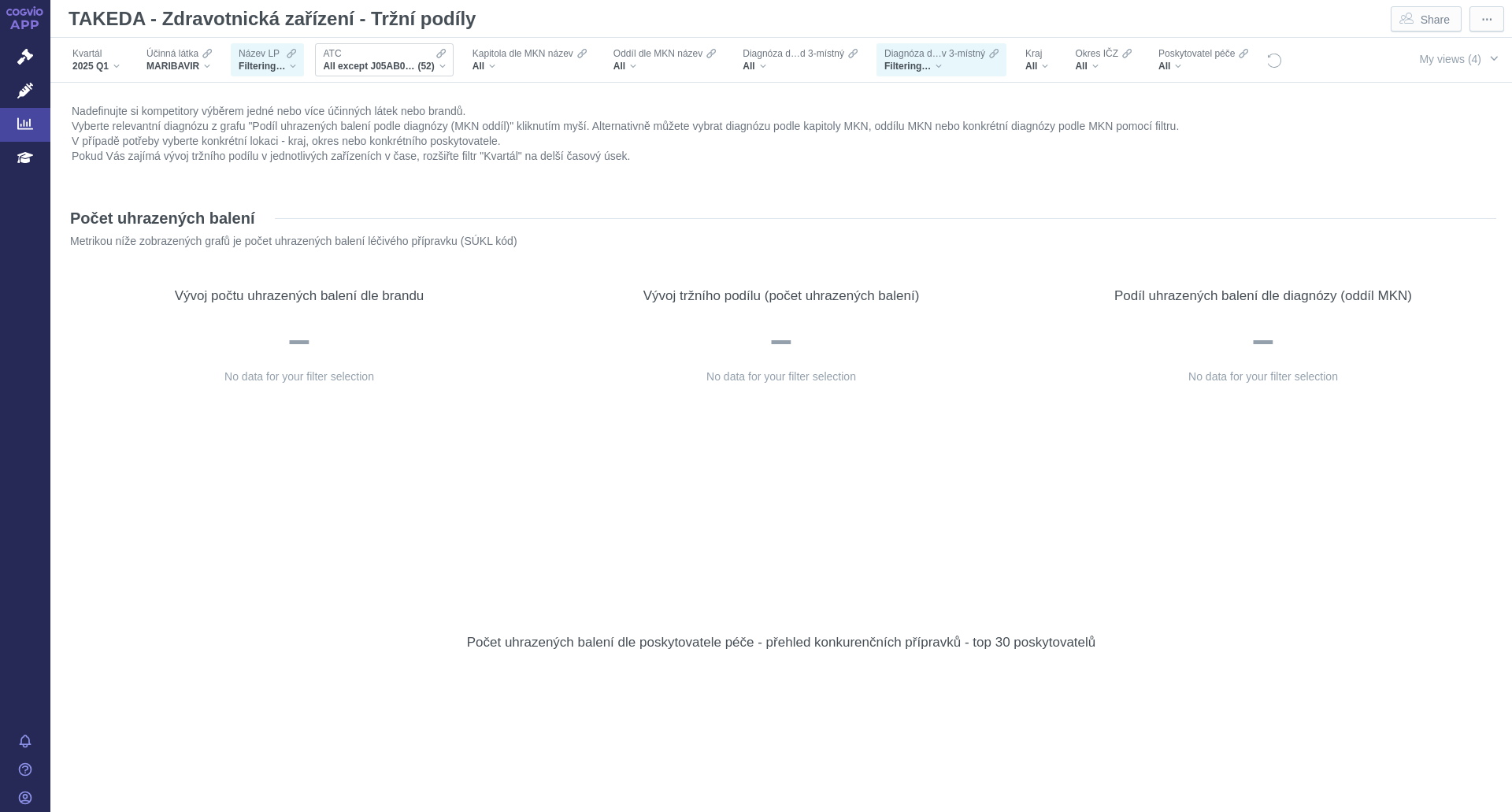
click at [438, 56] on icon "Filters" at bounding box center [441, 54] width 9 height 13
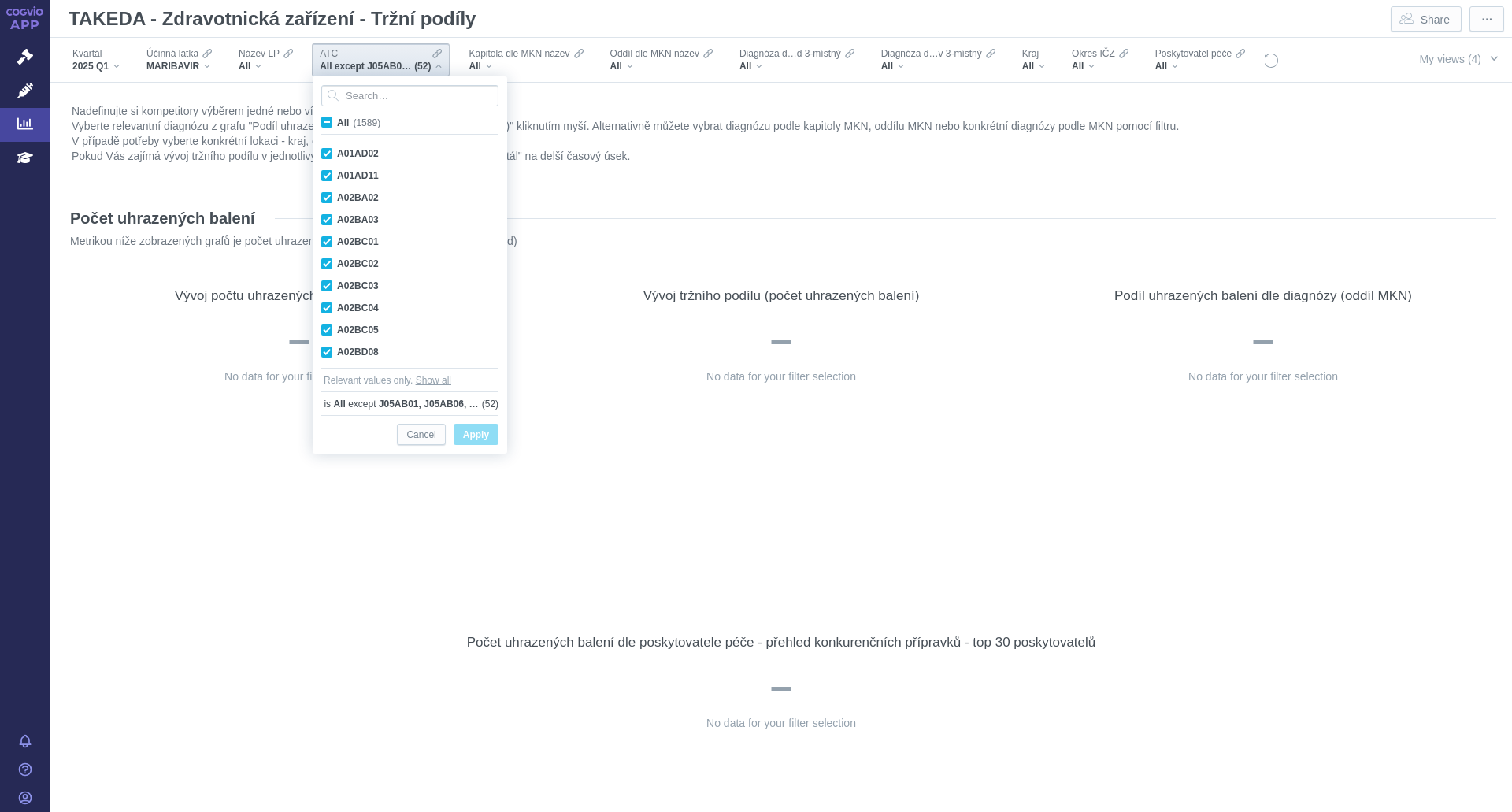
click at [471, 437] on span "Apply" at bounding box center [476, 434] width 26 height 20
click at [336, 120] on label "All (1589)" at bounding box center [354, 122] width 70 height 16
click at [337, 120] on input "All (1589)" at bounding box center [342, 119] width 10 height 10
click at [333, 126] on span "All (1589)" at bounding box center [355, 123] width 44 height 11
click at [333, 124] on input "All (1589)" at bounding box center [338, 119] width 10 height 10
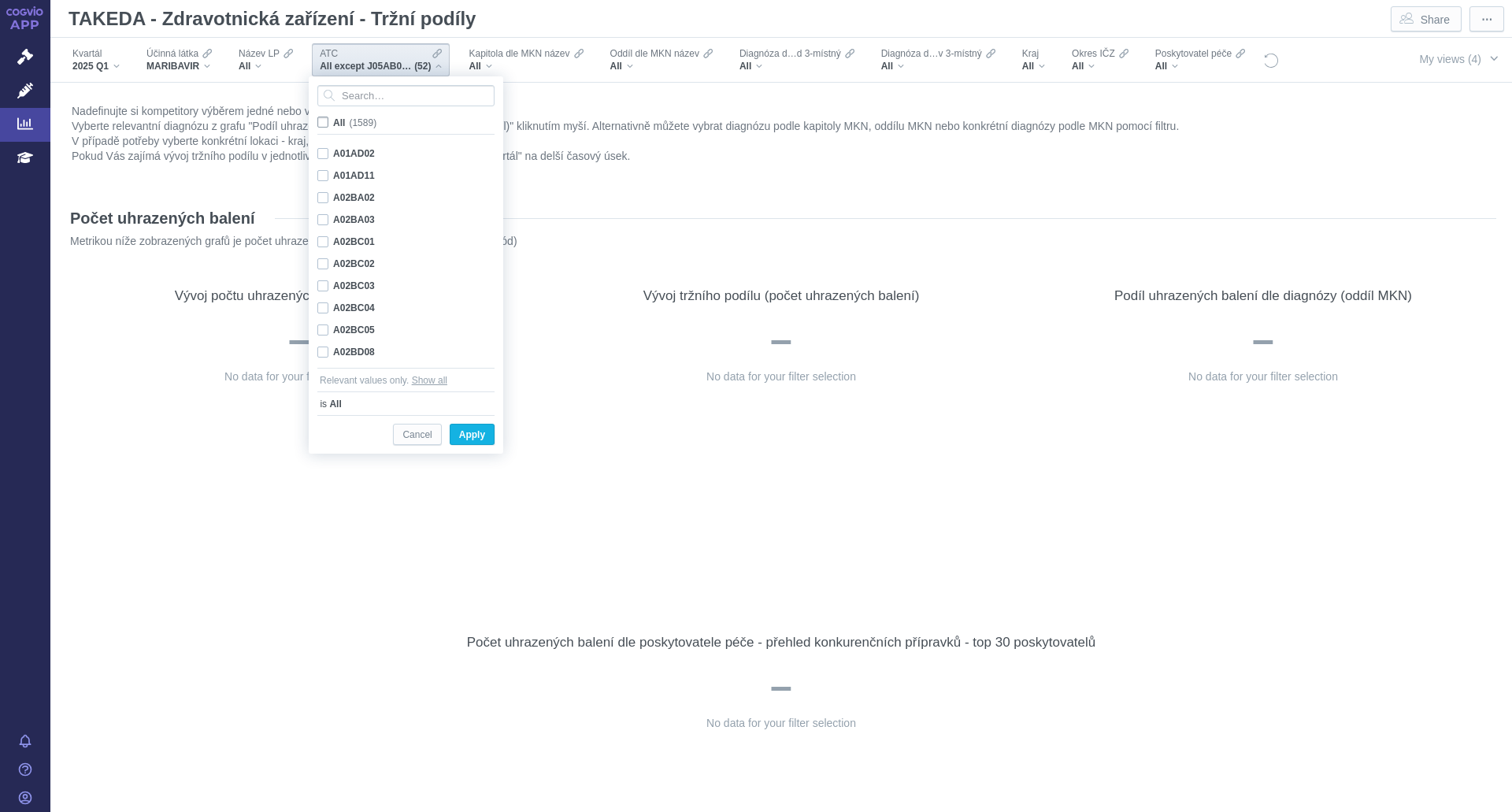
checkbox input "false"
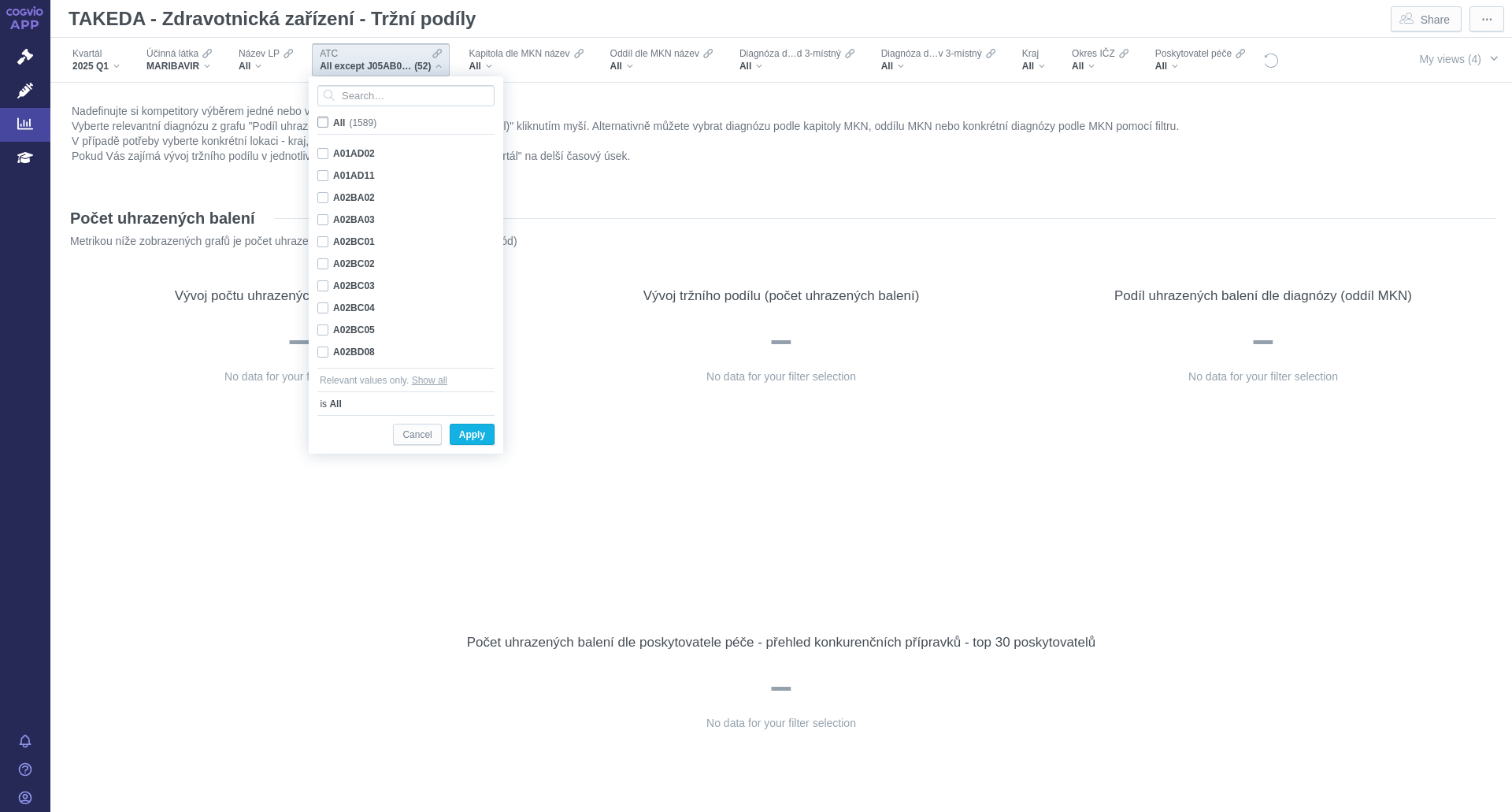
checkbox input "false"
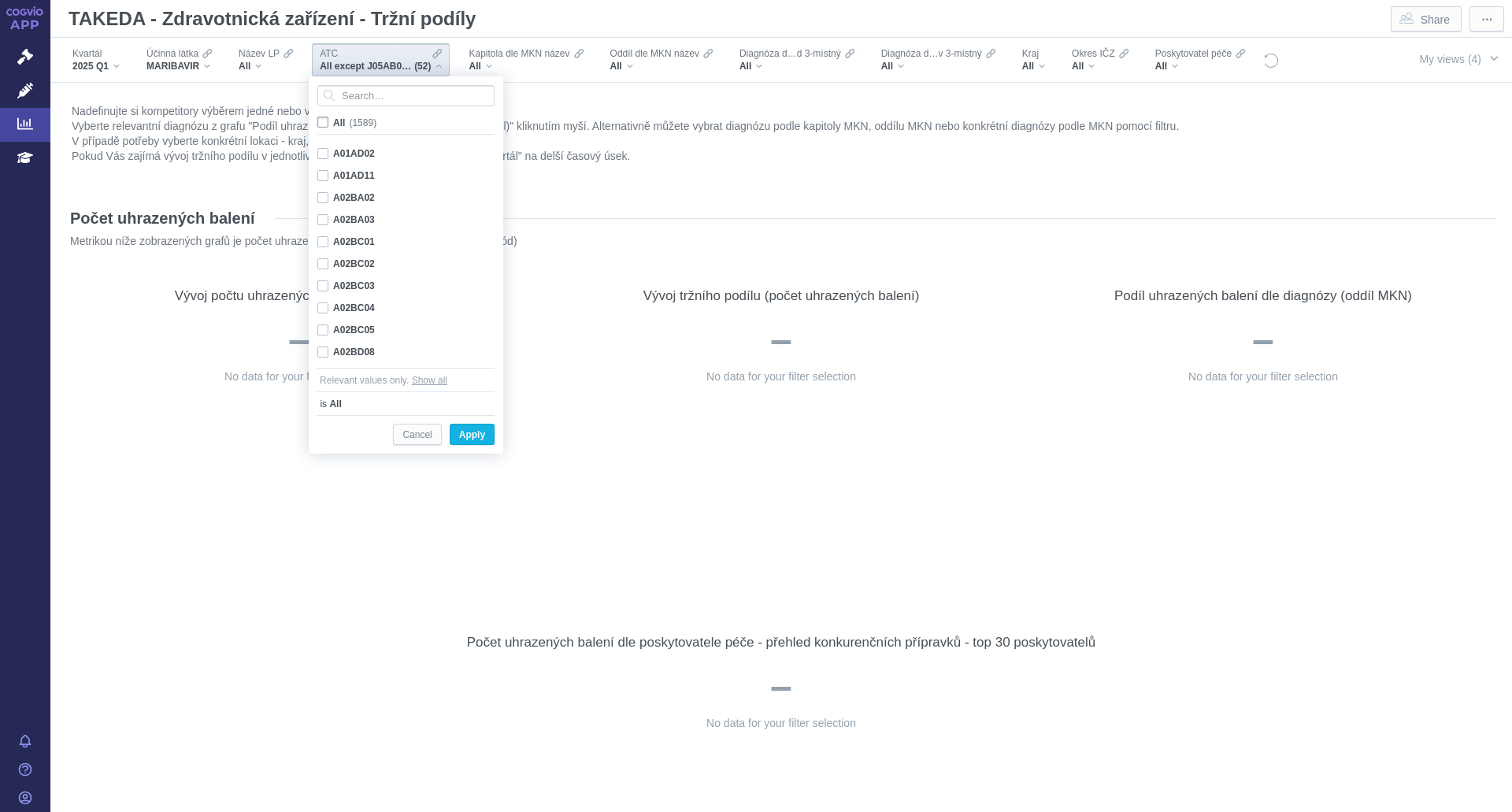
checkbox input "false"
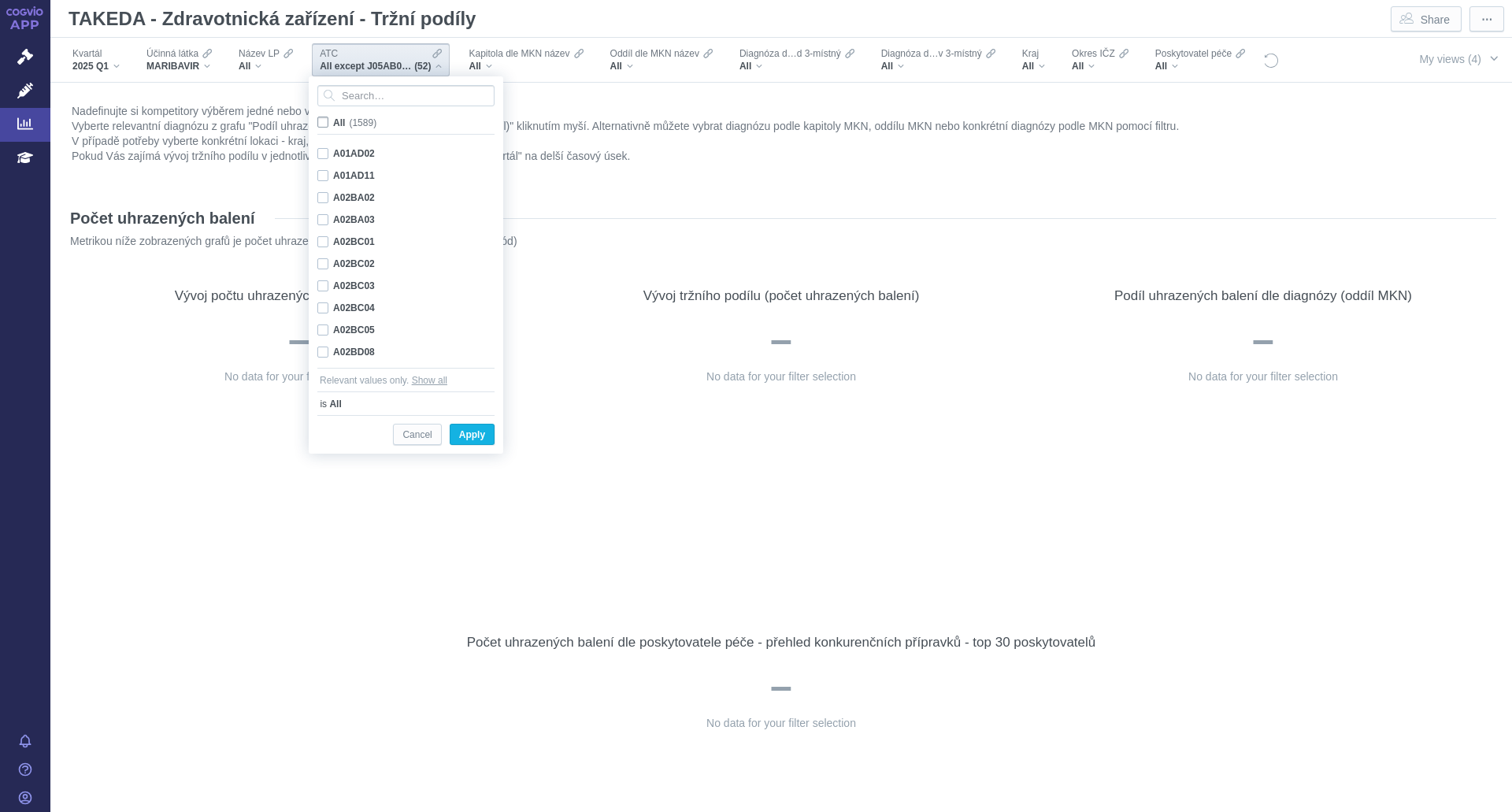
checkbox input "false"
click at [333, 122] on span "All (1589)" at bounding box center [354, 123] width 42 height 11
click at [333, 122] on input "All (1589)" at bounding box center [338, 119] width 10 height 10
checkbox input "true"
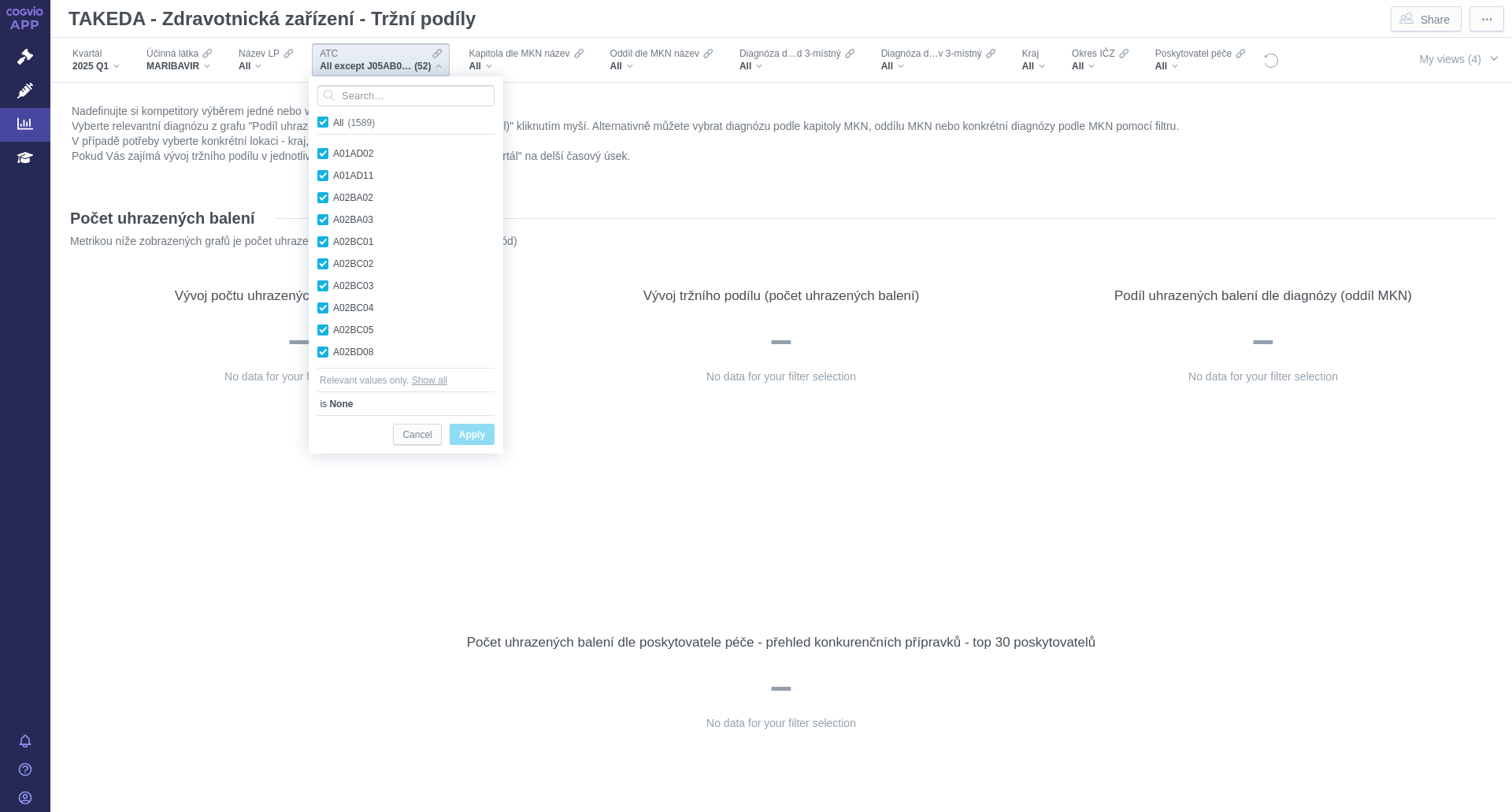
checkbox input "true"
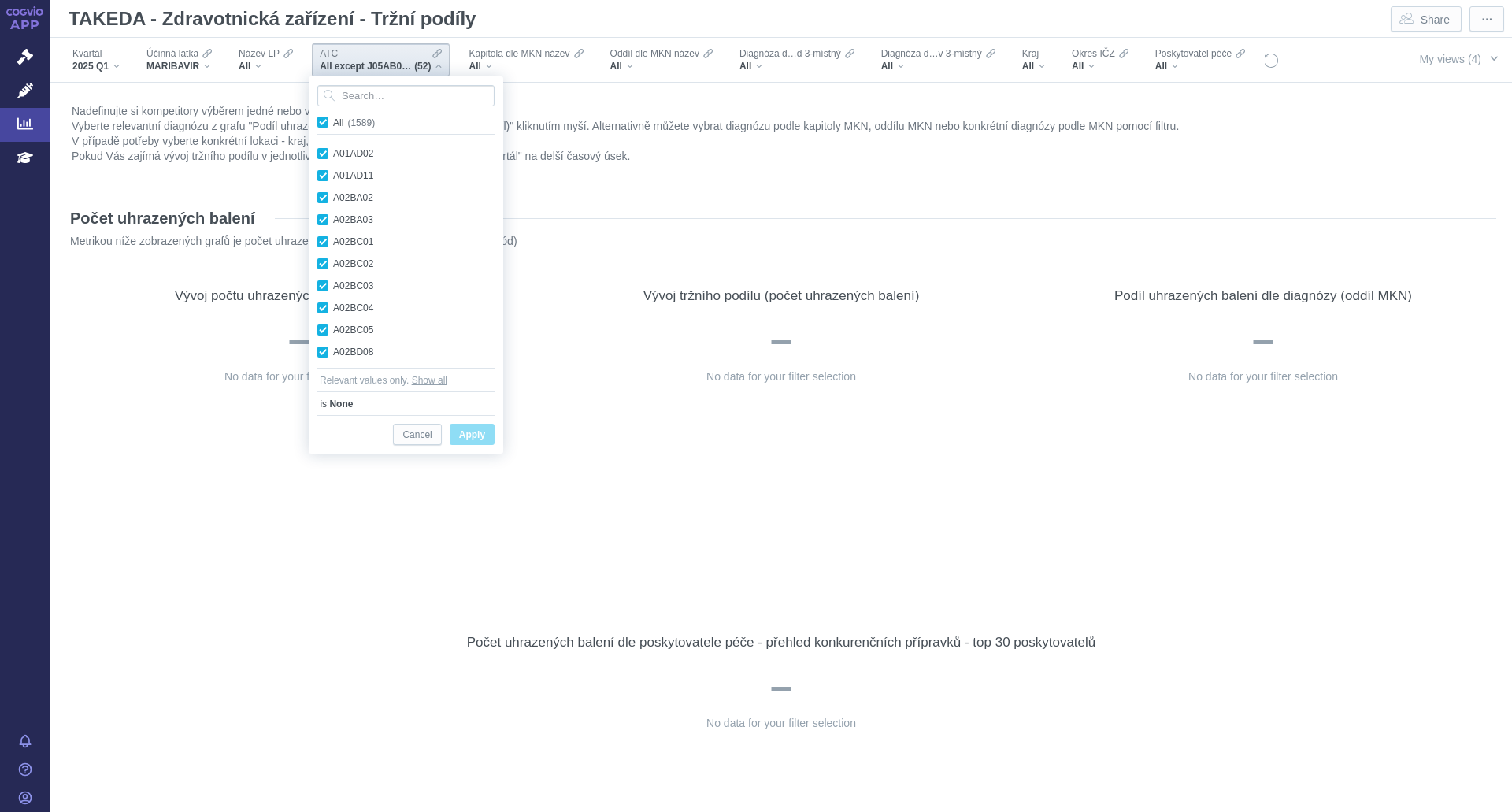
checkbox input "true"
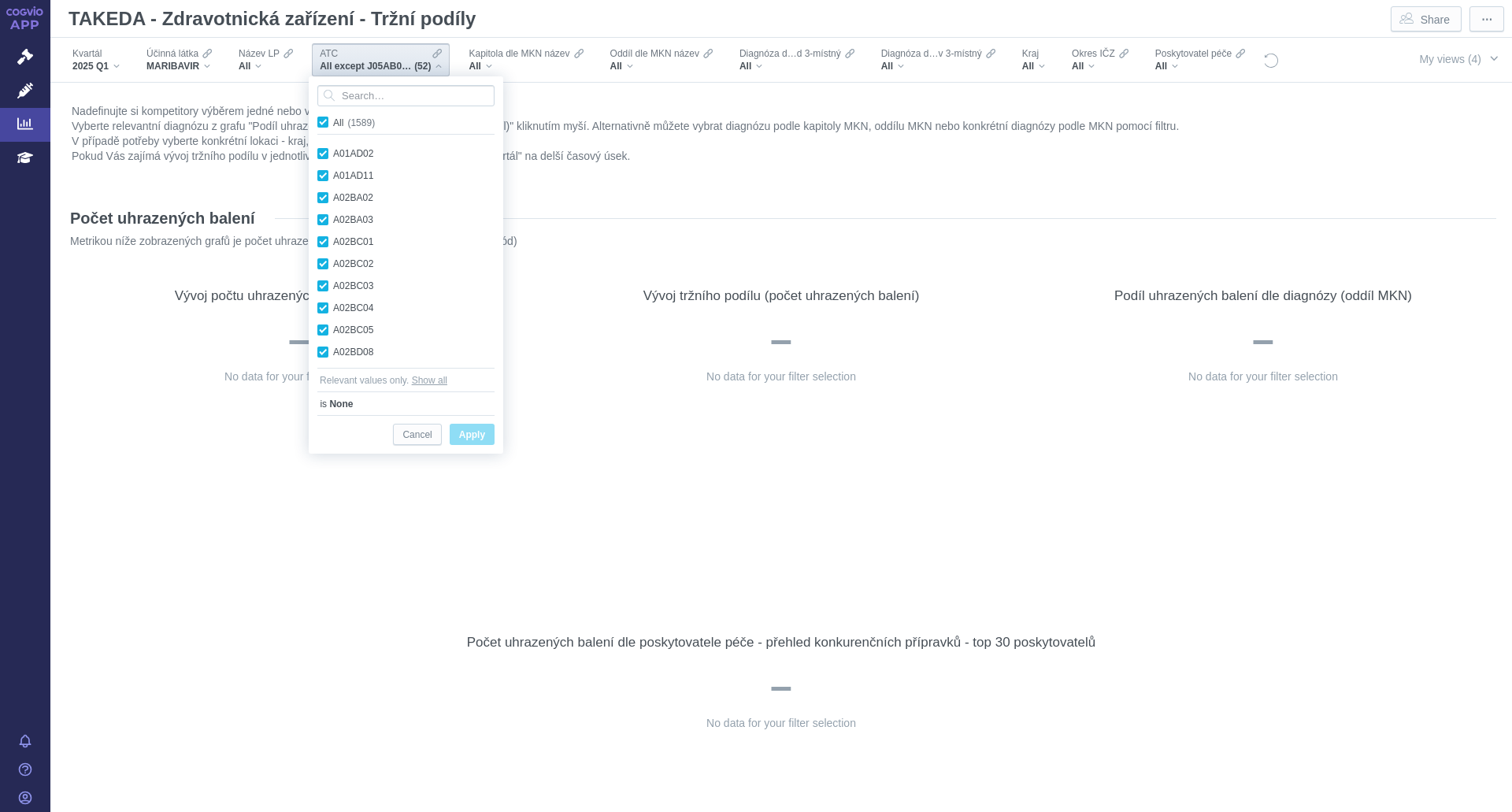
checkbox input "true"
click at [473, 438] on span "Apply" at bounding box center [472, 434] width 26 height 20
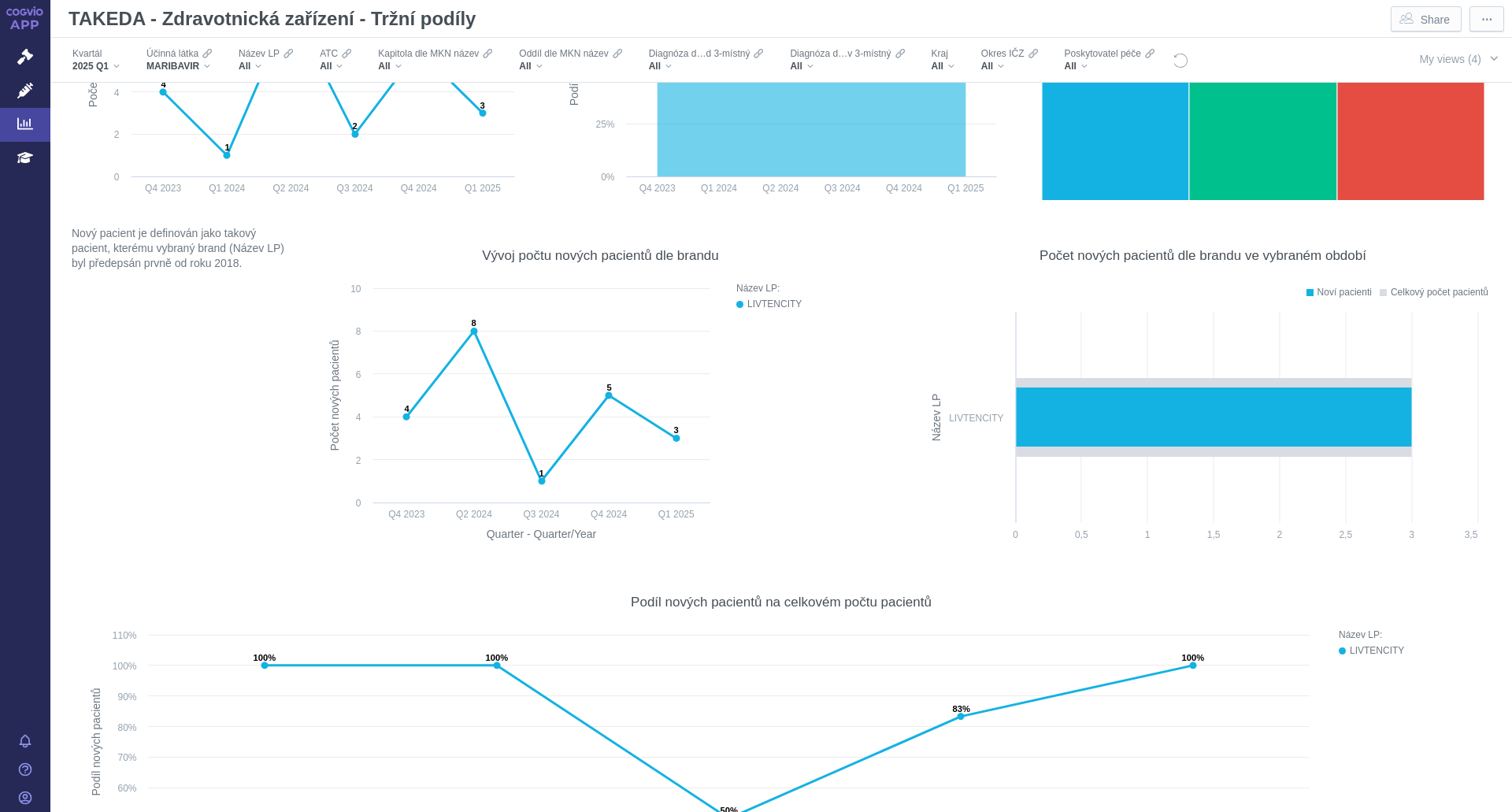
scroll to position [8796, 0]
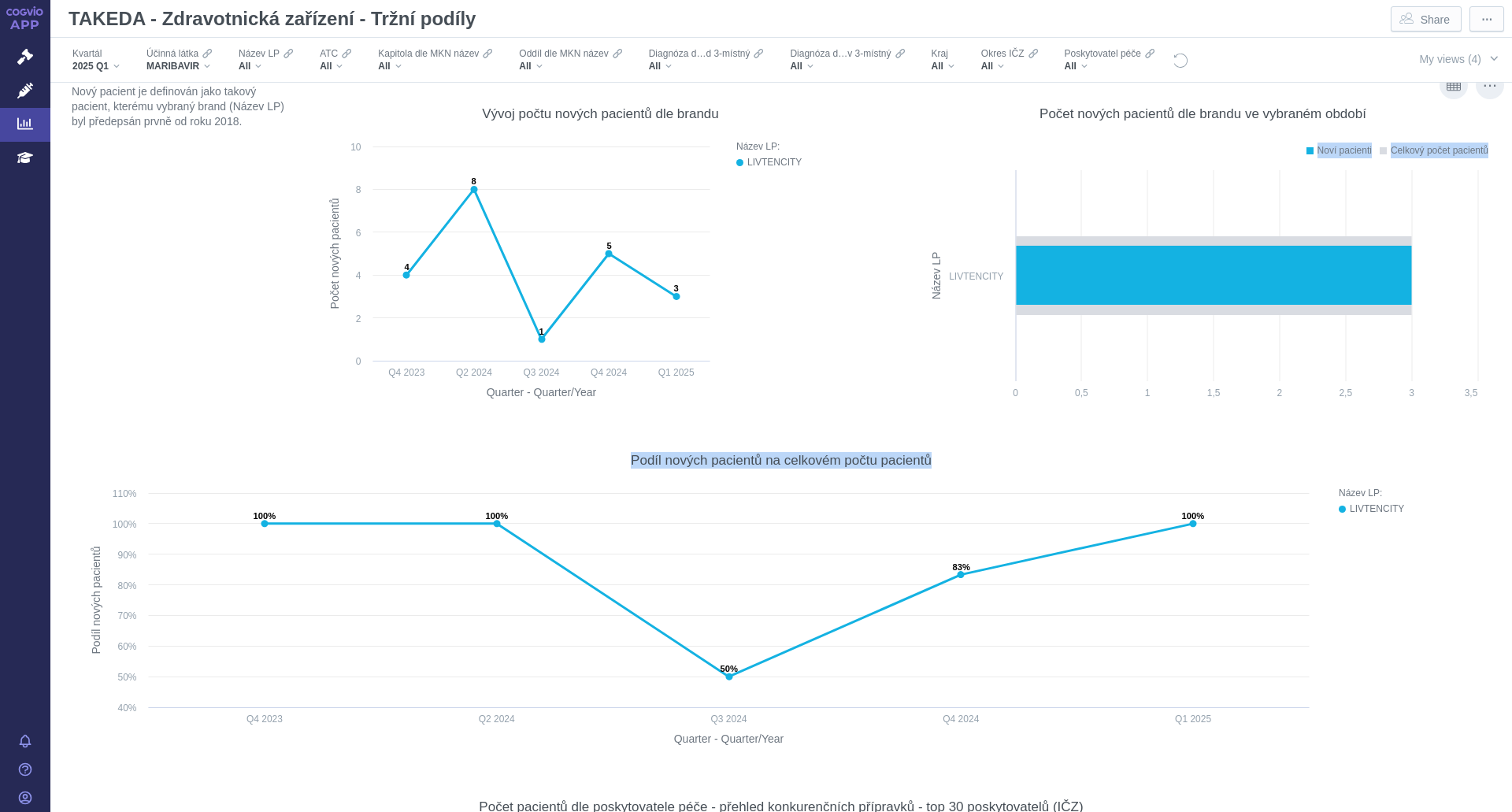
drag, startPoint x: 1500, startPoint y: 613, endPoint x: 1370, endPoint y: 200, distance: 433.0
drag, startPoint x: 18, startPoint y: 63, endPoint x: 97, endPoint y: 6, distance: 97.4
click at [18, 62] on icon at bounding box center [25, 57] width 16 height 16
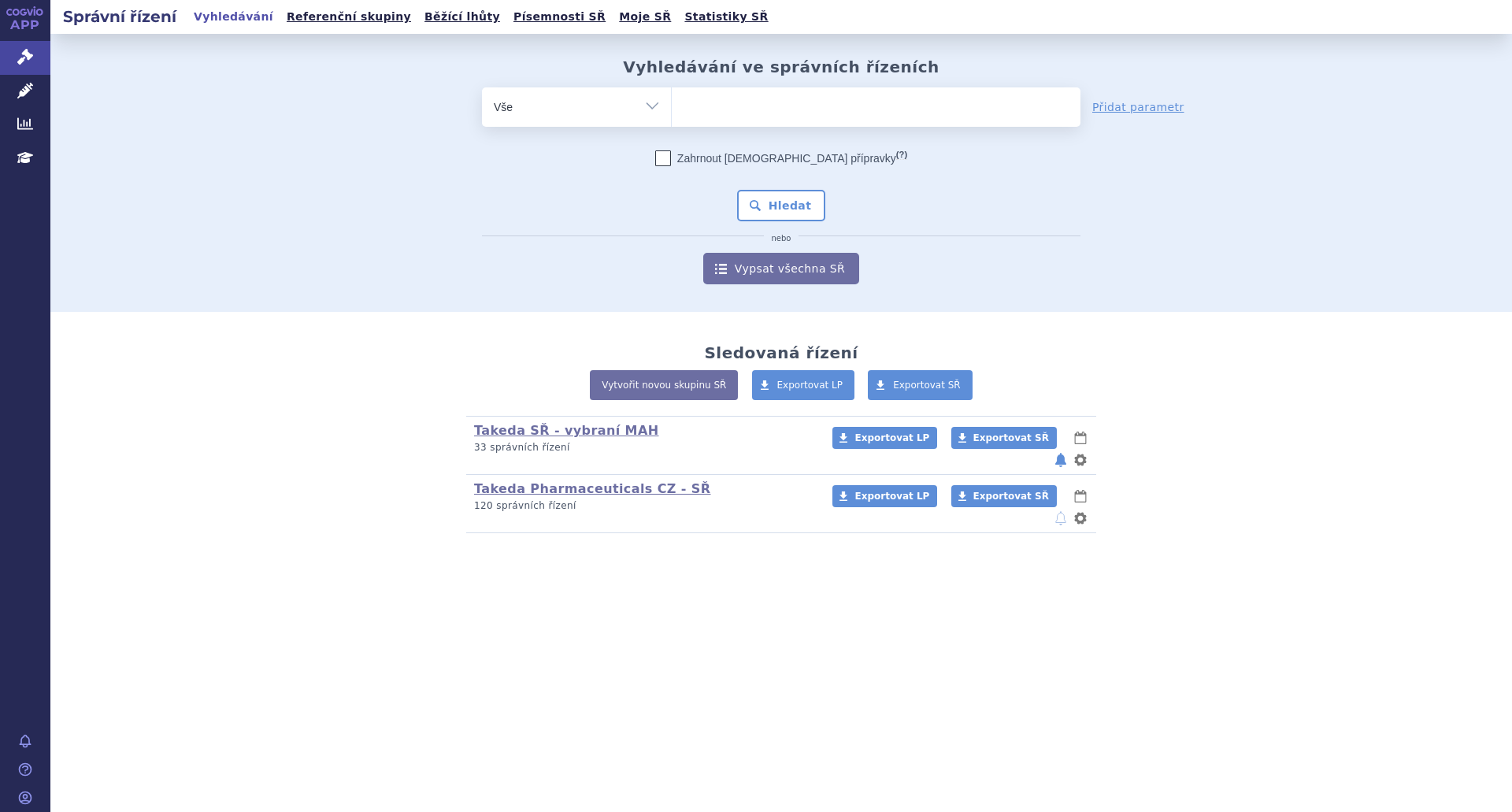
click at [704, 114] on ul at bounding box center [876, 104] width 408 height 33
click at [672, 114] on select at bounding box center [671, 106] width 1 height 40
